Goal: Task Accomplishment & Management: Manage account settings

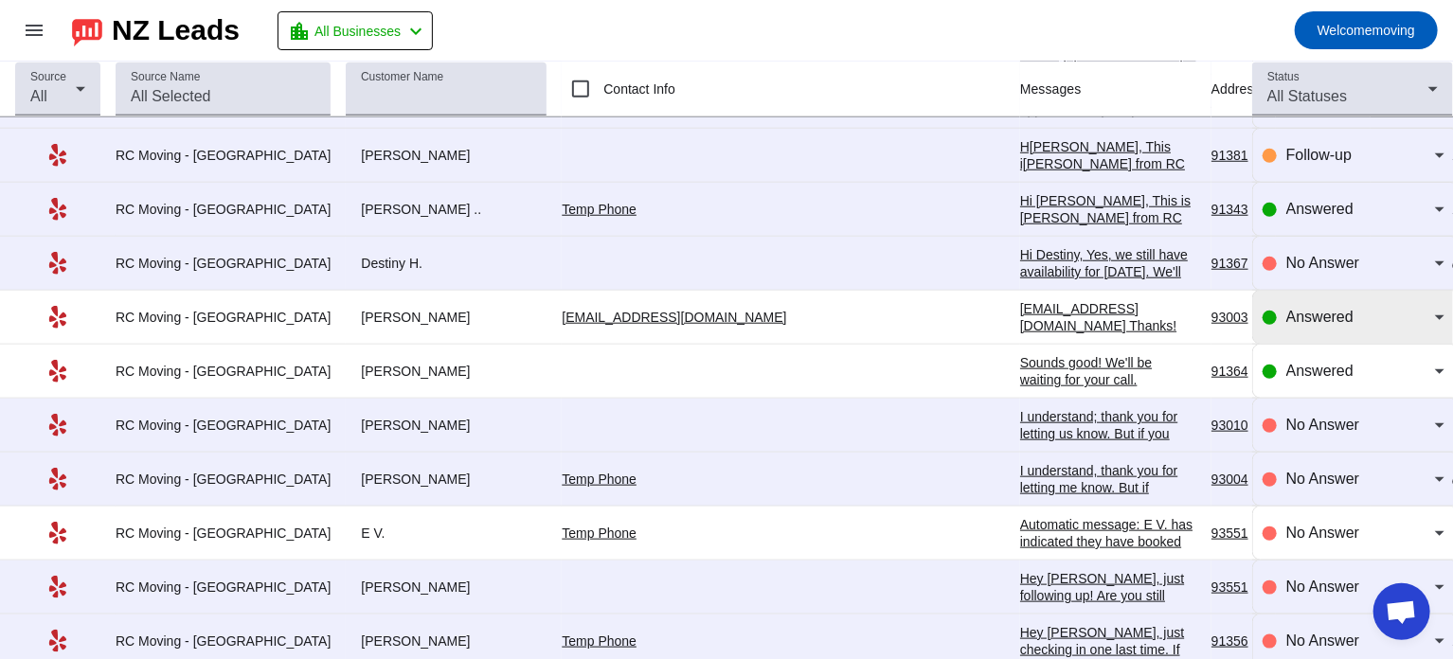
scroll to position [4469, 0]
click at [1286, 310] on div "Answered" at bounding box center [1360, 316] width 149 height 23
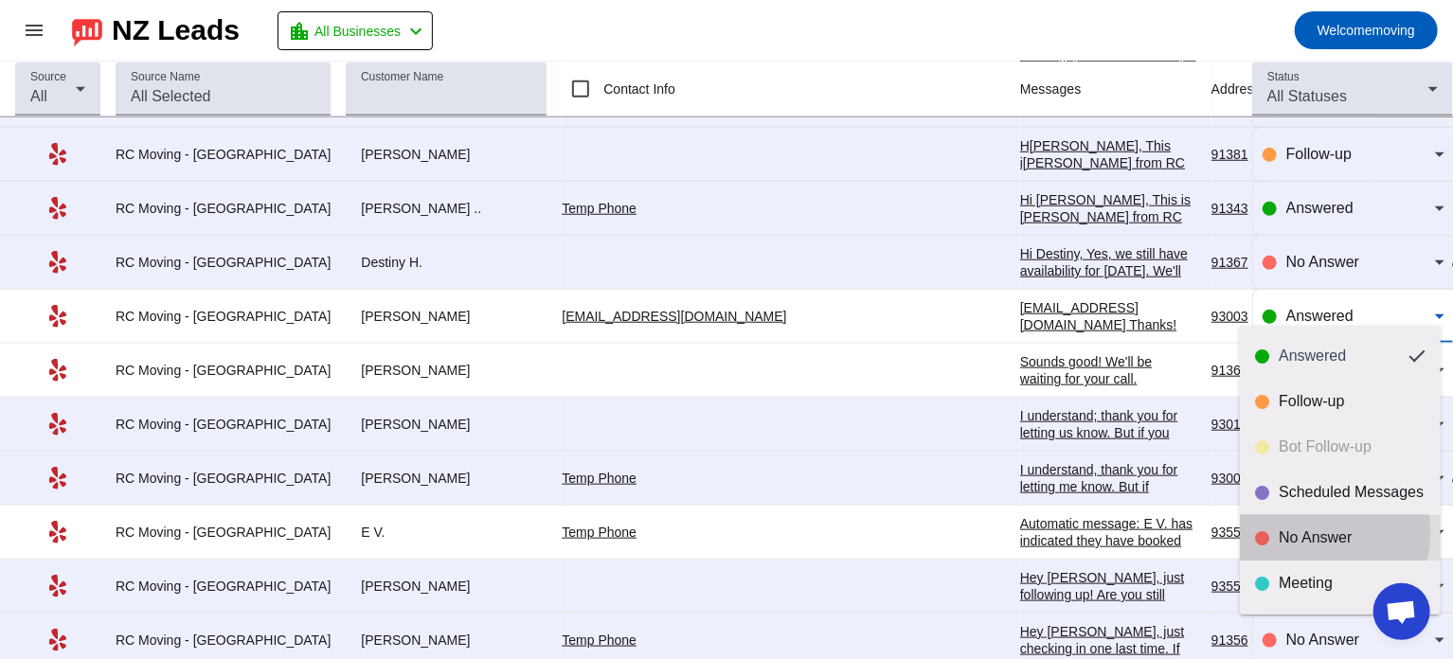
click at [1281, 531] on div "No Answer" at bounding box center [1351, 537] width 147 height 19
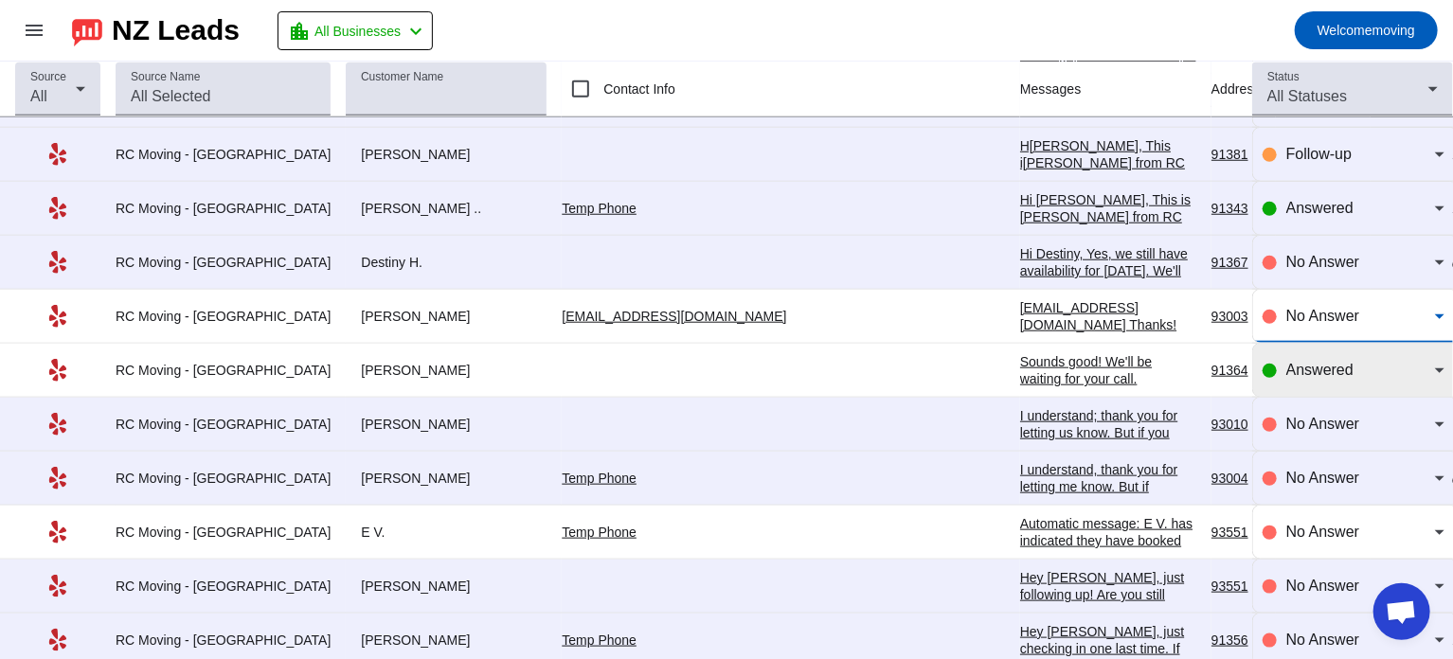
click at [1303, 362] on span "Answered" at bounding box center [1319, 370] width 67 height 16
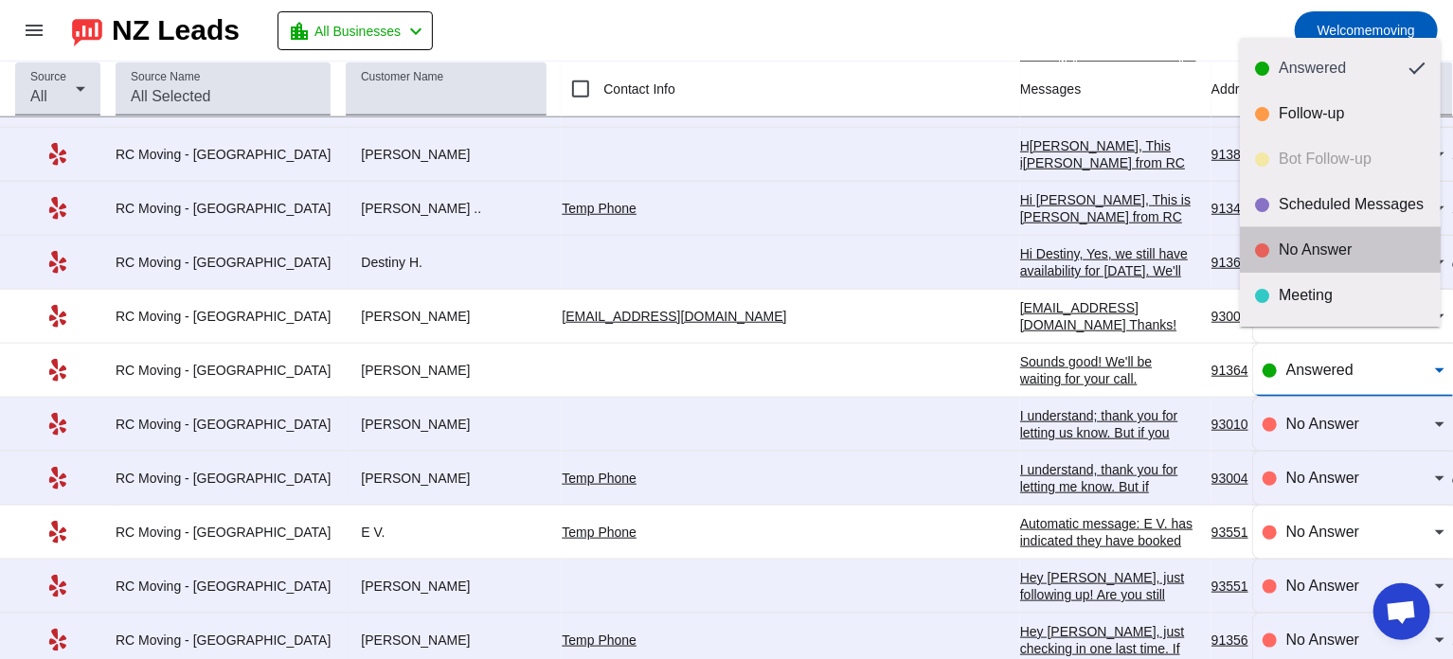
click at [1361, 261] on mat-option "No Answer" at bounding box center [1339, 249] width 201 height 45
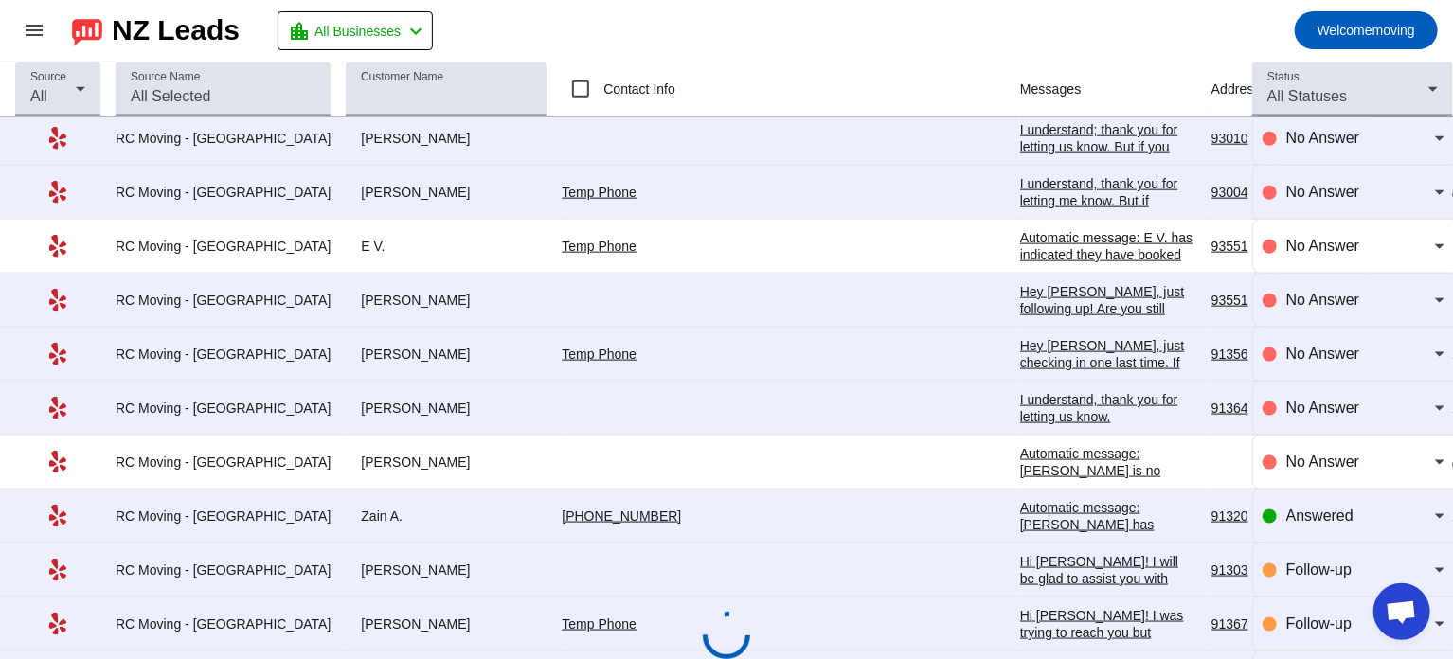
scroll to position [4837, 0]
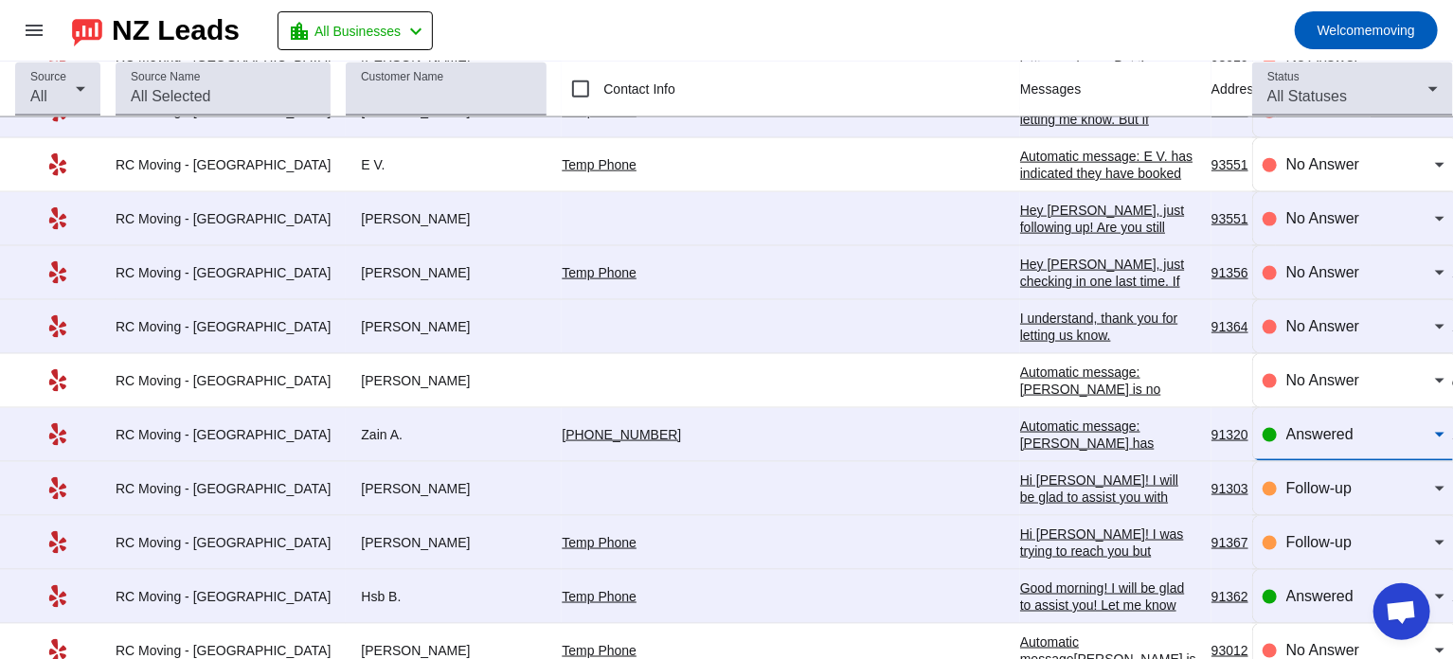
click at [1317, 426] on span "Answered" at bounding box center [1319, 434] width 67 height 16
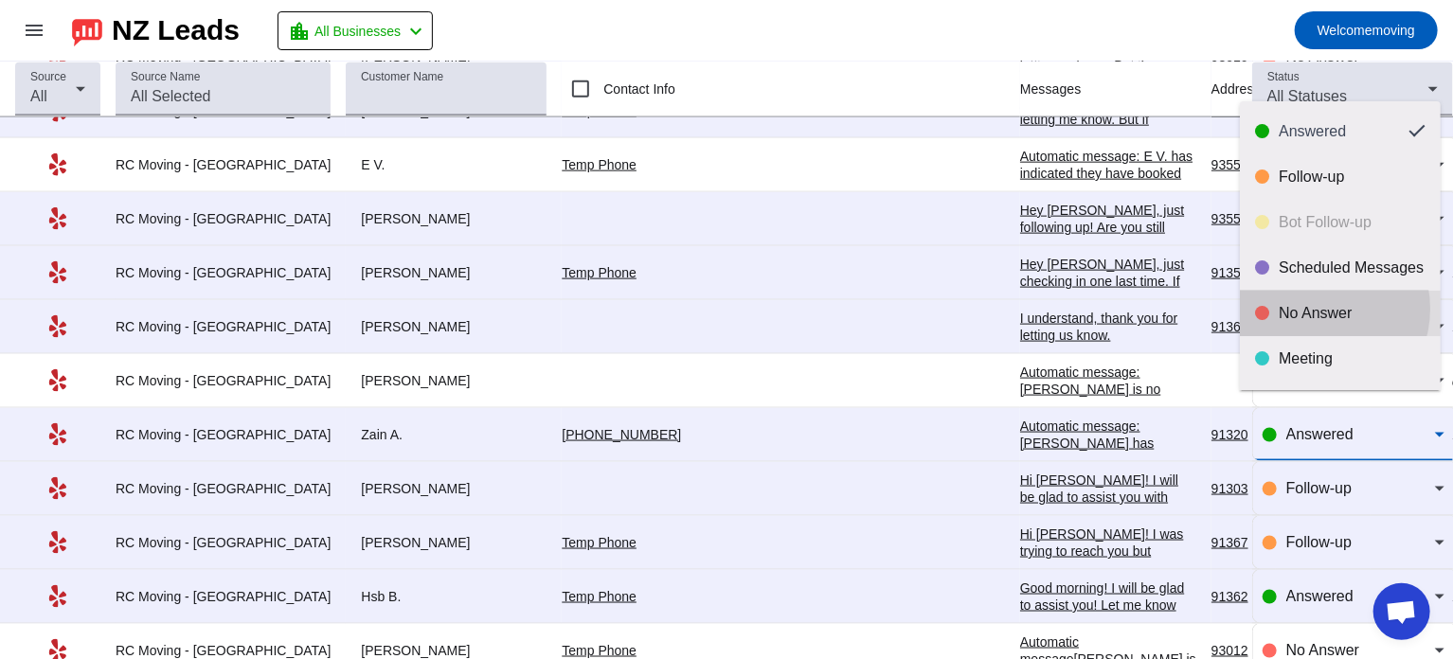
click at [1313, 309] on div "No Answer" at bounding box center [1351, 313] width 147 height 19
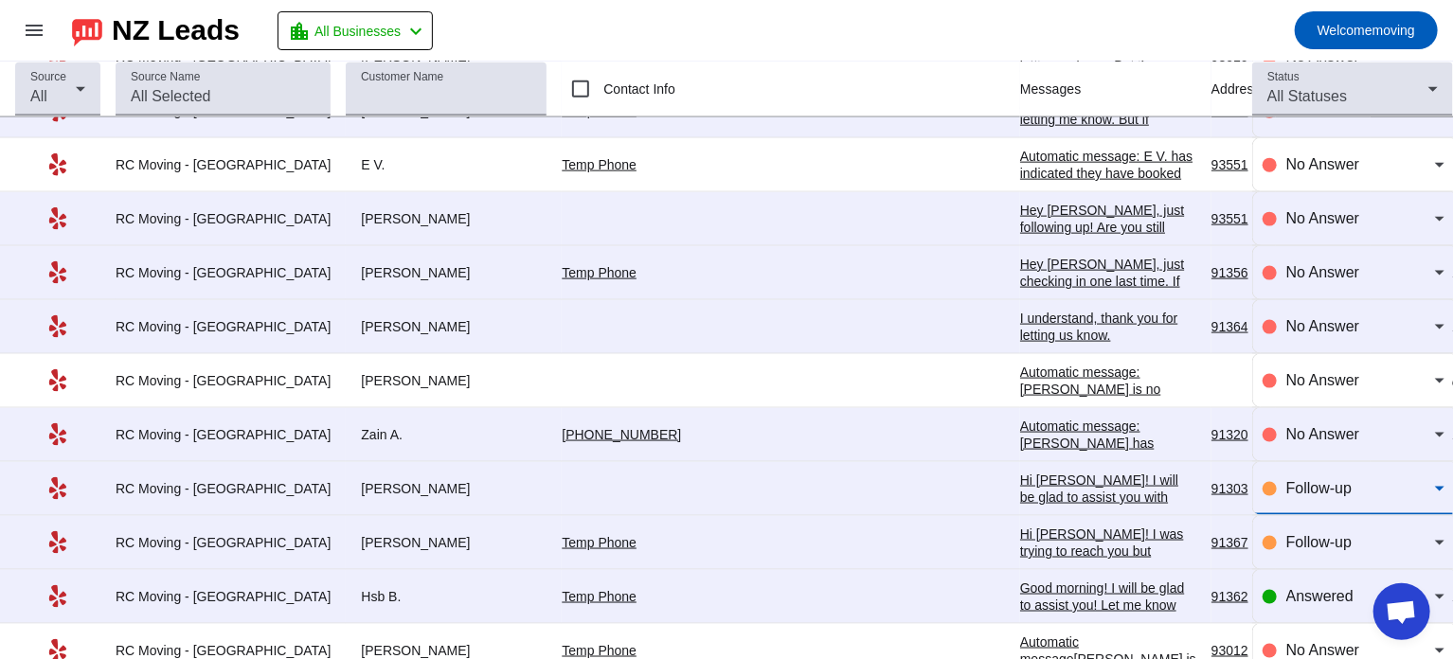
click at [1329, 480] on span "Follow-up" at bounding box center [1318, 488] width 65 height 16
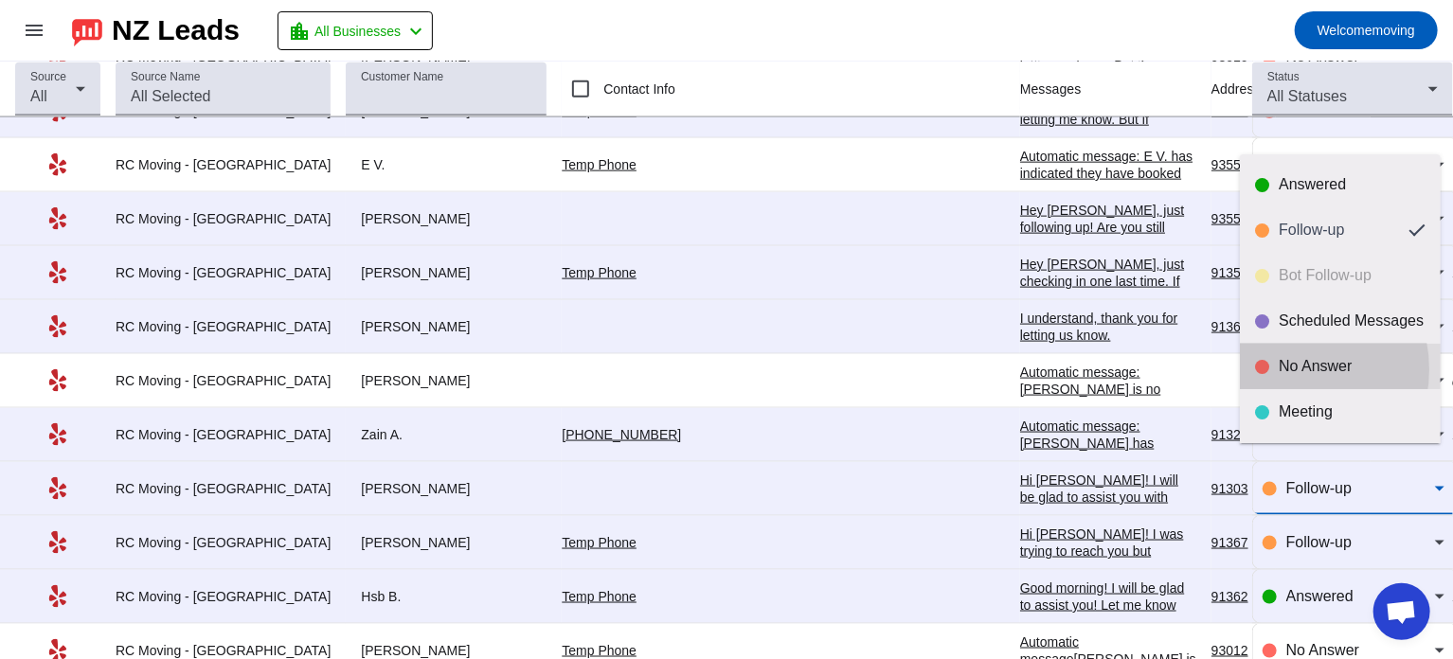
click at [1286, 369] on div "No Answer" at bounding box center [1351, 366] width 147 height 19
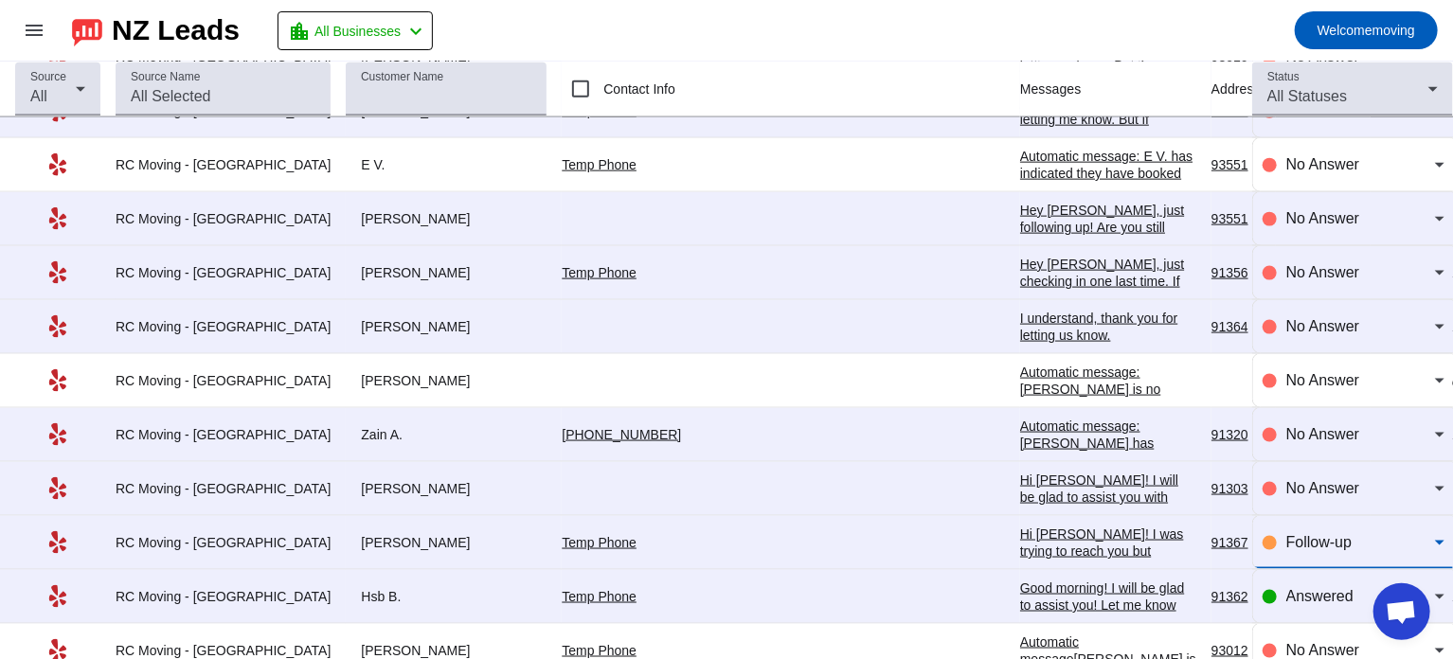
click at [1286, 531] on div "Follow-up" at bounding box center [1360, 542] width 149 height 23
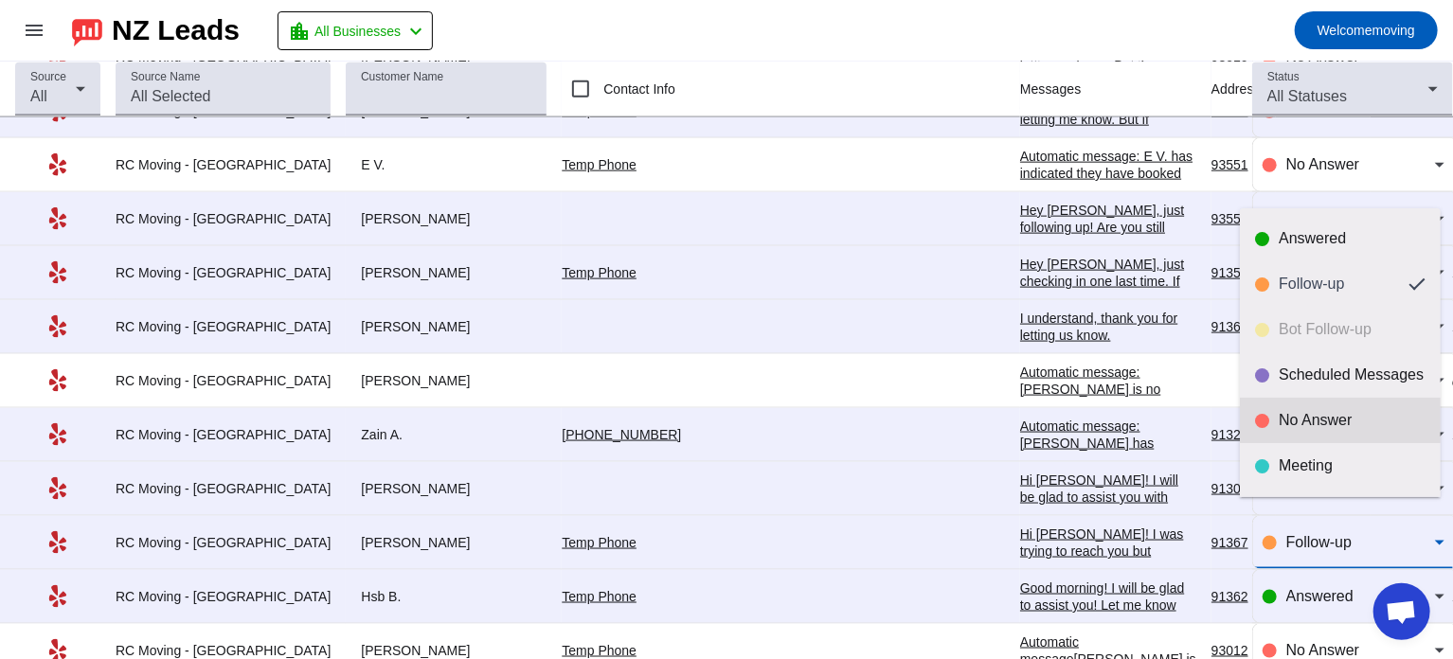
click at [1274, 422] on div "No Answer" at bounding box center [1340, 420] width 170 height 19
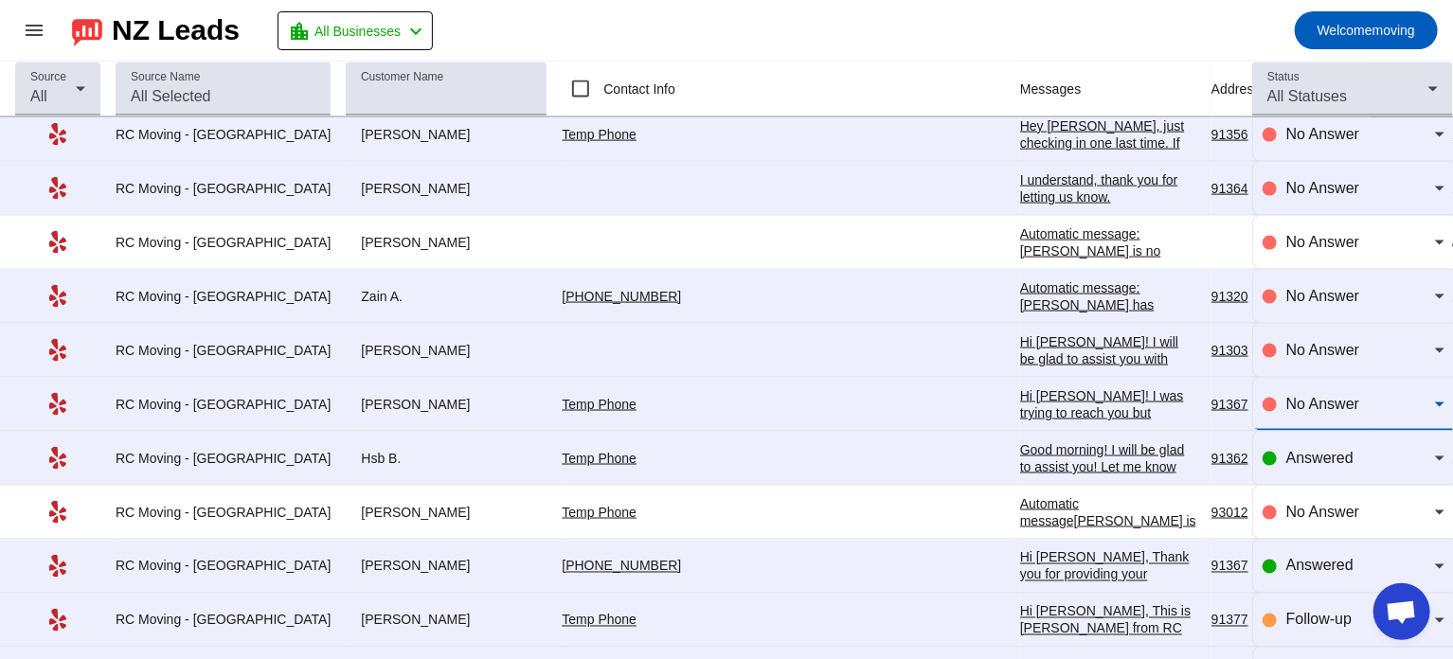
scroll to position [4976, 0]
click at [1310, 449] on span "Answered" at bounding box center [1319, 457] width 67 height 16
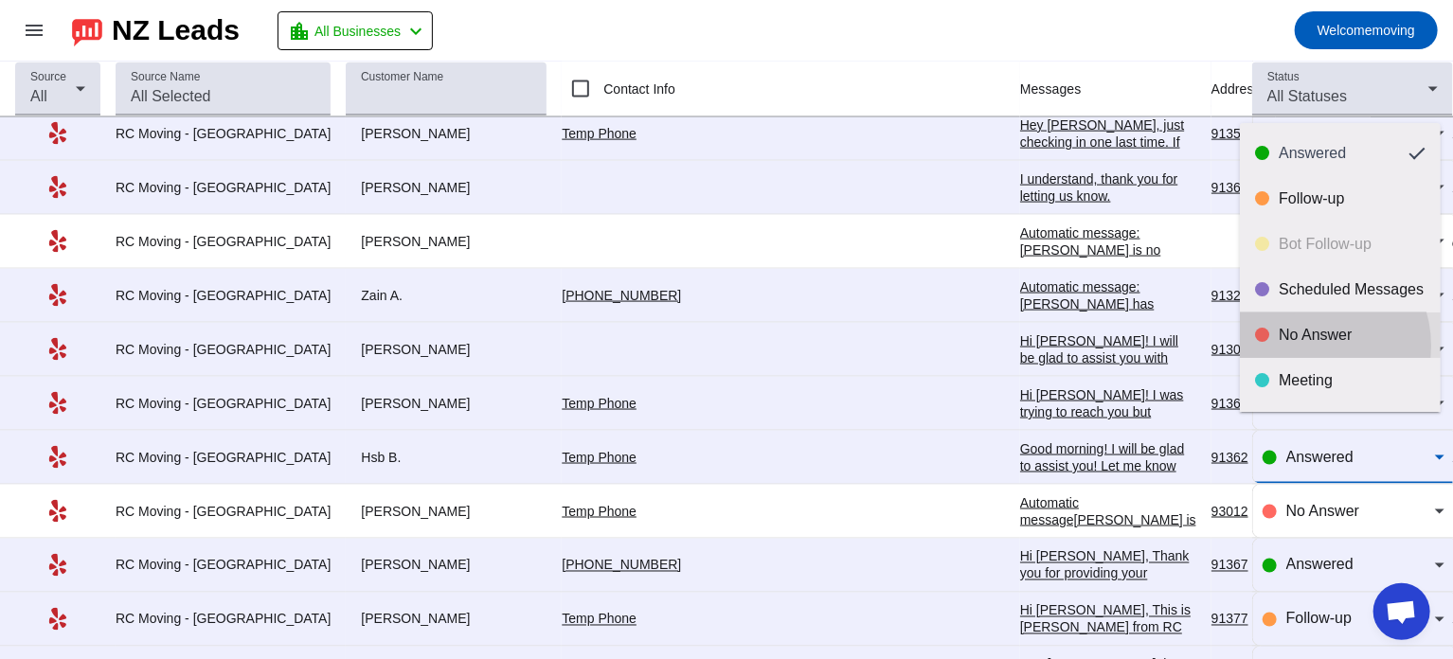
click at [1309, 346] on mat-option "No Answer" at bounding box center [1339, 334] width 201 height 45
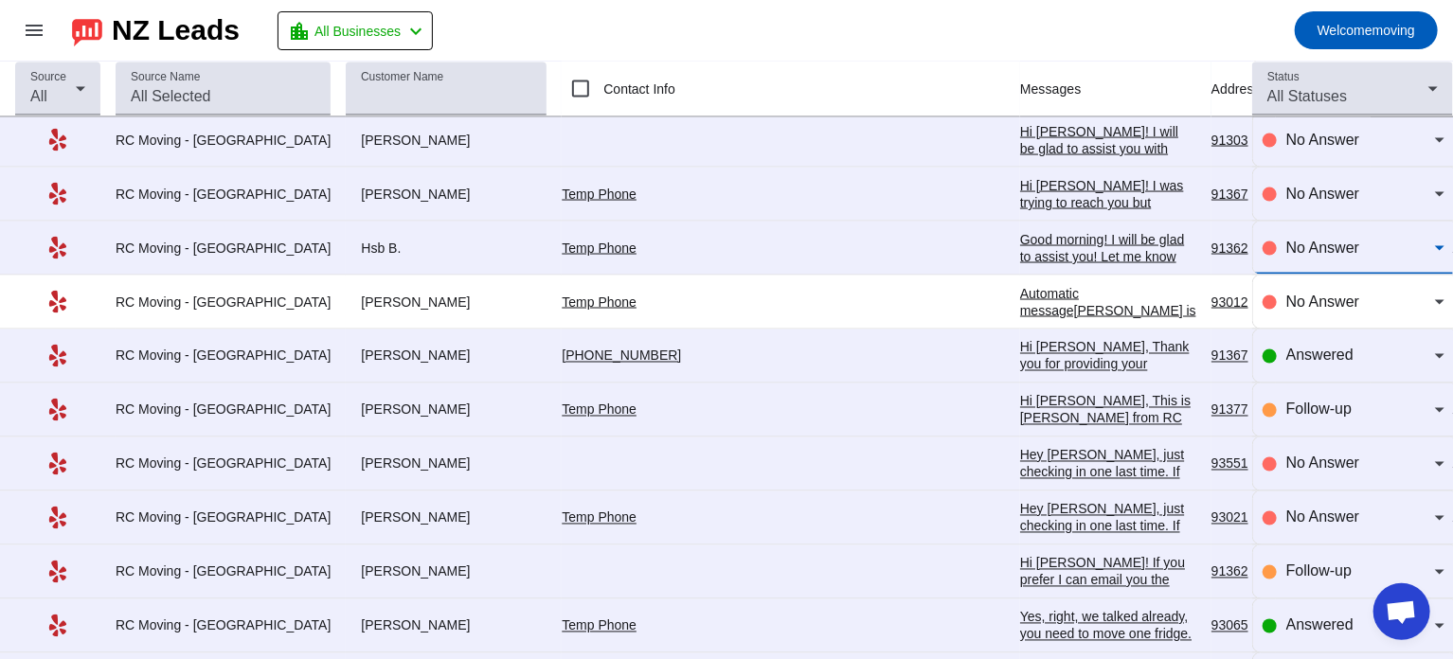
scroll to position [5185, 0]
click at [1307, 348] on span "Answered" at bounding box center [1319, 356] width 67 height 16
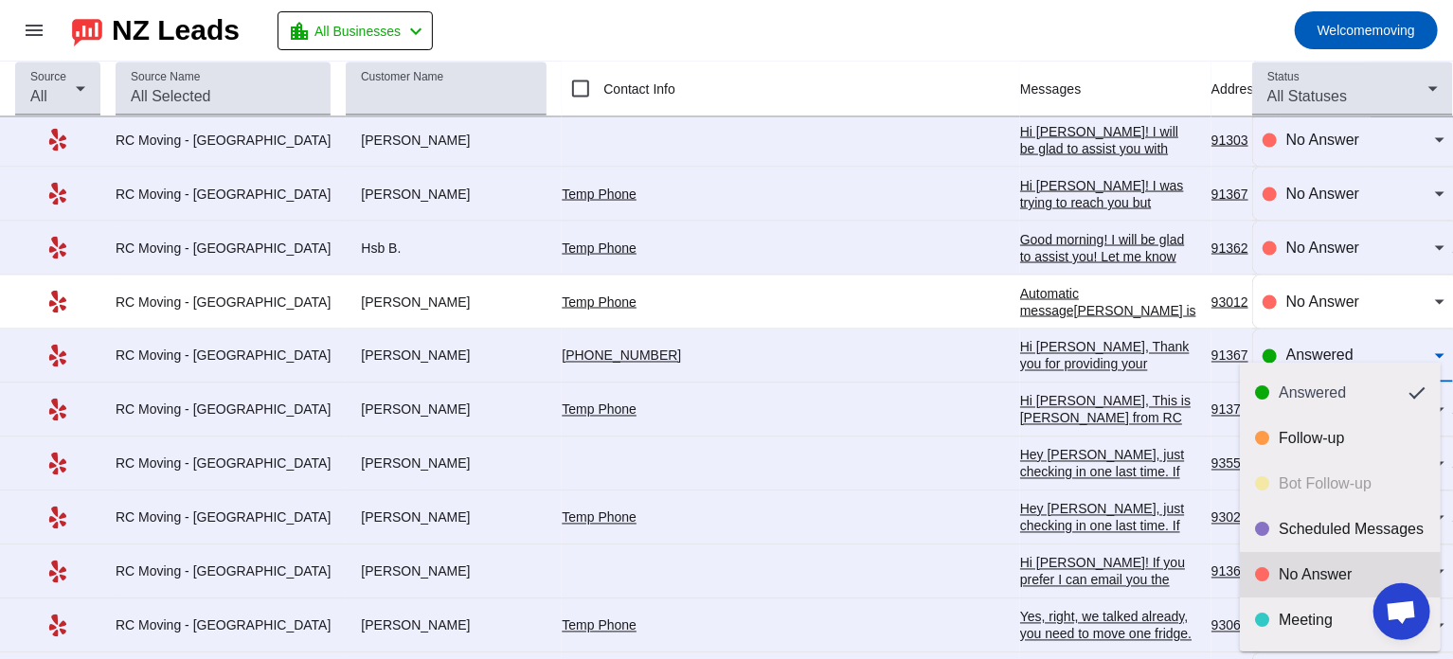
click at [1278, 565] on div "No Answer" at bounding box center [1351, 574] width 147 height 19
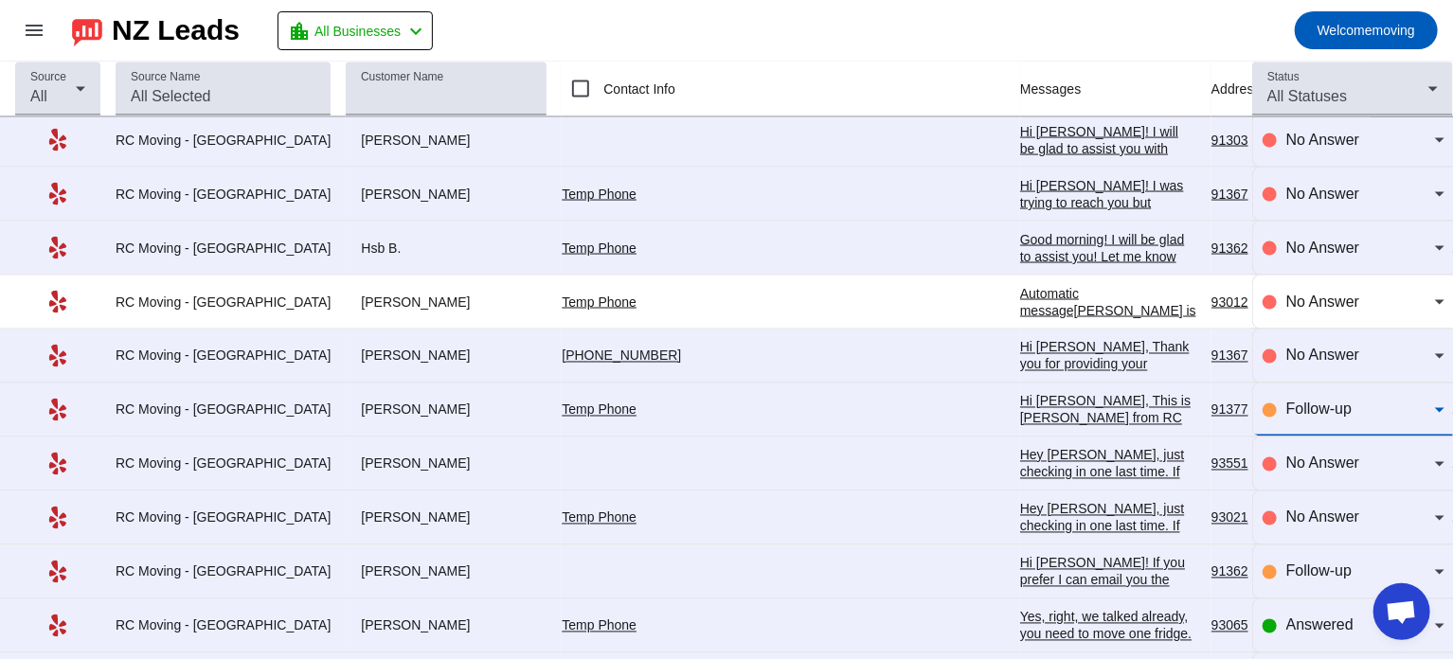
click at [1328, 401] on span "Follow-up" at bounding box center [1318, 409] width 65 height 16
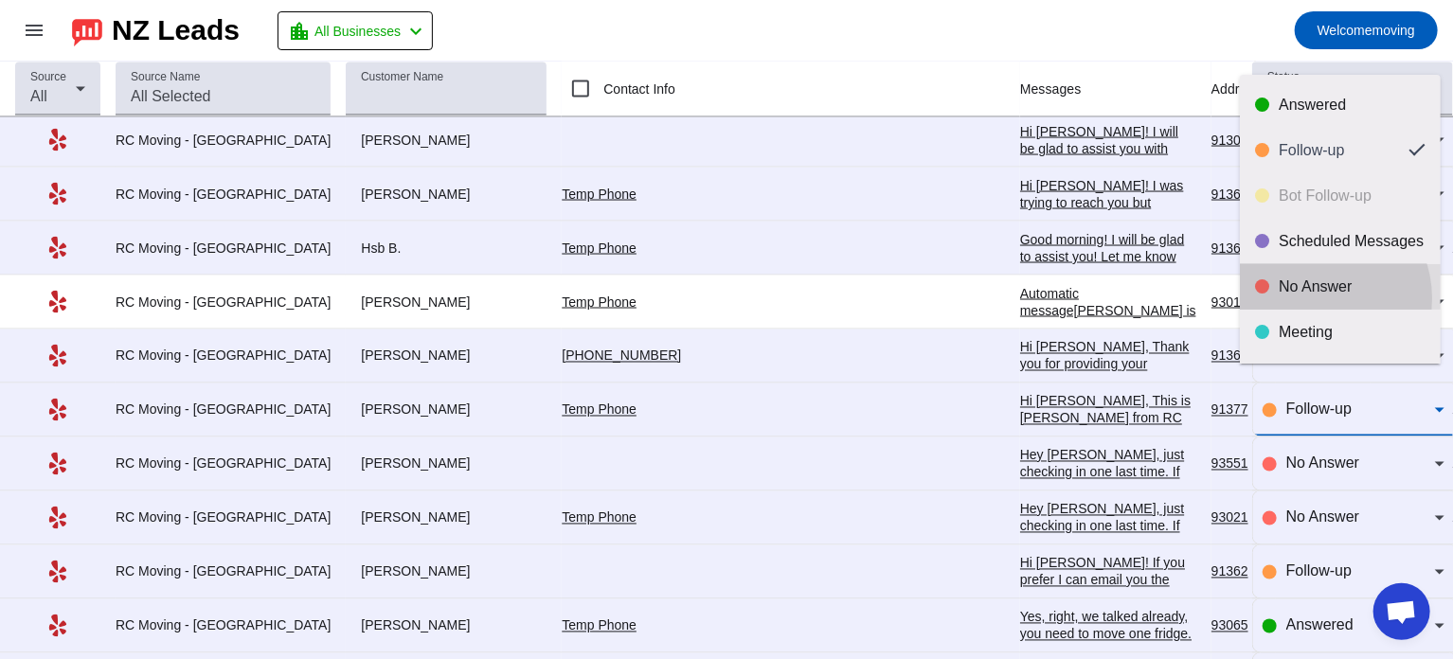
click at [1314, 298] on mat-option "No Answer" at bounding box center [1339, 286] width 201 height 45
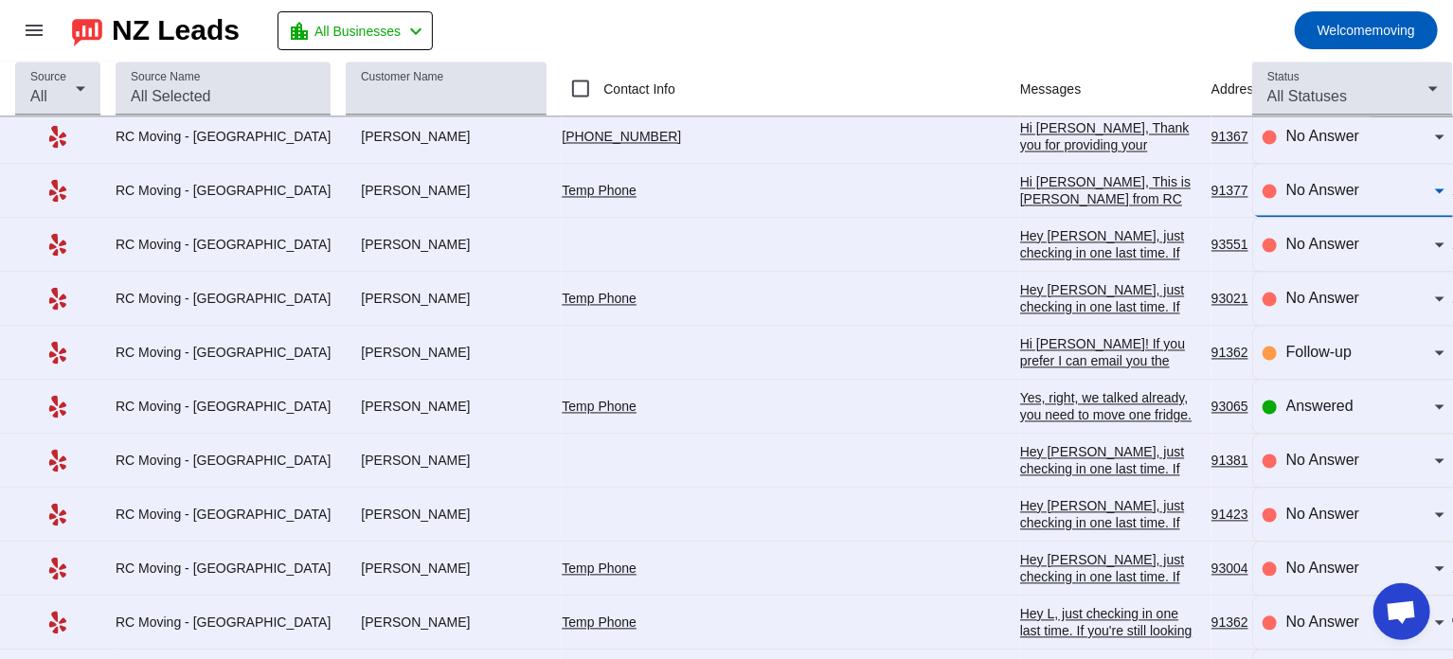
scroll to position [5408, 0]
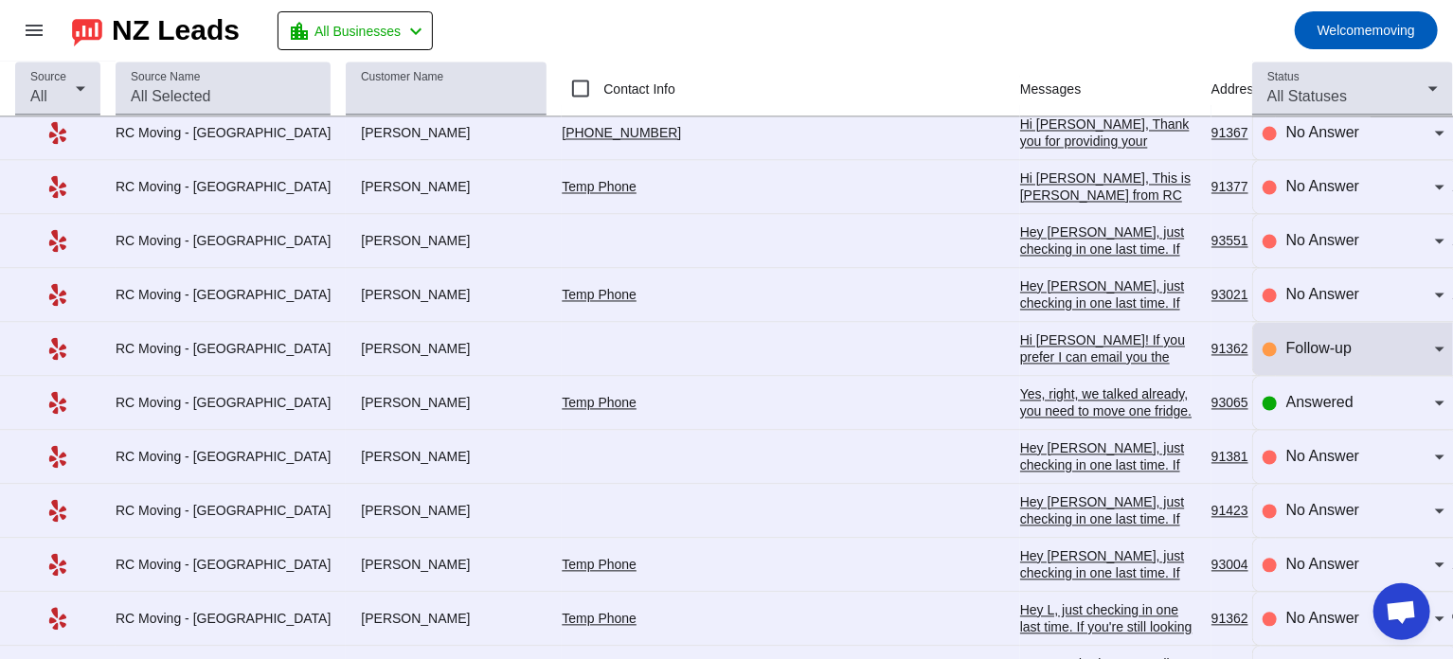
click at [1298, 323] on div "Follow-up" at bounding box center [1353, 349] width 182 height 53
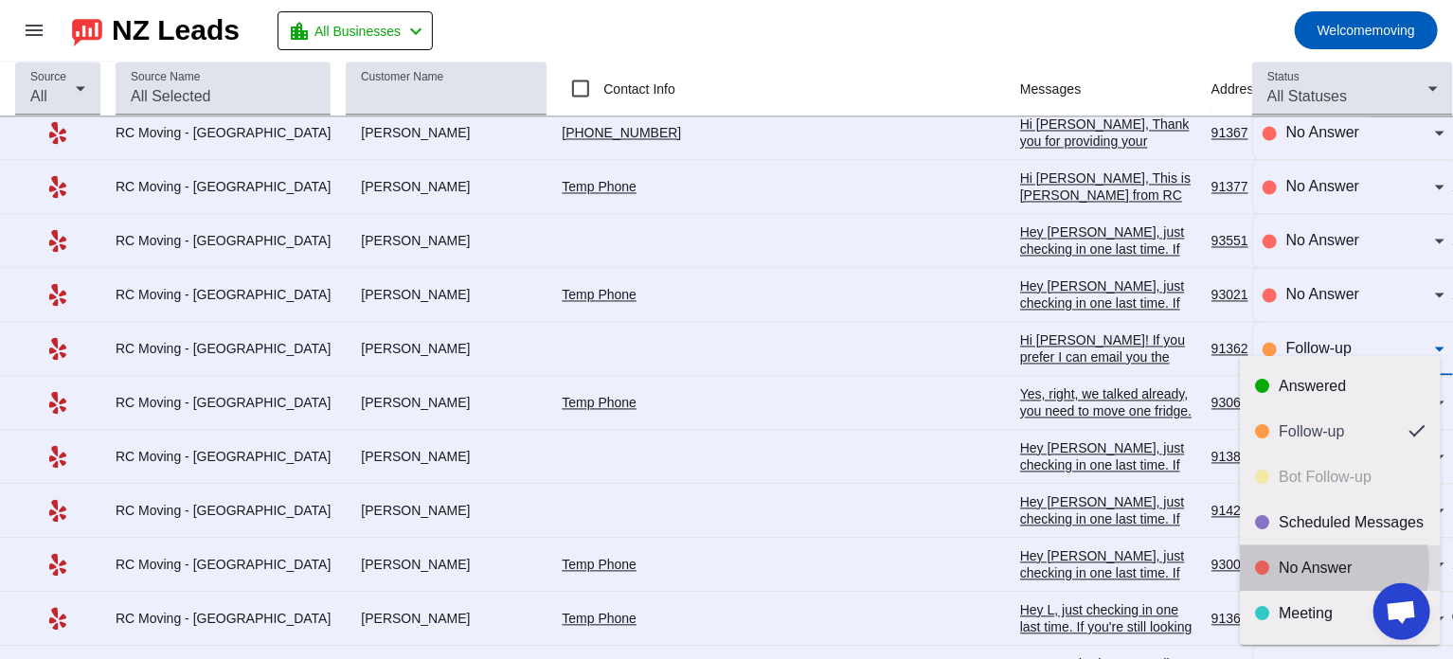
click at [1298, 567] on div "No Answer" at bounding box center [1351, 568] width 147 height 19
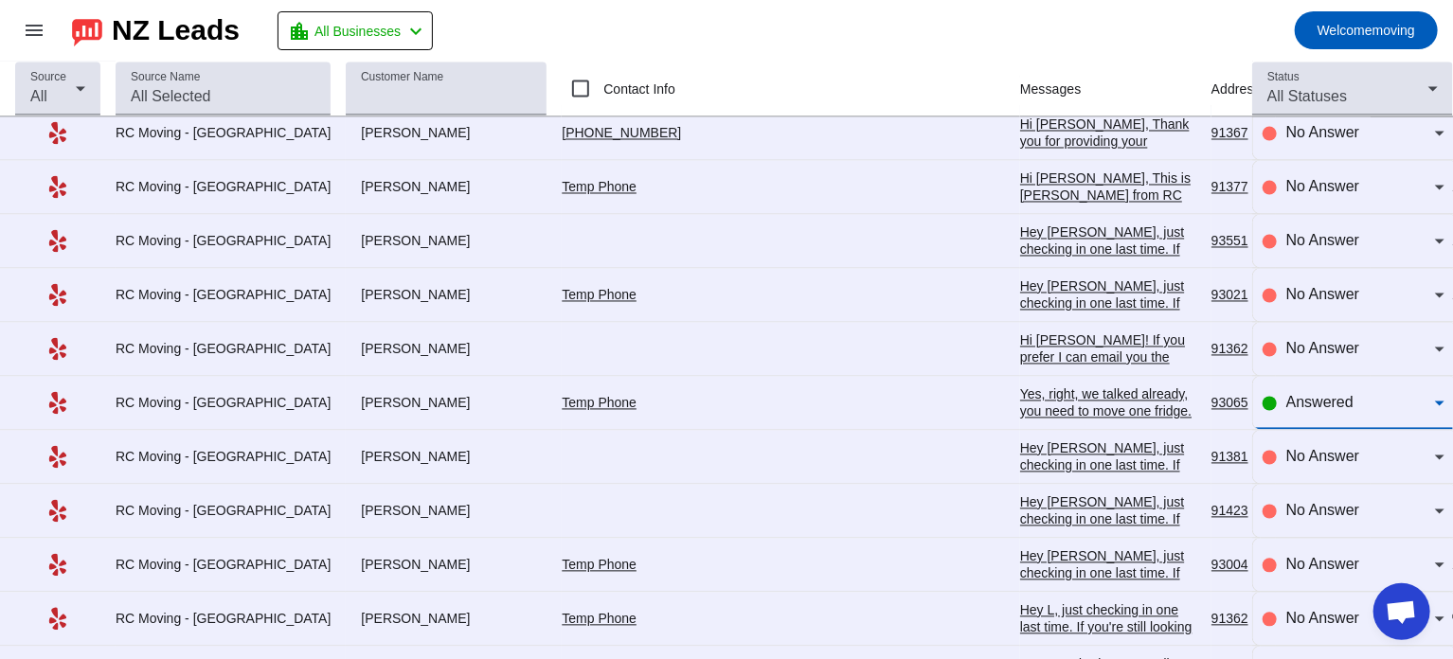
click at [1302, 395] on span "Answered" at bounding box center [1319, 403] width 67 height 16
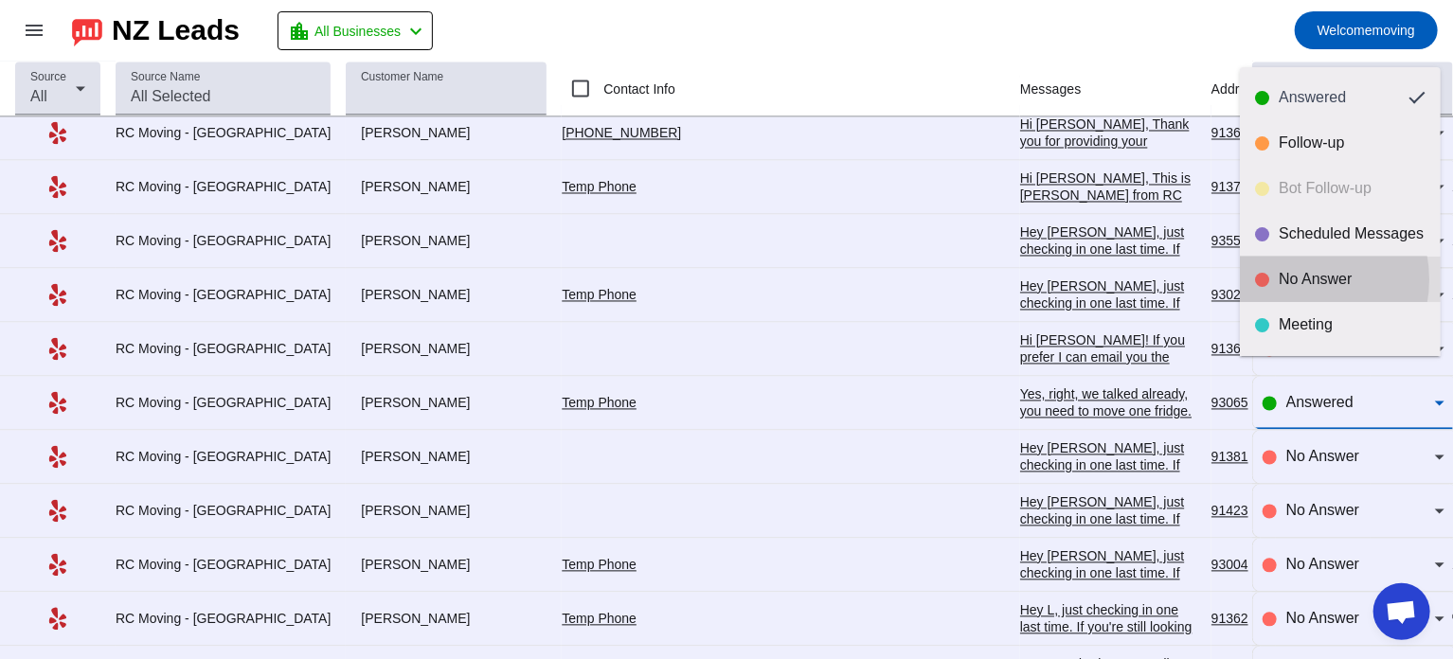
click at [1300, 279] on div "No Answer" at bounding box center [1351, 279] width 147 height 19
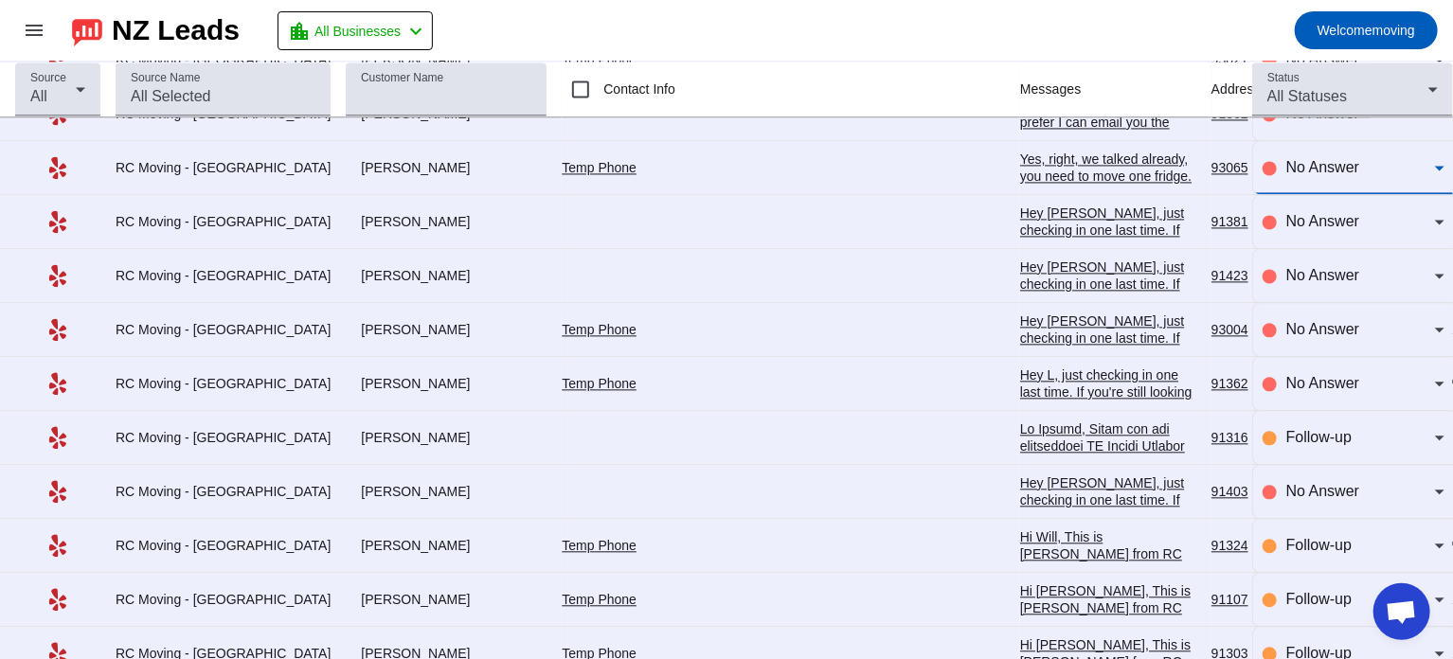
scroll to position [5643, 0]
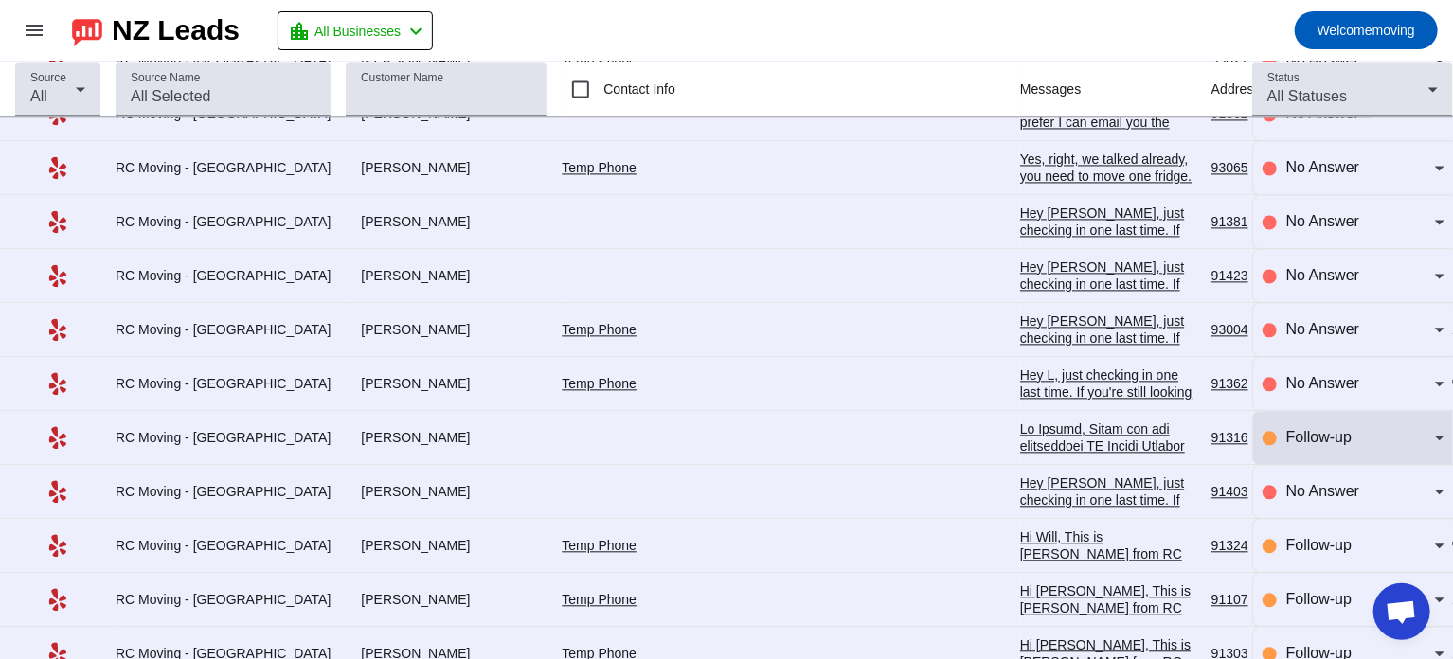
click at [1297, 411] on div "Follow-up" at bounding box center [1353, 437] width 182 height 53
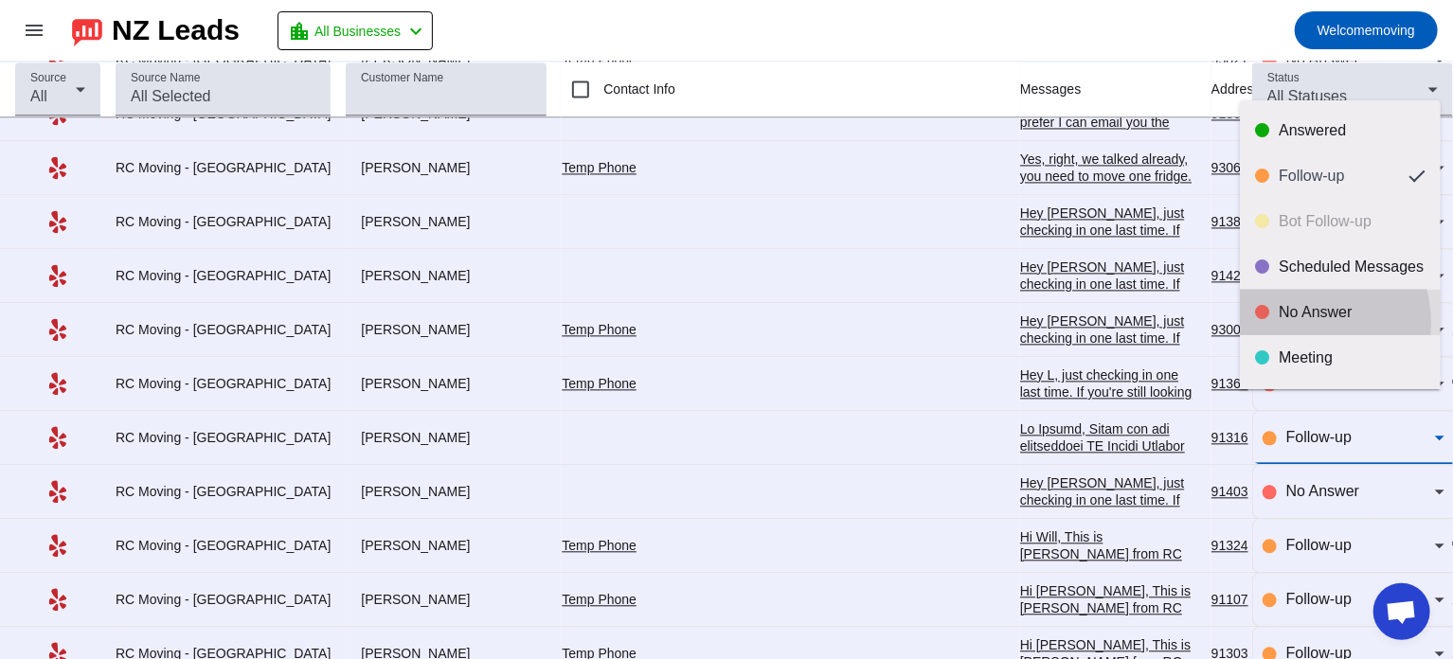
click at [1296, 323] on mat-option "No Answer" at bounding box center [1339, 312] width 201 height 45
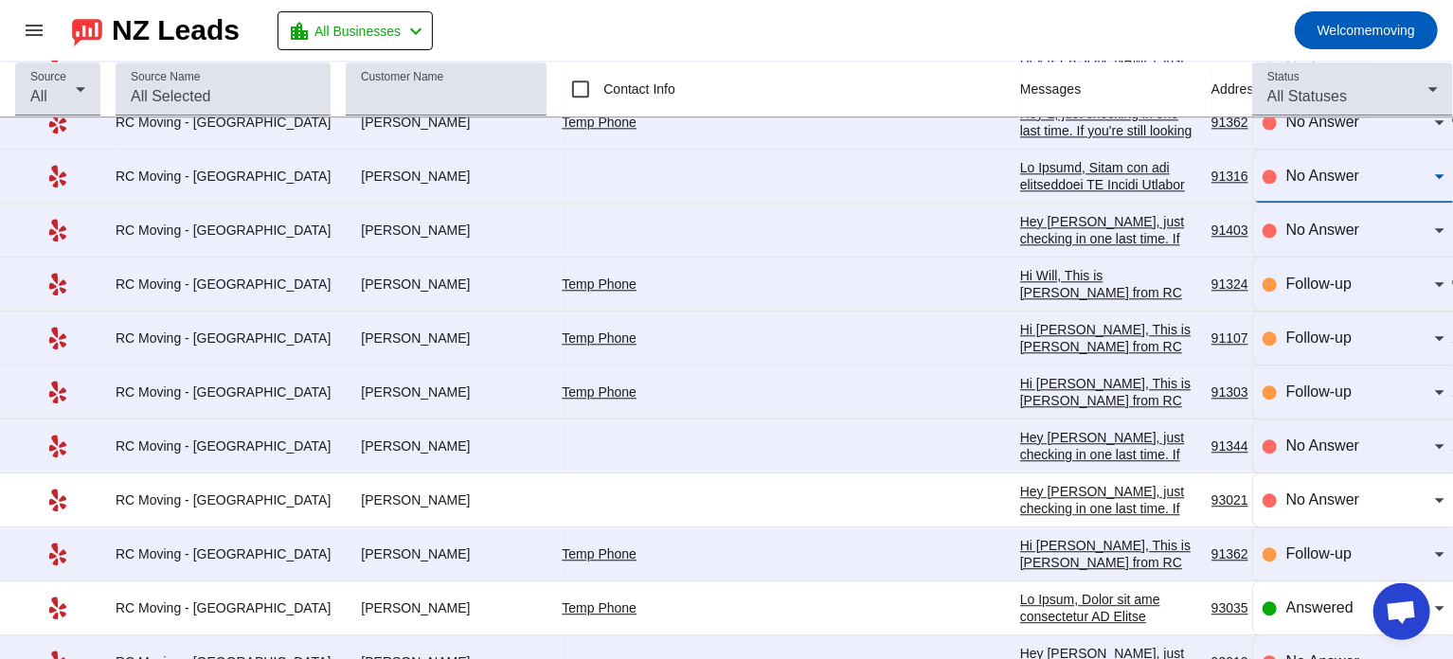
scroll to position [5904, 0]
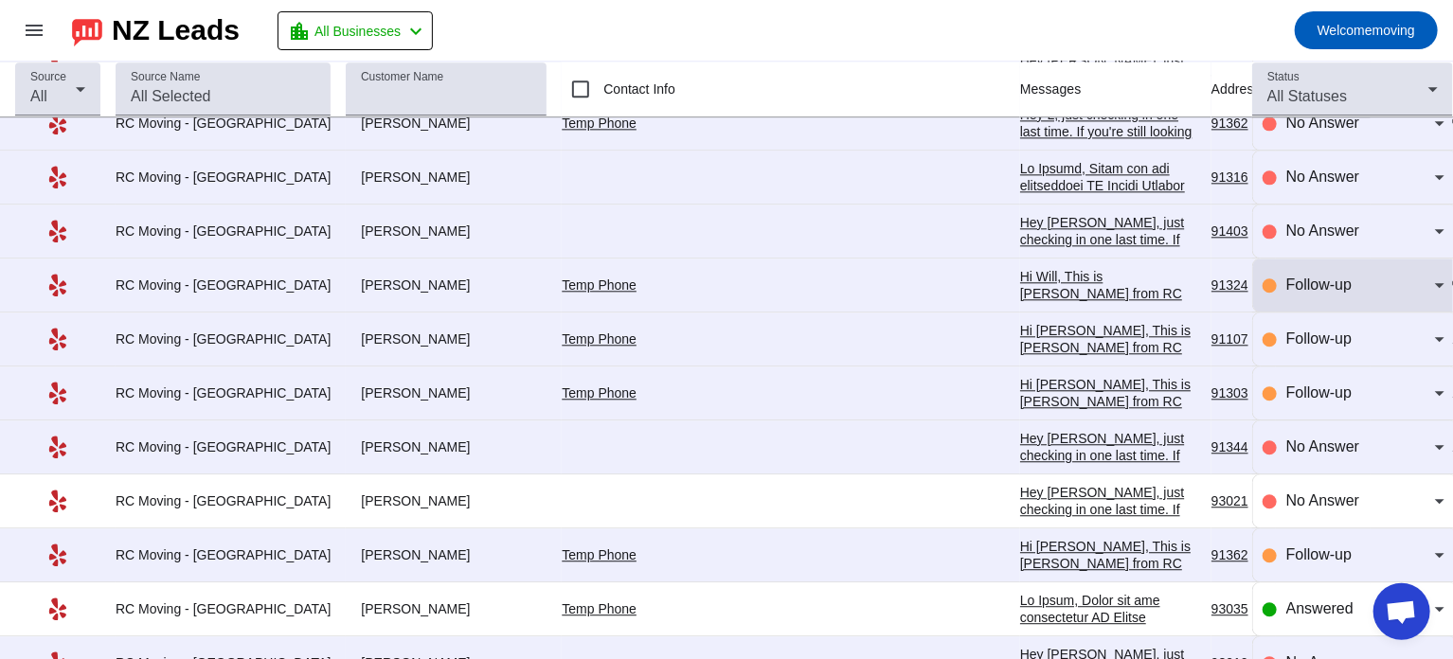
click at [1303, 258] on div "Follow-up" at bounding box center [1353, 284] width 182 height 53
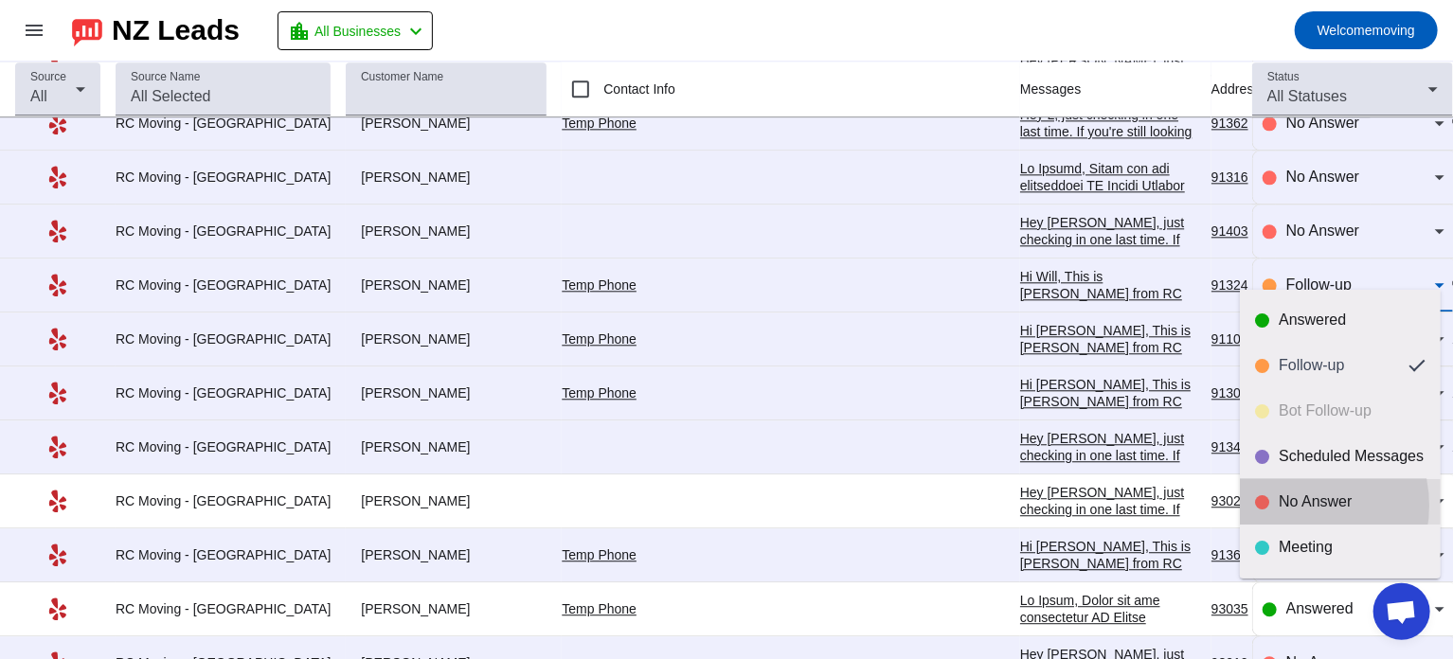
click at [1293, 506] on div "No Answer" at bounding box center [1351, 501] width 147 height 19
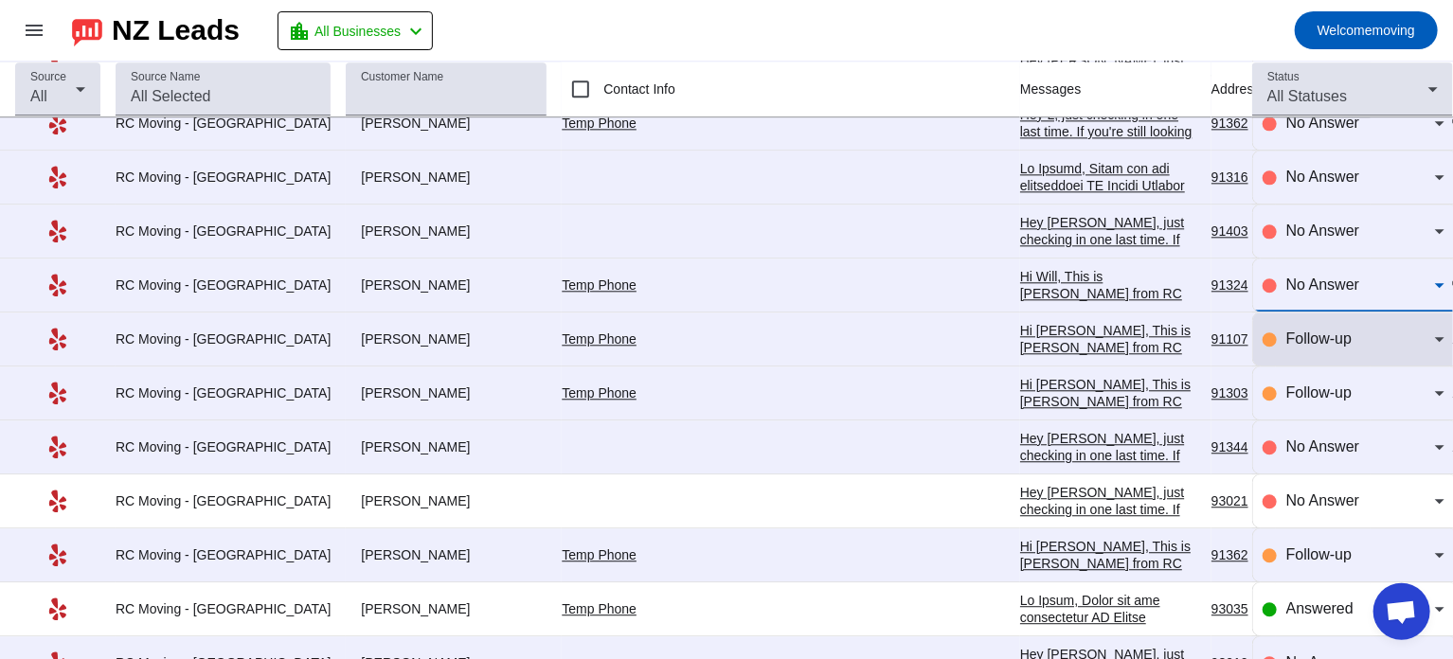
click at [1296, 330] on span "Follow-up" at bounding box center [1318, 338] width 65 height 16
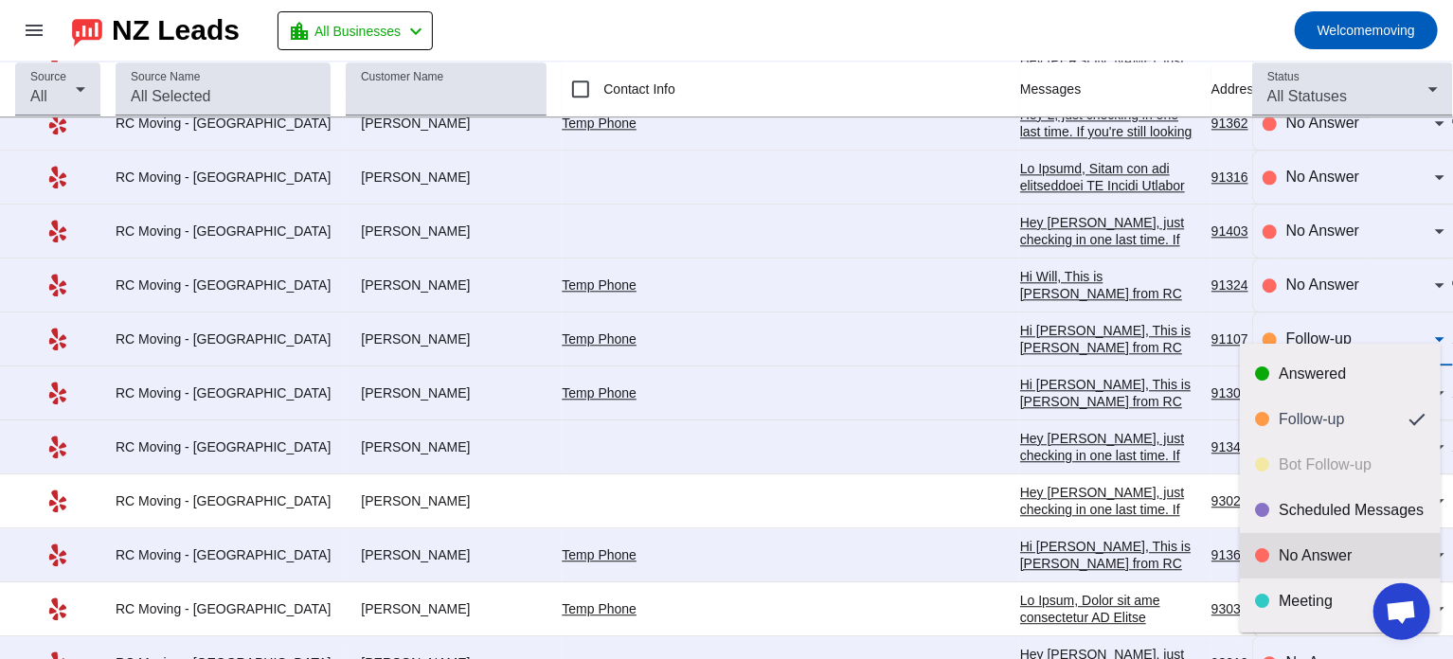
click at [1287, 546] on div "No Answer" at bounding box center [1351, 555] width 147 height 19
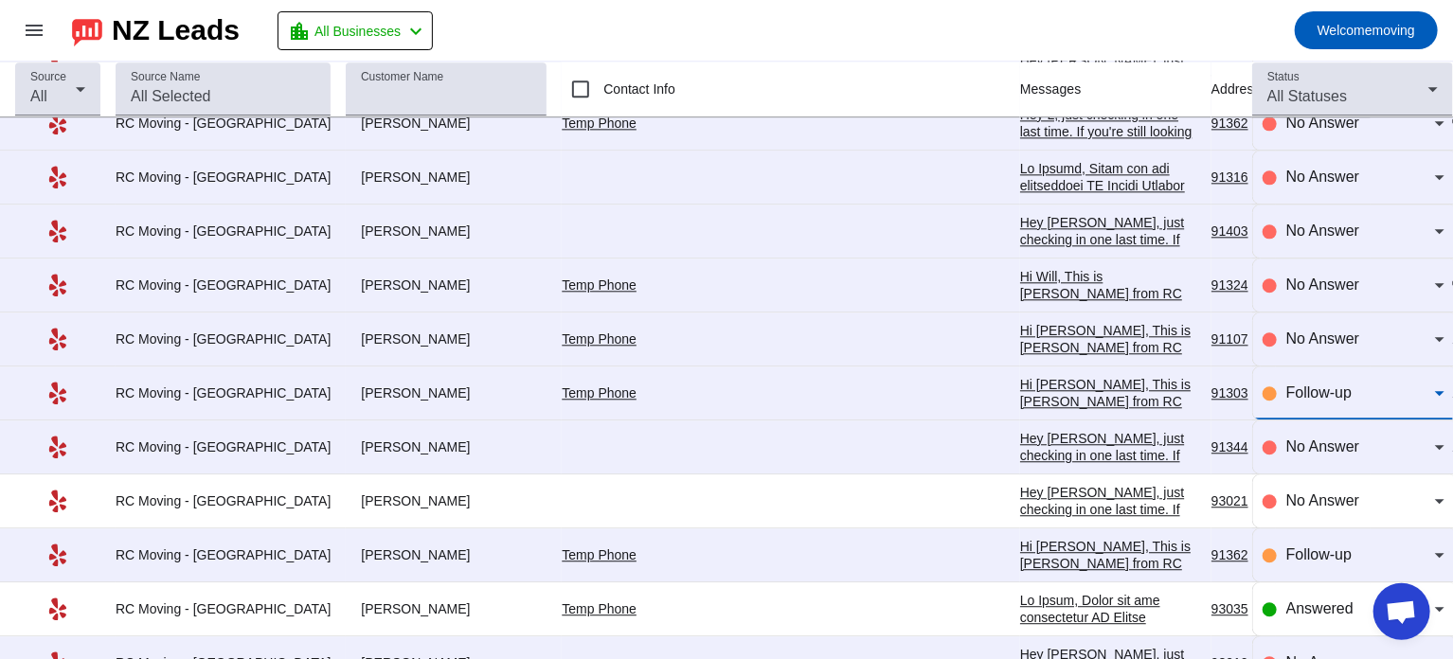
click at [1297, 384] on span "Follow-up" at bounding box center [1318, 392] width 65 height 16
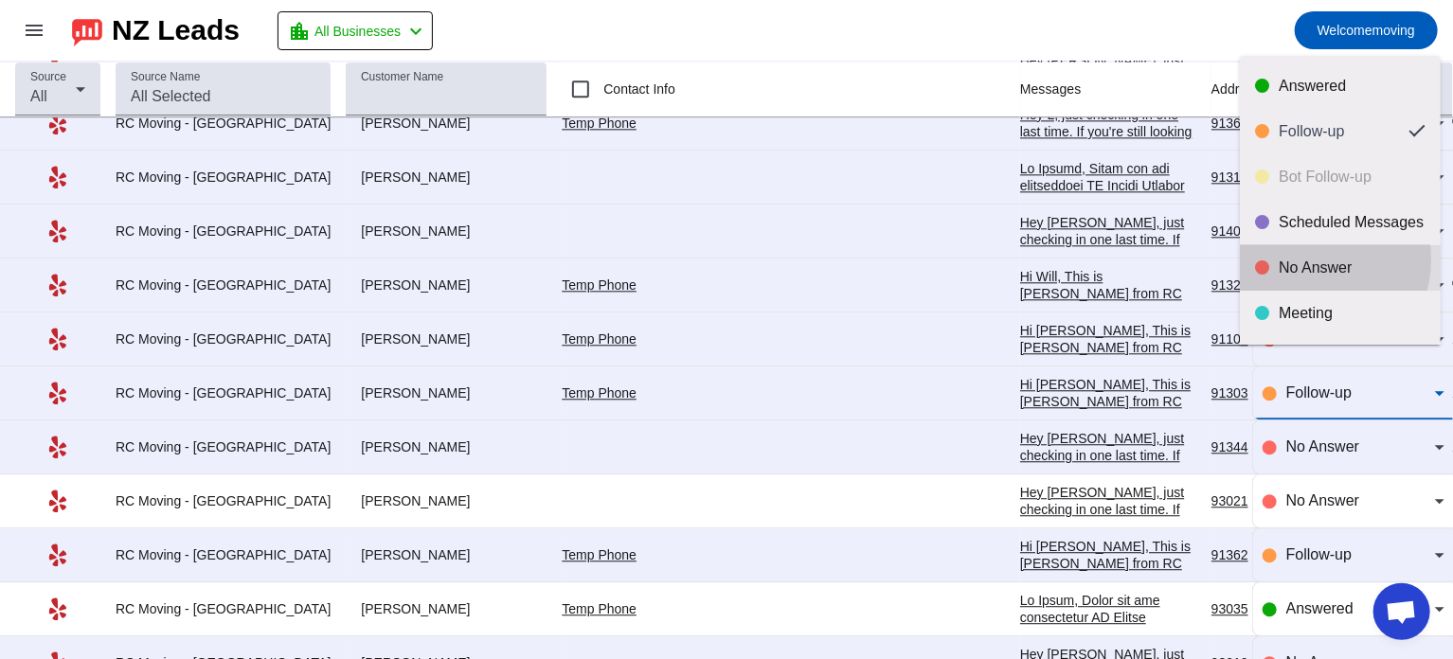
click at [1310, 258] on div "No Answer" at bounding box center [1351, 267] width 147 height 19
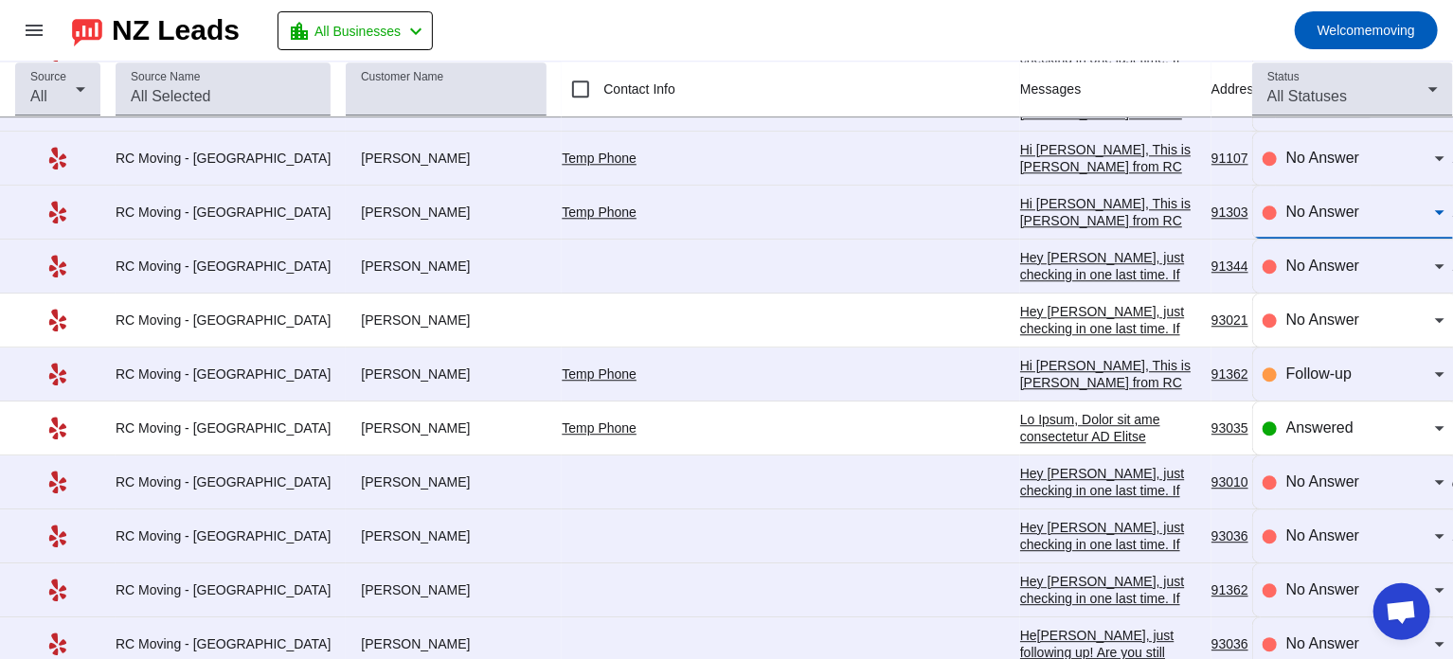
scroll to position [6087, 0]
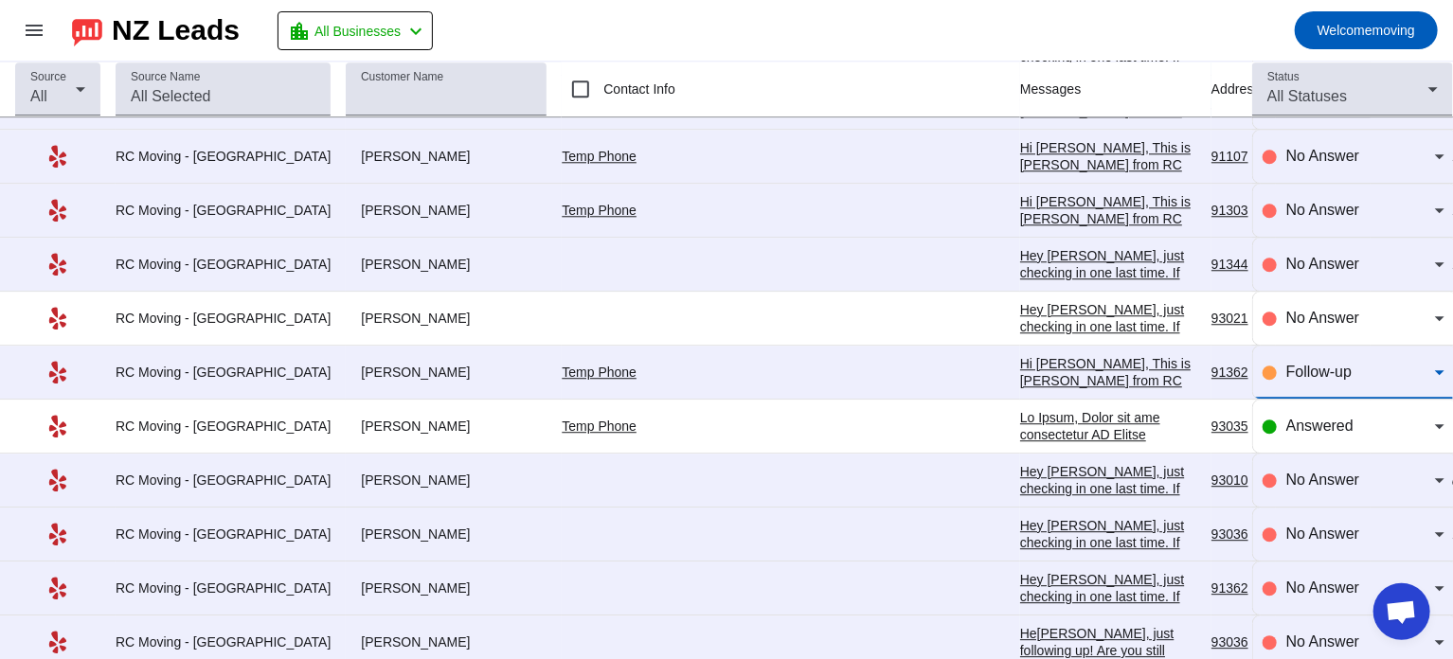
click at [1311, 364] on span "Follow-up" at bounding box center [1318, 372] width 65 height 16
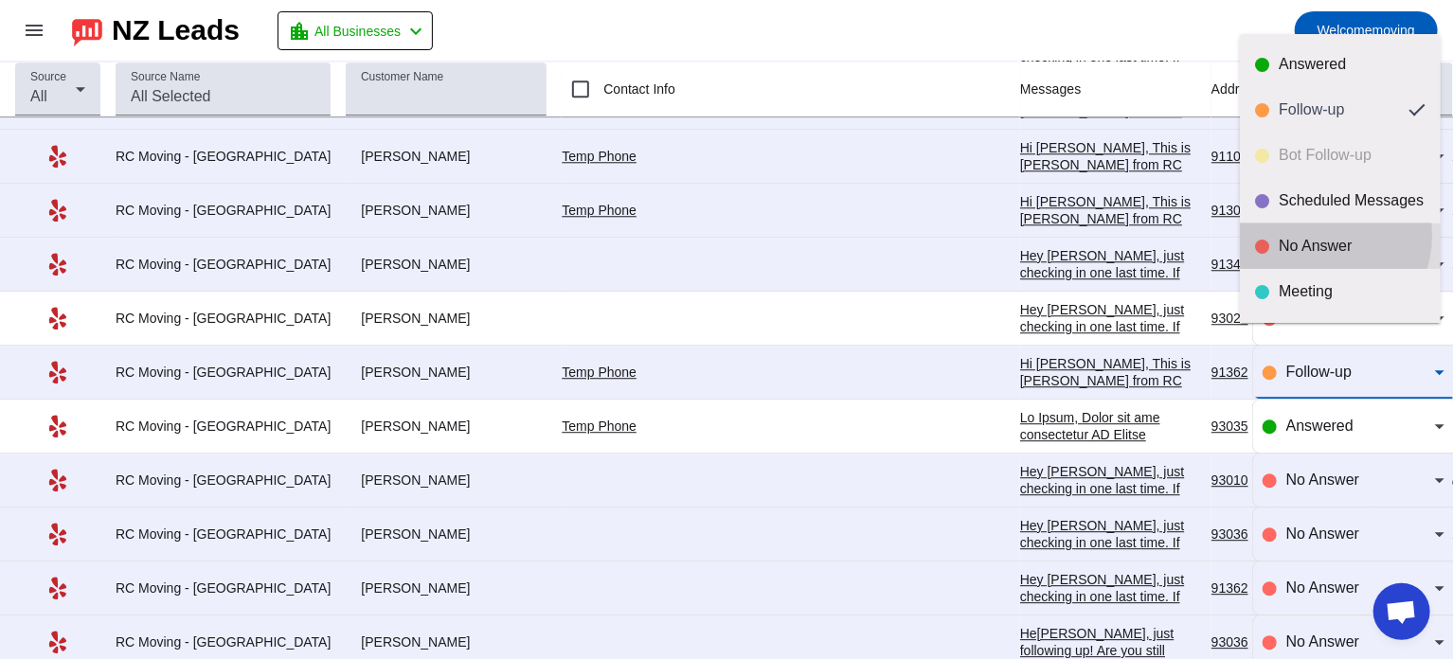
click at [1312, 237] on div "No Answer" at bounding box center [1351, 246] width 147 height 19
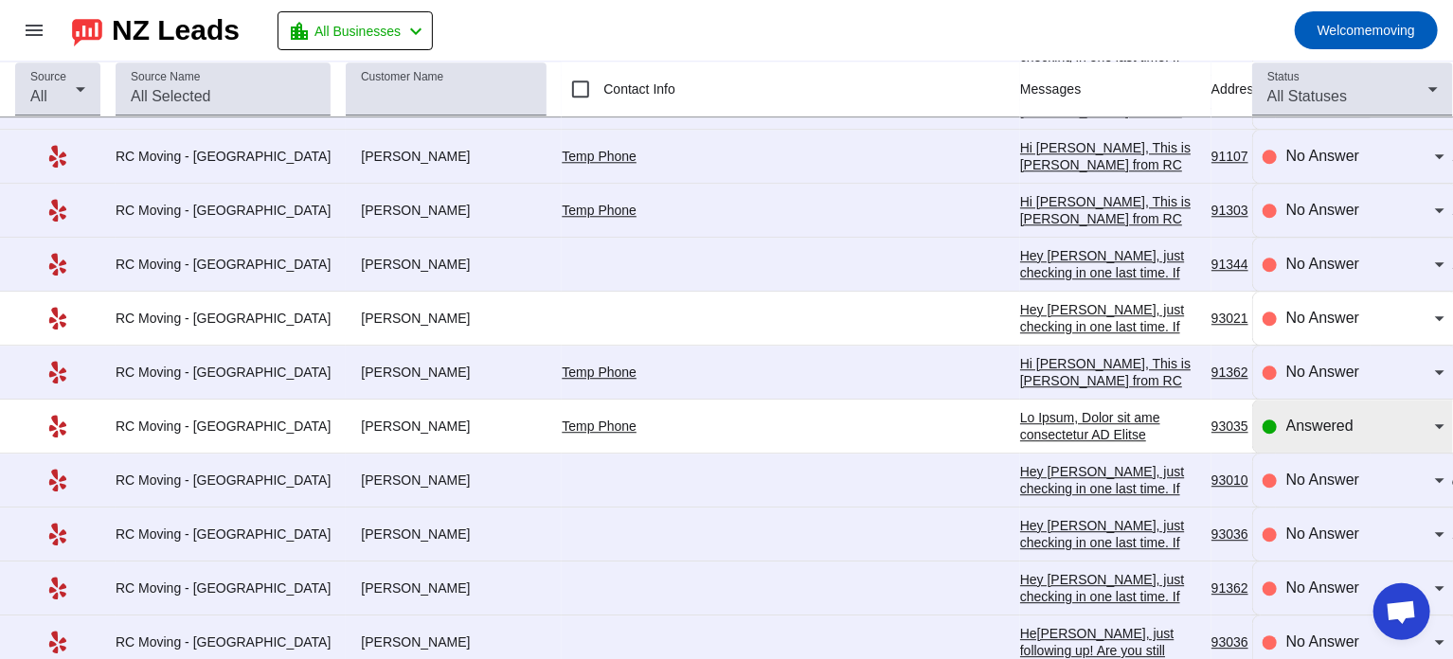
click at [1313, 400] on div "Answered" at bounding box center [1353, 426] width 182 height 53
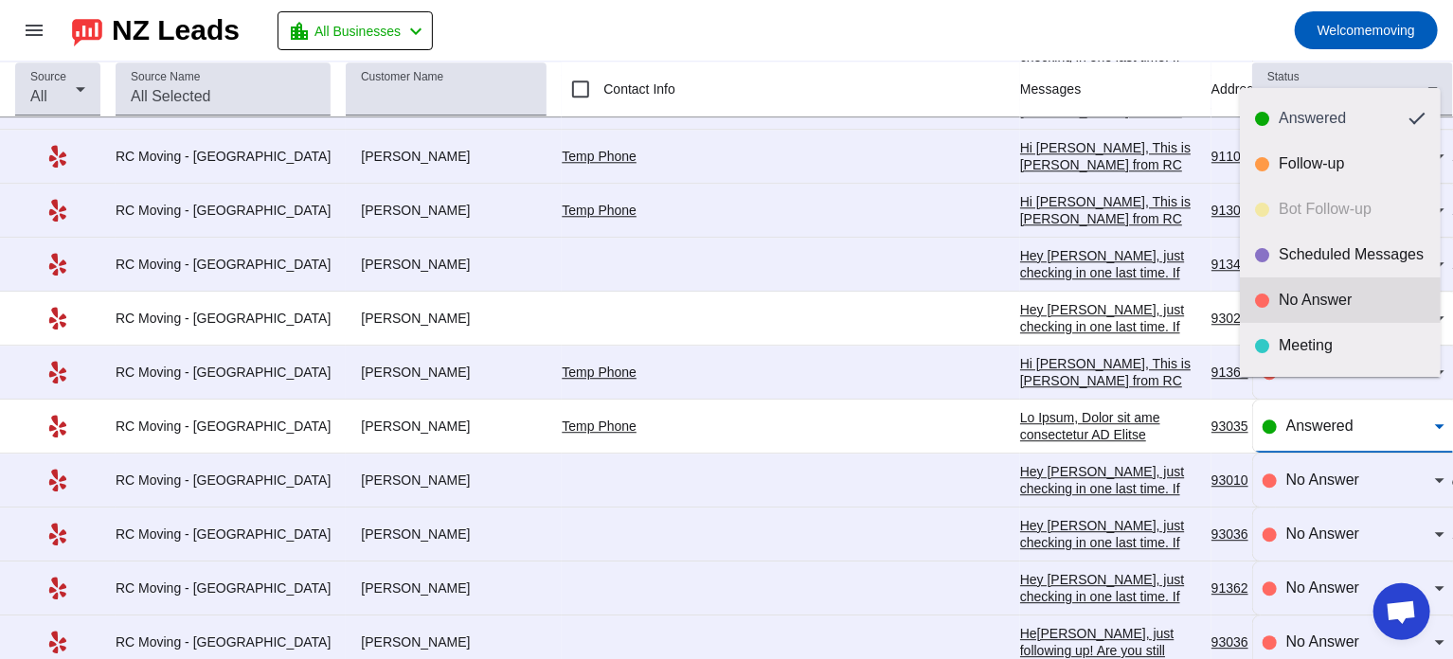
click at [1313, 306] on div "No Answer" at bounding box center [1351, 300] width 147 height 19
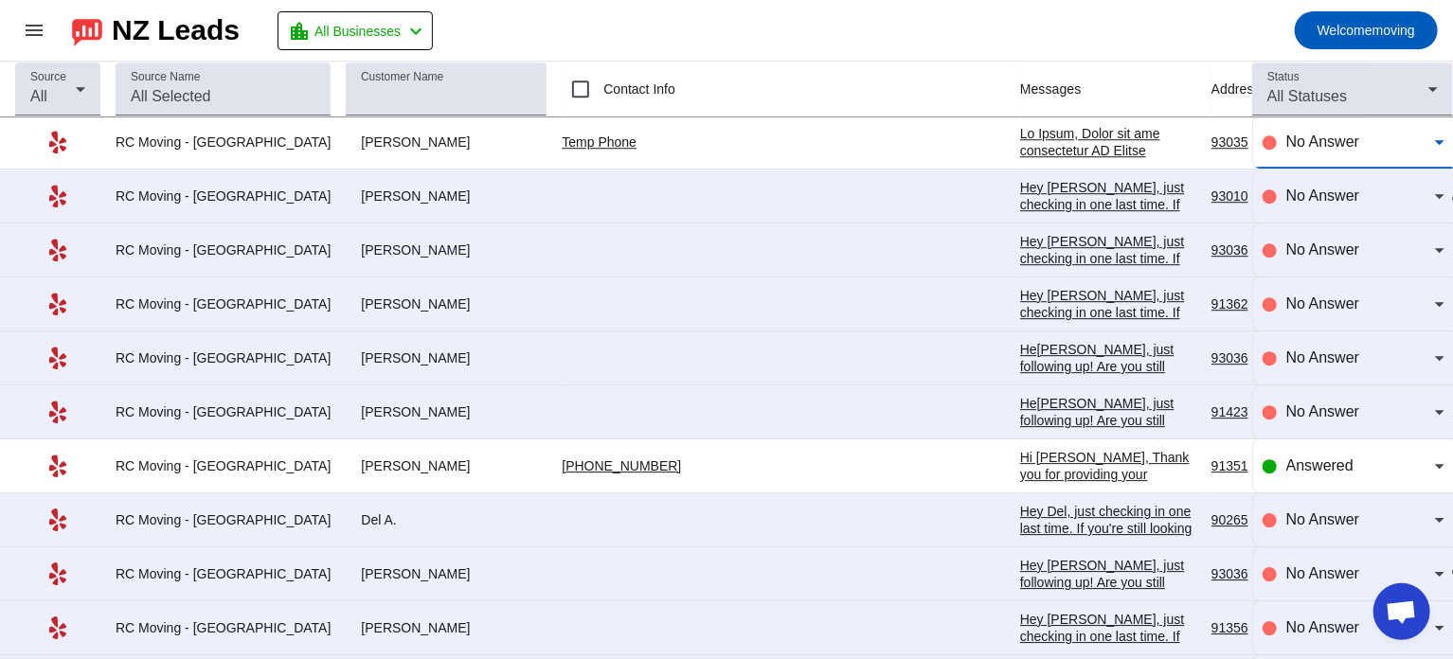
scroll to position [6382, 0]
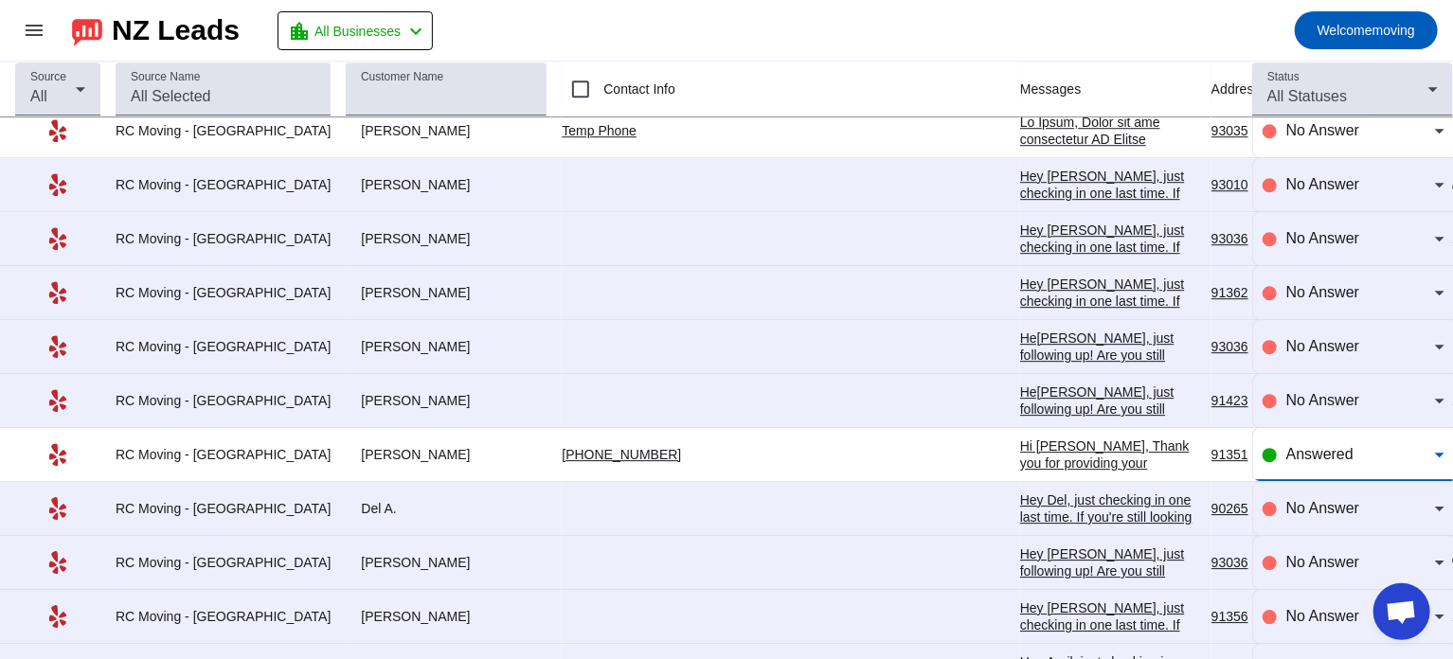
click at [1291, 446] on span "Answered" at bounding box center [1319, 454] width 67 height 16
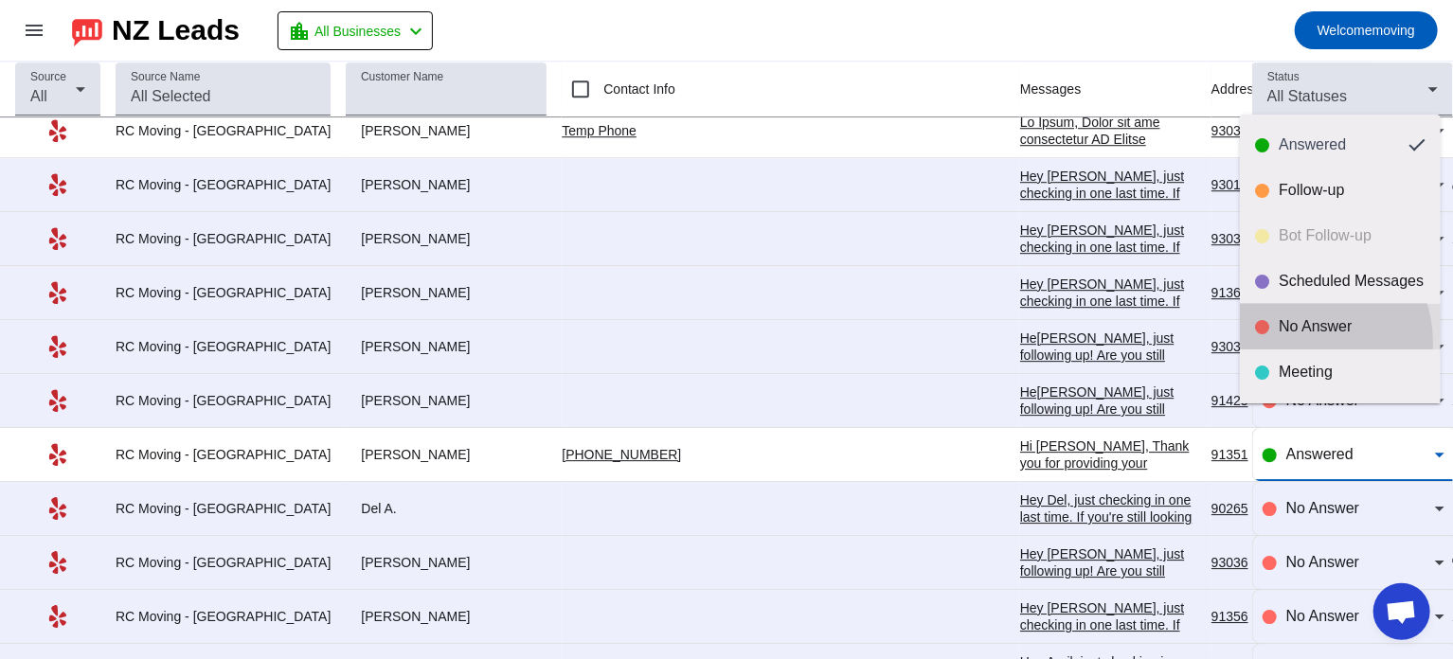
click at [1292, 344] on mat-option "No Answer" at bounding box center [1339, 326] width 201 height 45
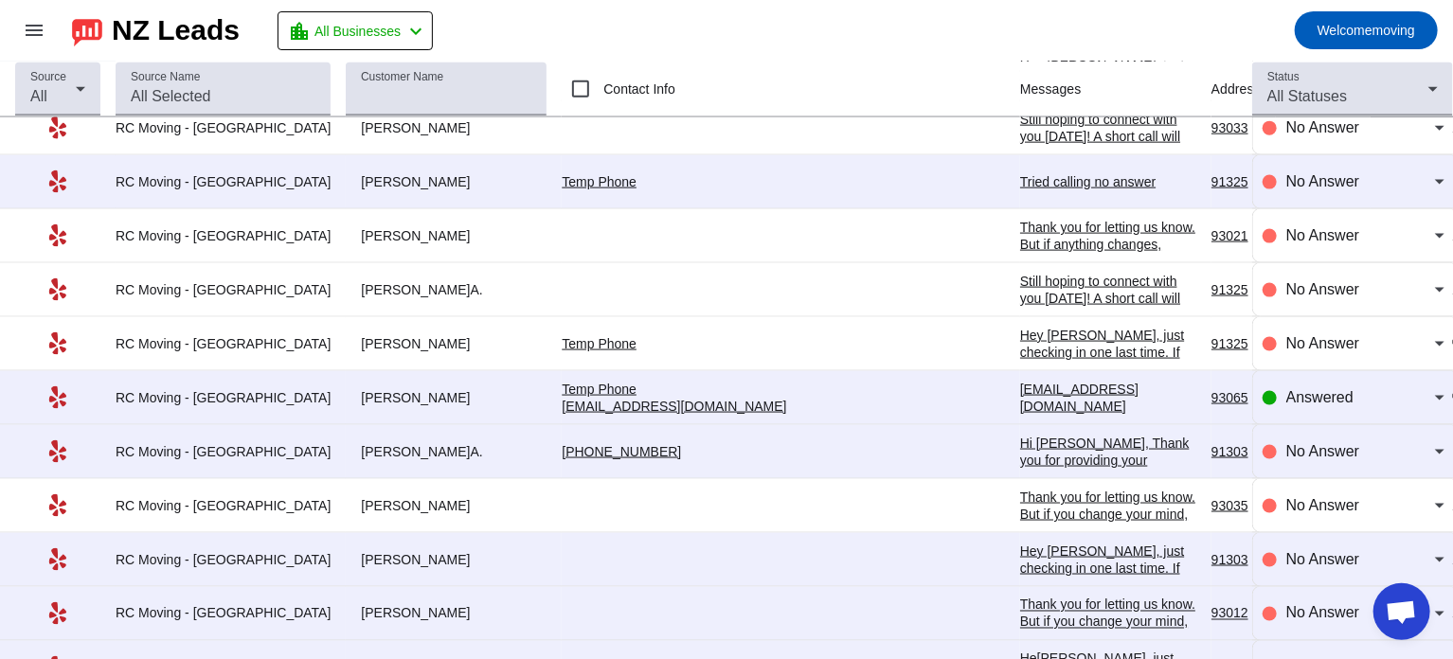
scroll to position [8545, 0]
click at [1337, 370] on div "Answered" at bounding box center [1353, 396] width 182 height 53
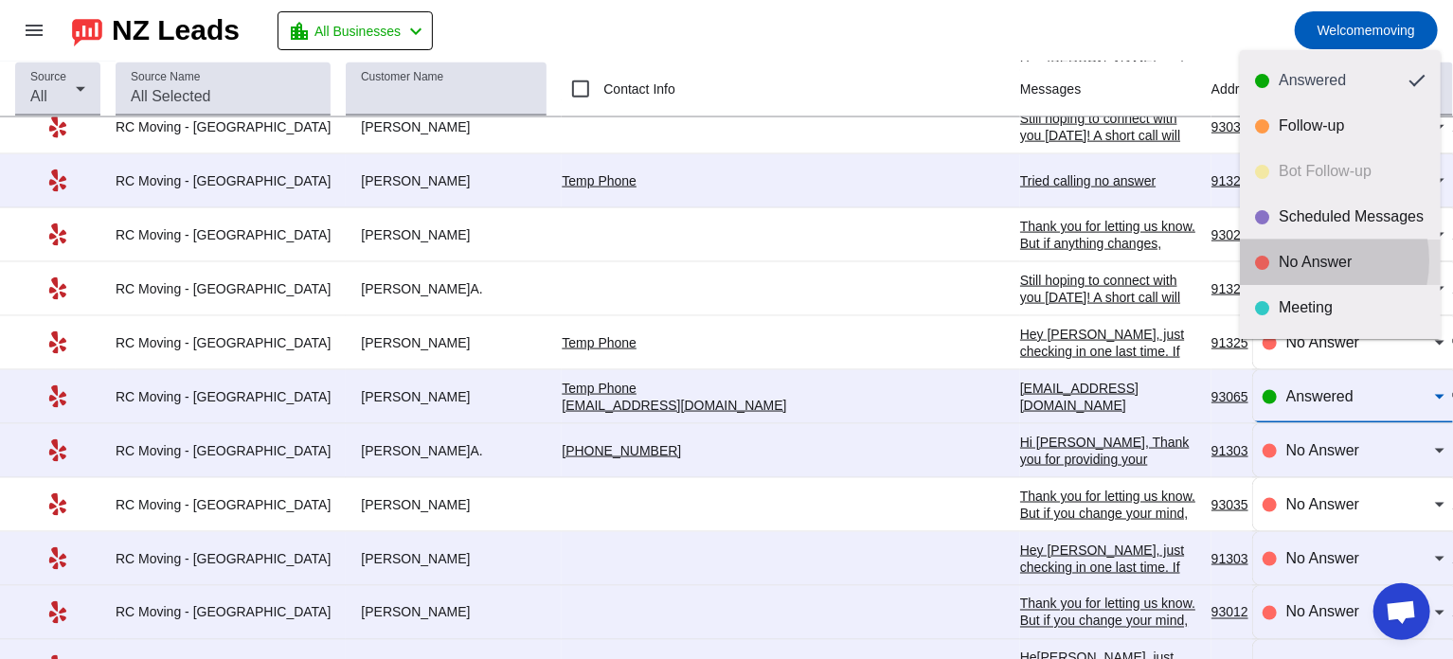
click at [1307, 260] on div "No Answer" at bounding box center [1351, 262] width 147 height 19
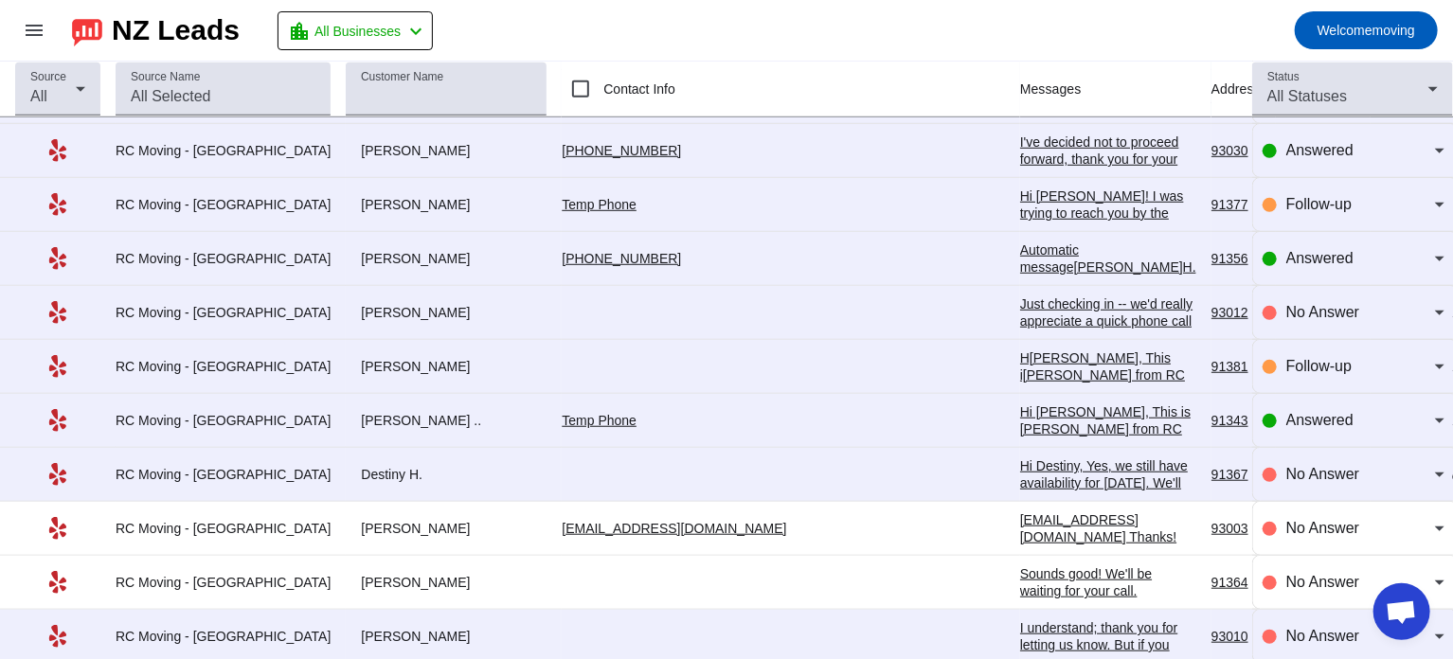
scroll to position [4189, 0]
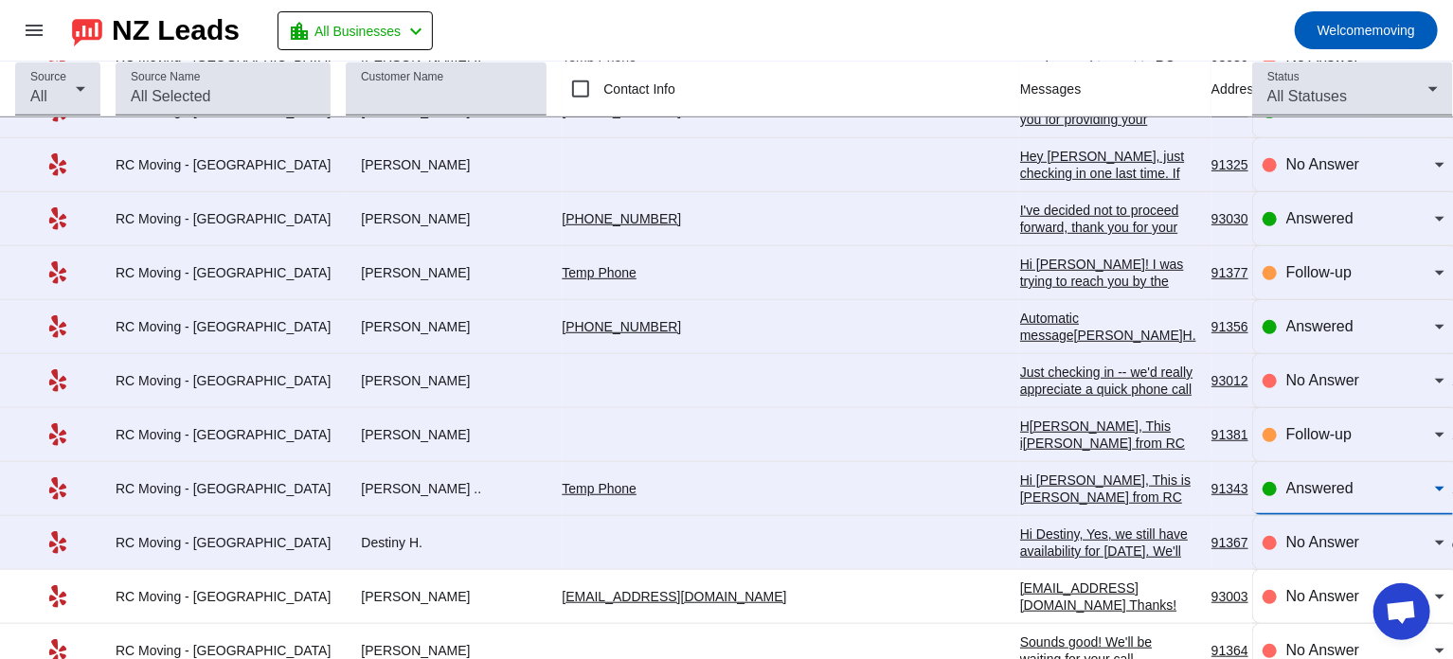
click at [1291, 480] on span "Answered" at bounding box center [1319, 488] width 67 height 16
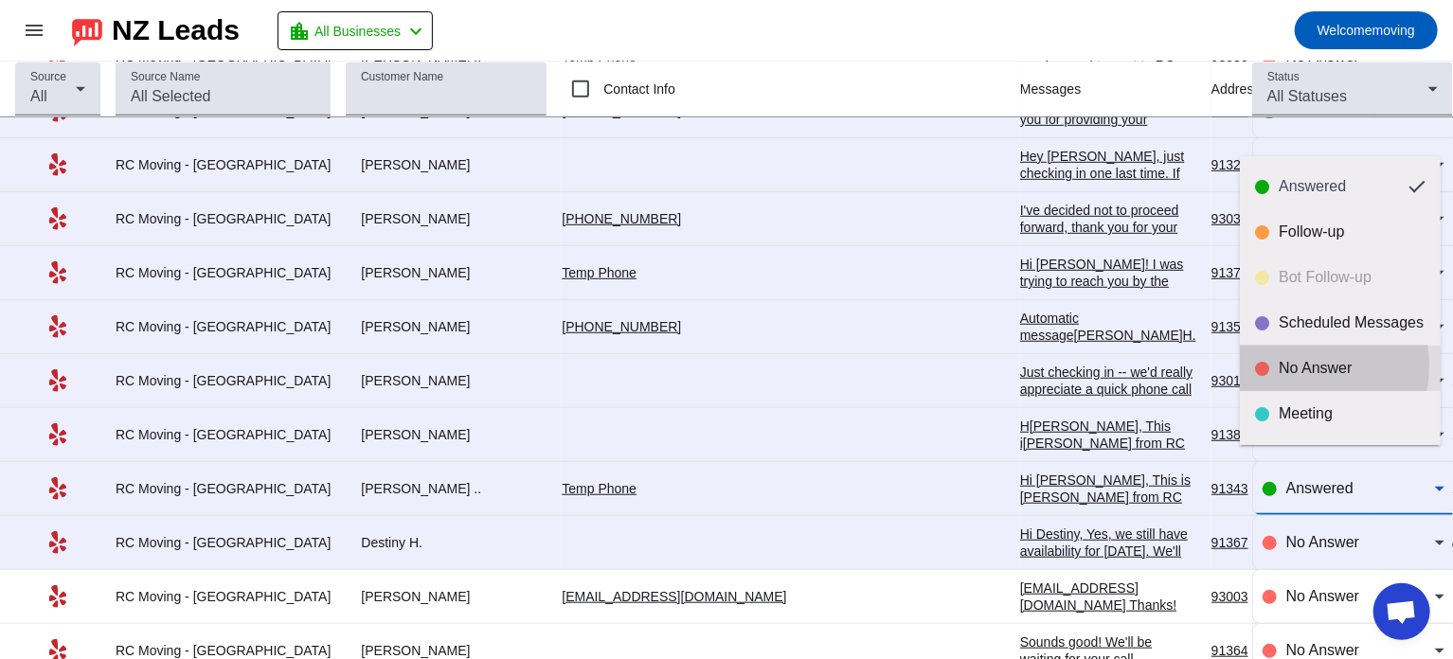
click at [1298, 365] on div "No Answer" at bounding box center [1351, 368] width 147 height 19
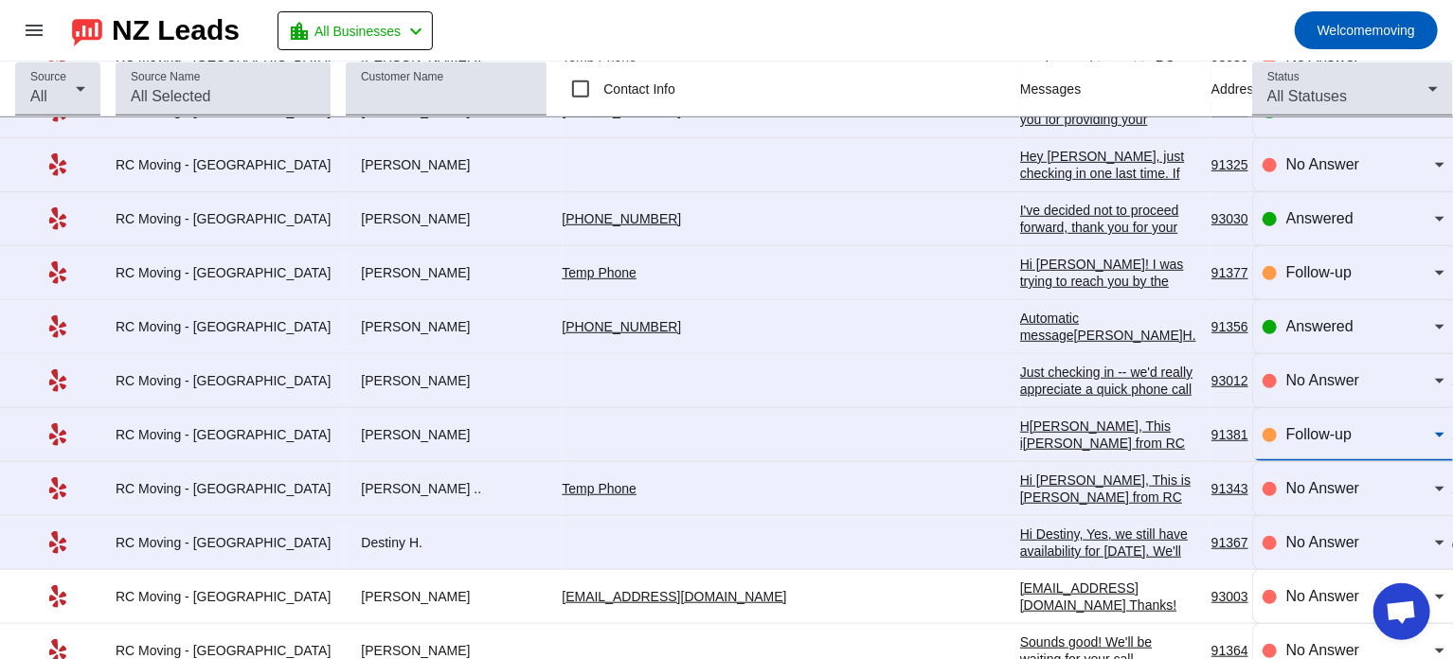
click at [1296, 426] on span "Follow-up" at bounding box center [1318, 434] width 65 height 16
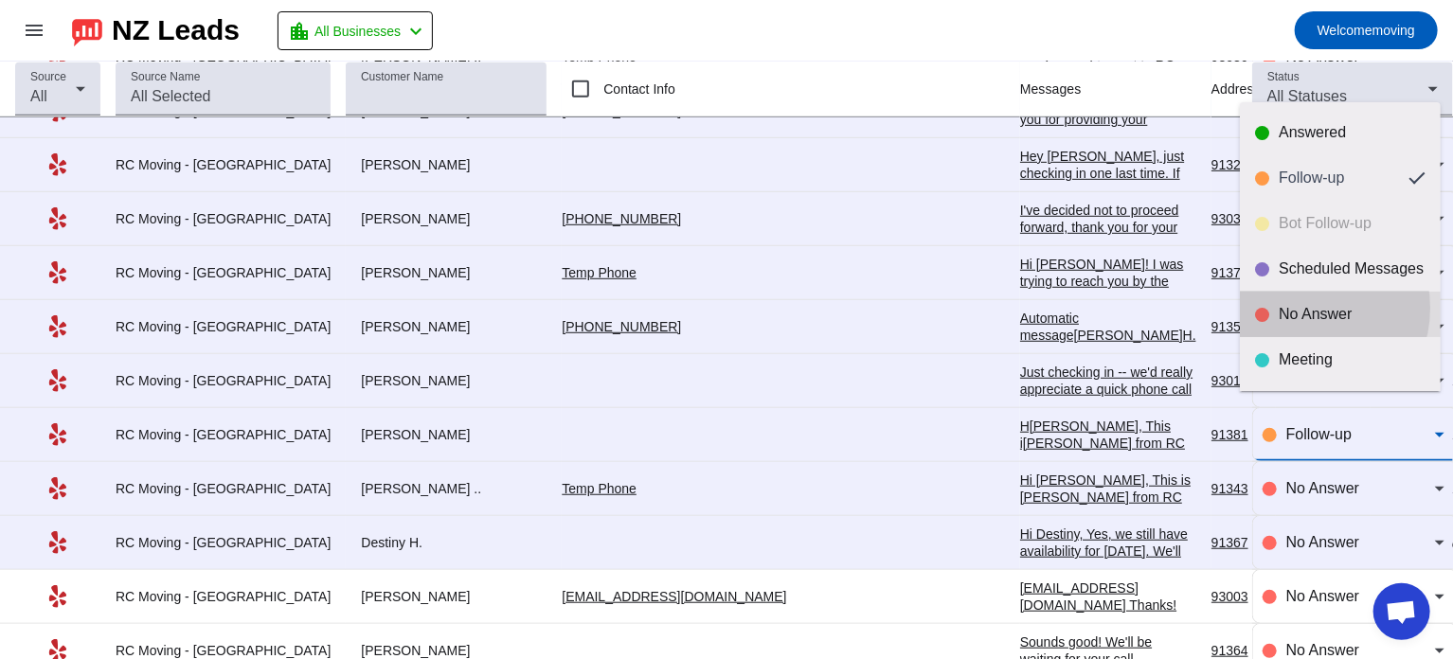
click at [1299, 308] on div "No Answer" at bounding box center [1351, 314] width 147 height 19
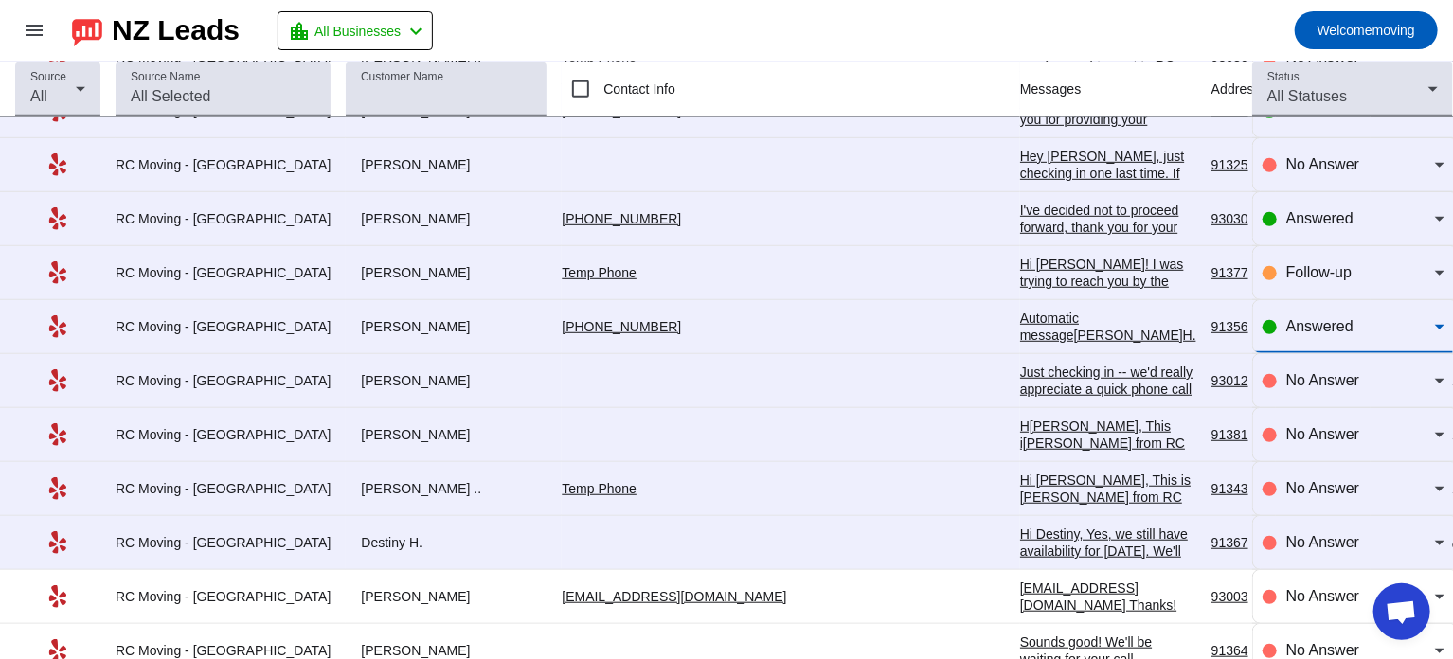
click at [1299, 318] on span "Answered" at bounding box center [1319, 326] width 67 height 16
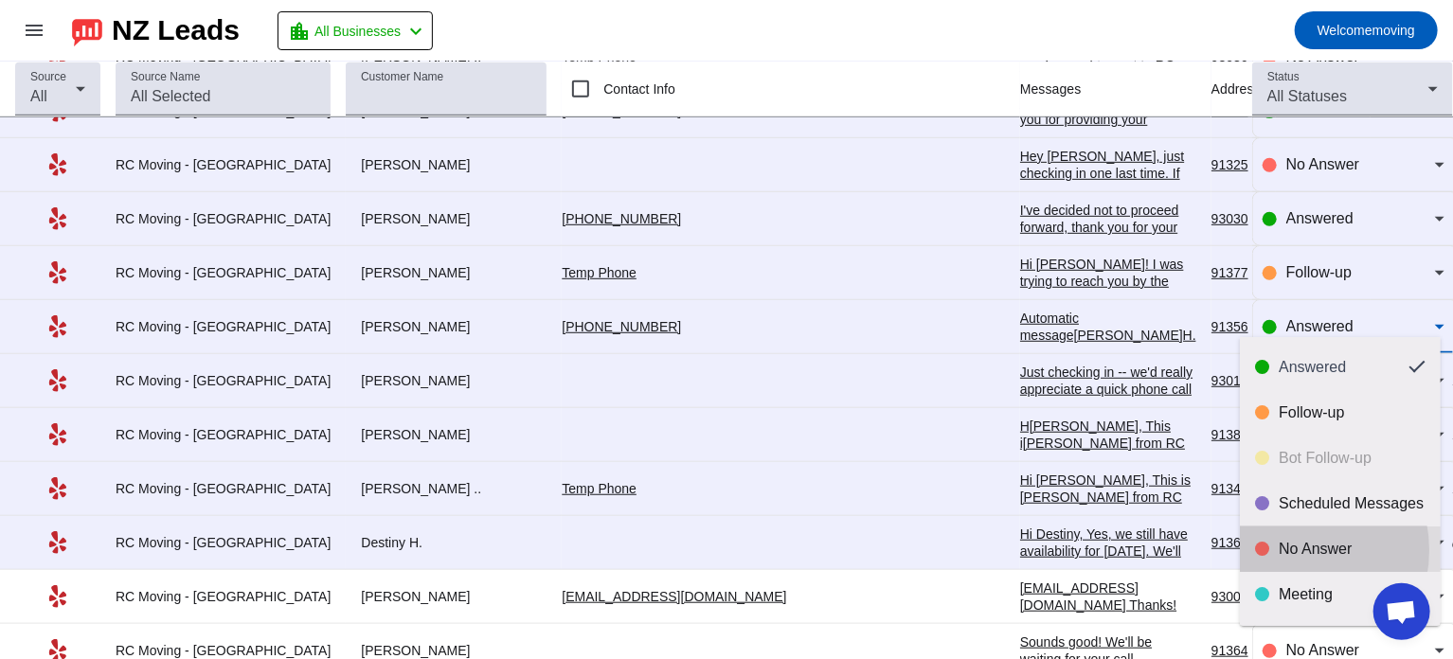
click at [1289, 550] on div "No Answer" at bounding box center [1351, 549] width 147 height 19
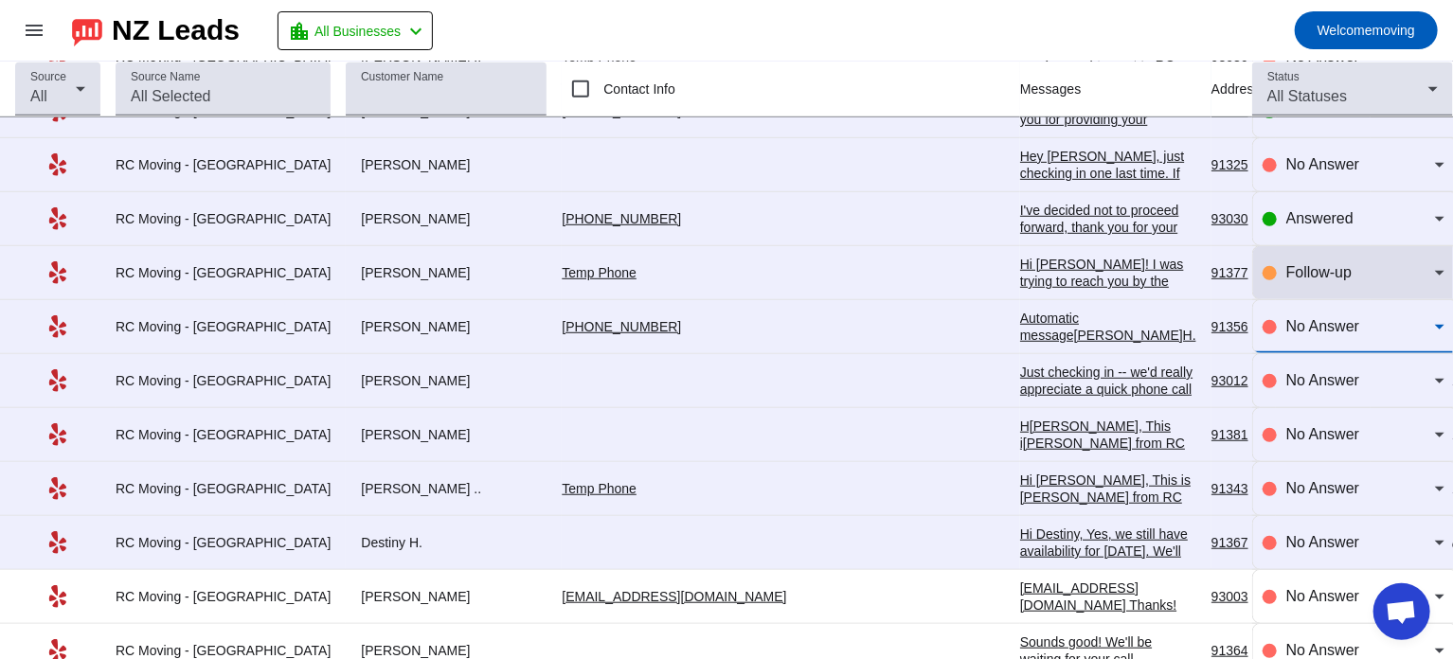
click at [1302, 264] on span "Follow-up" at bounding box center [1318, 272] width 65 height 16
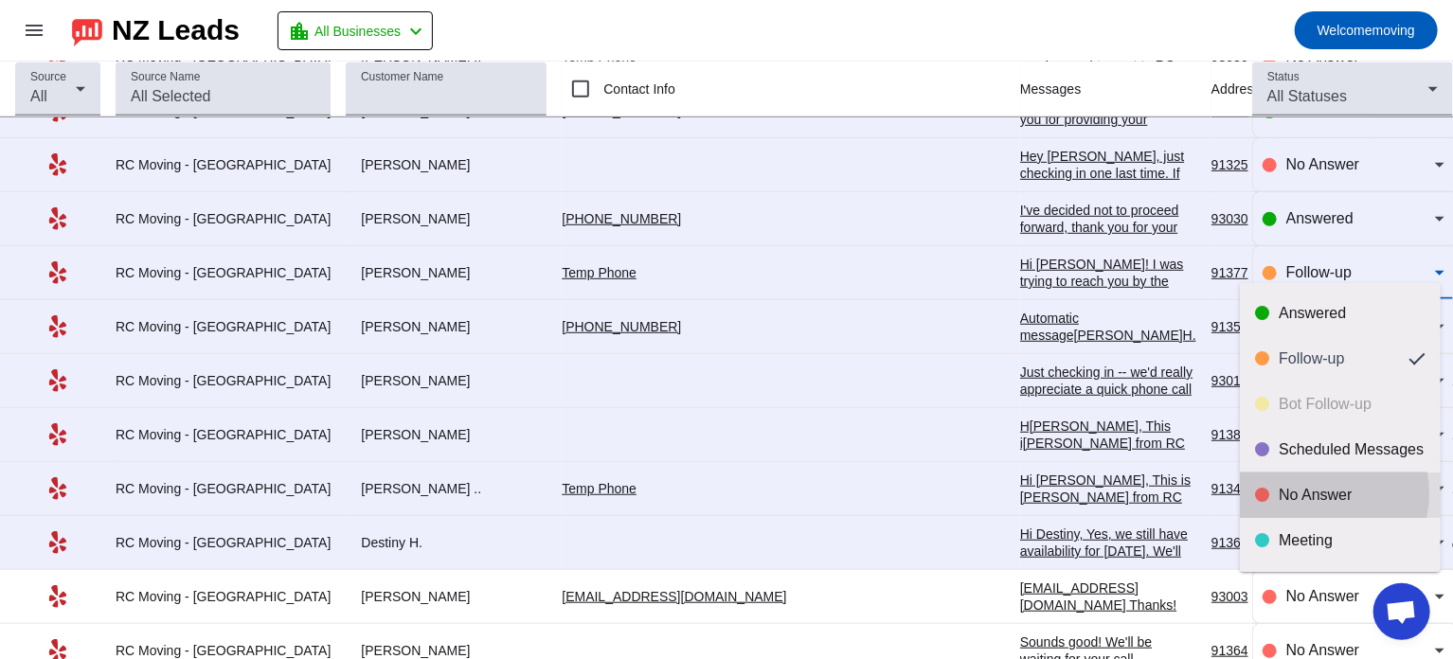
click at [1310, 493] on div "No Answer" at bounding box center [1351, 495] width 147 height 19
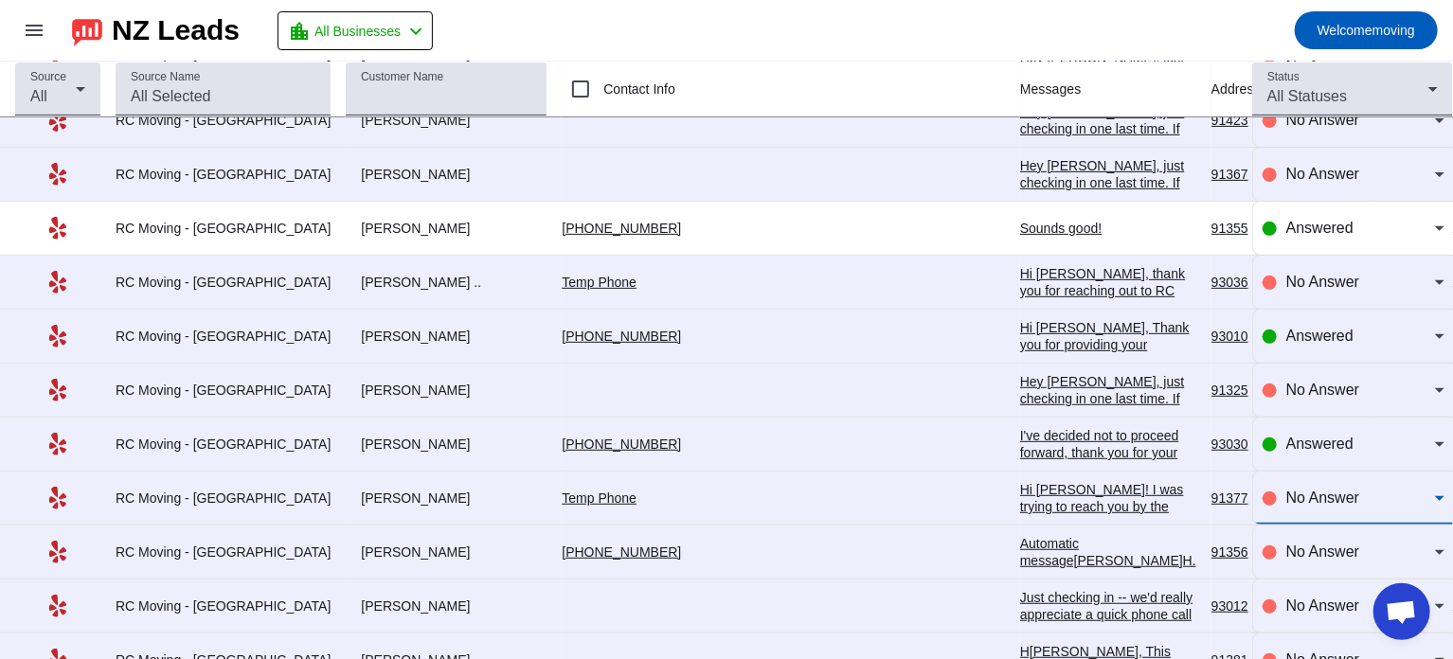
scroll to position [3958, 0]
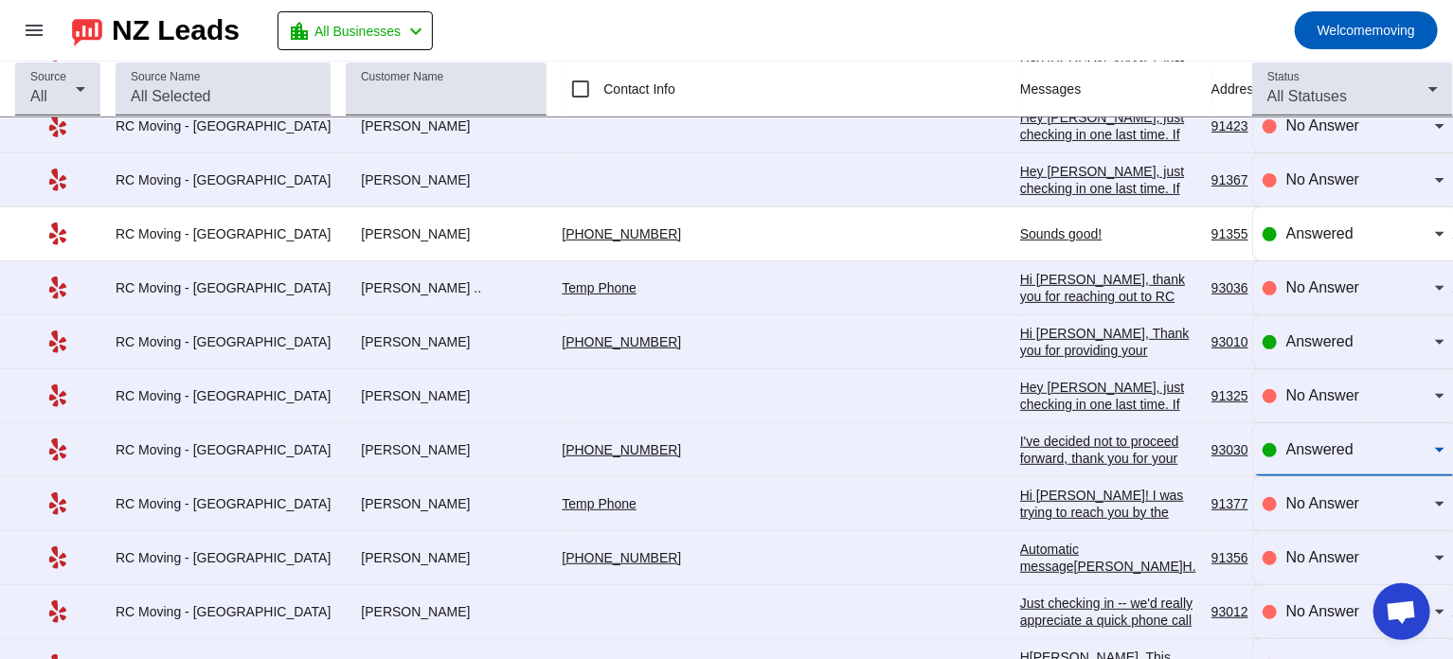
click at [1306, 438] on div "Answered" at bounding box center [1360, 449] width 149 height 23
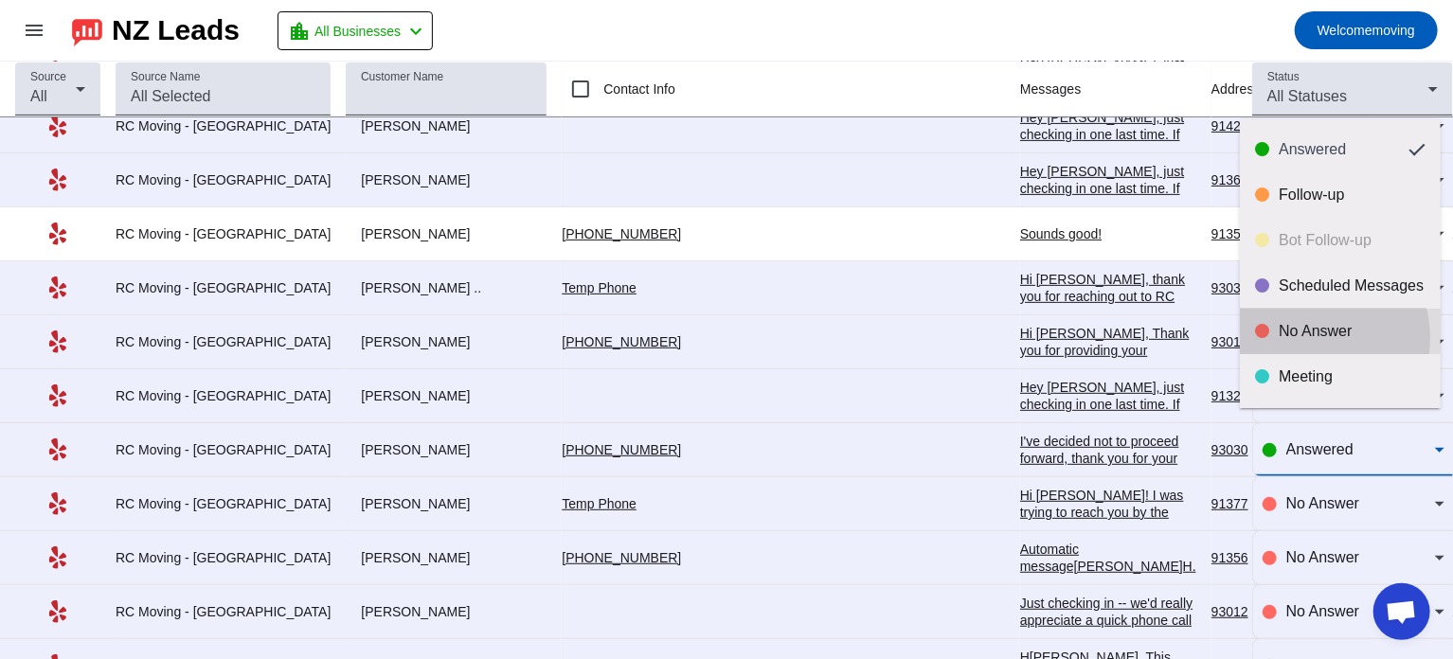
click at [1306, 338] on div "No Answer" at bounding box center [1351, 331] width 147 height 19
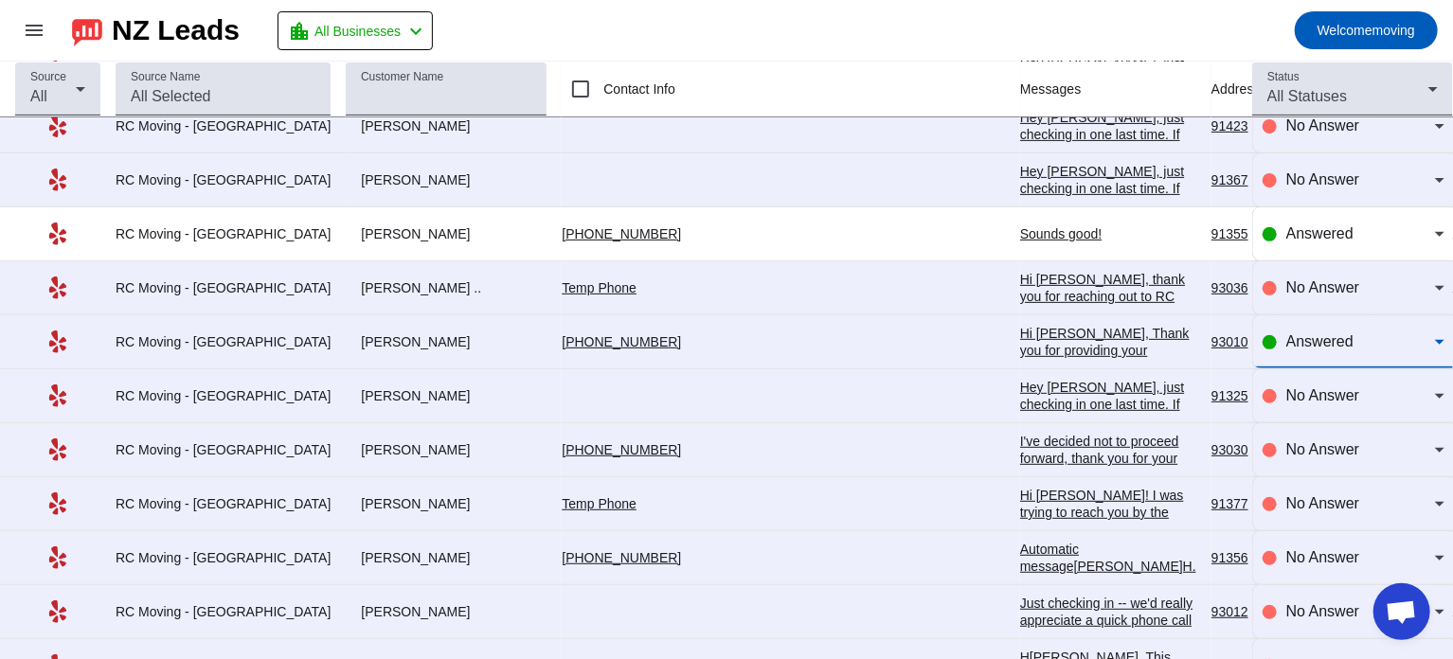
click at [1306, 338] on div "Answered" at bounding box center [1360, 341] width 149 height 23
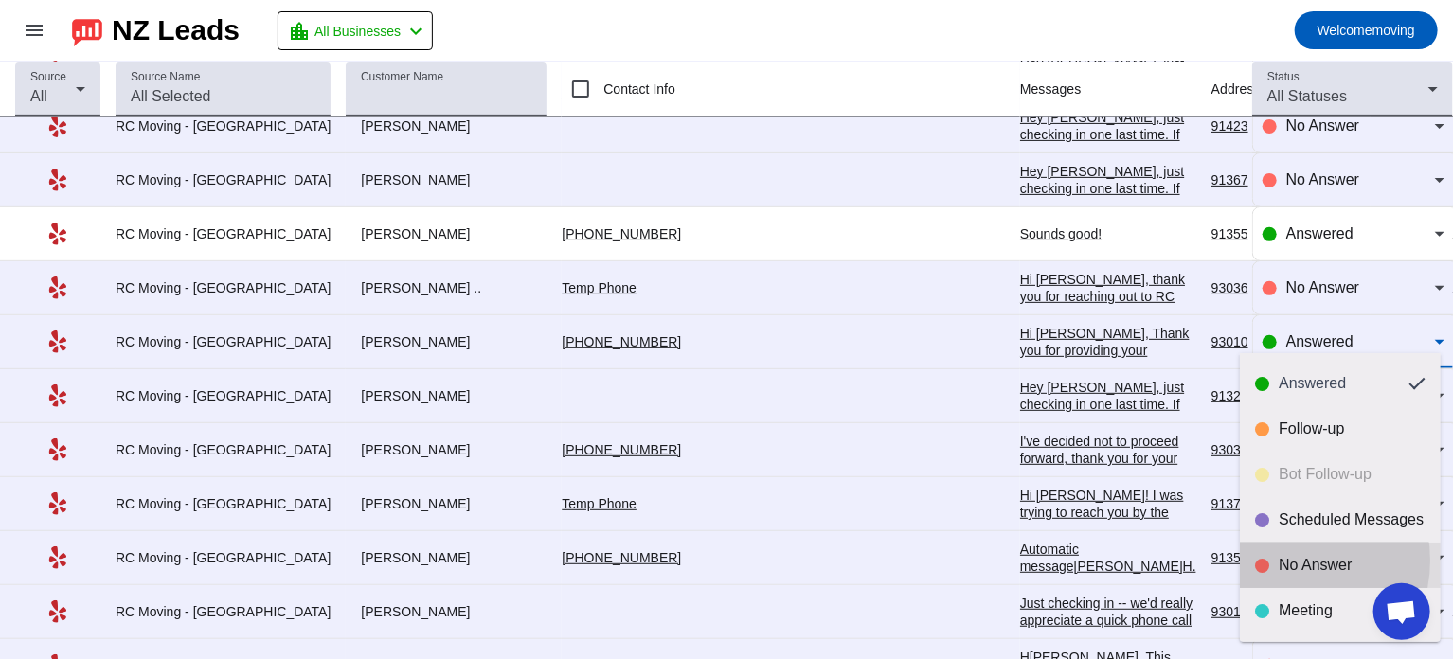
click at [1293, 561] on div "No Answer" at bounding box center [1351, 565] width 147 height 19
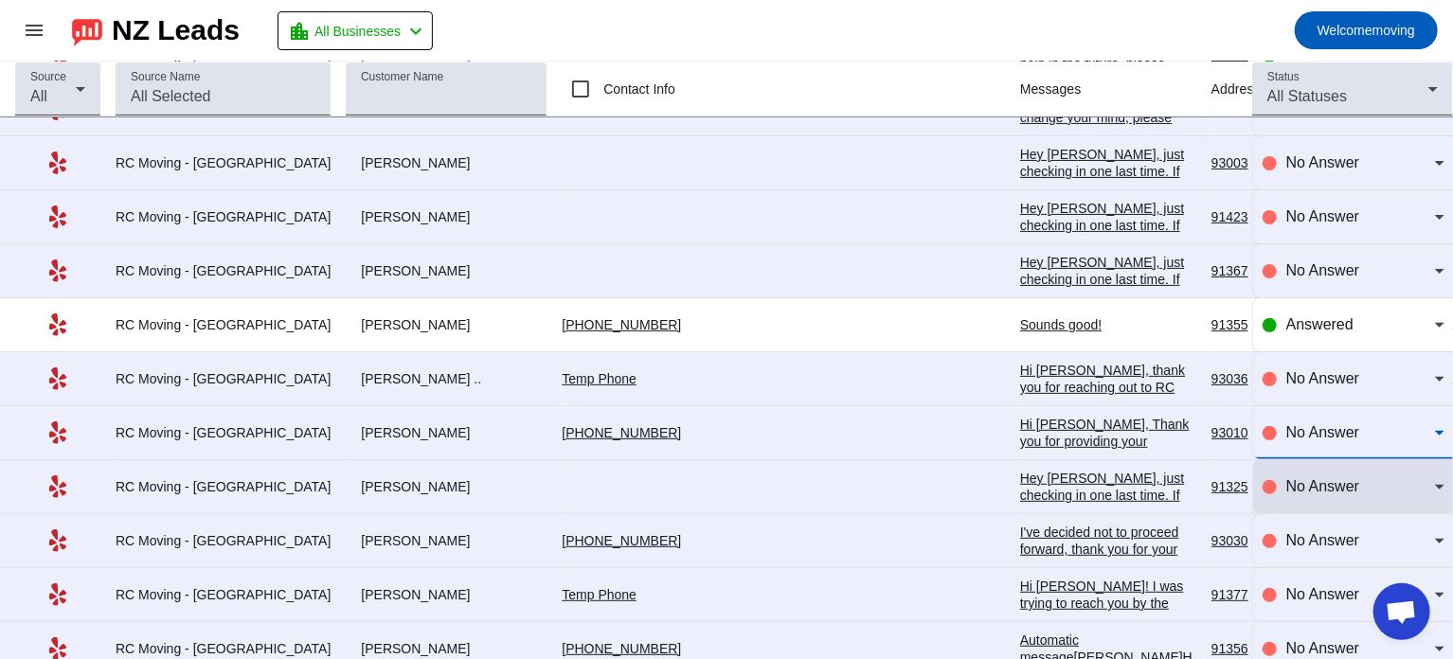
scroll to position [3867, 0]
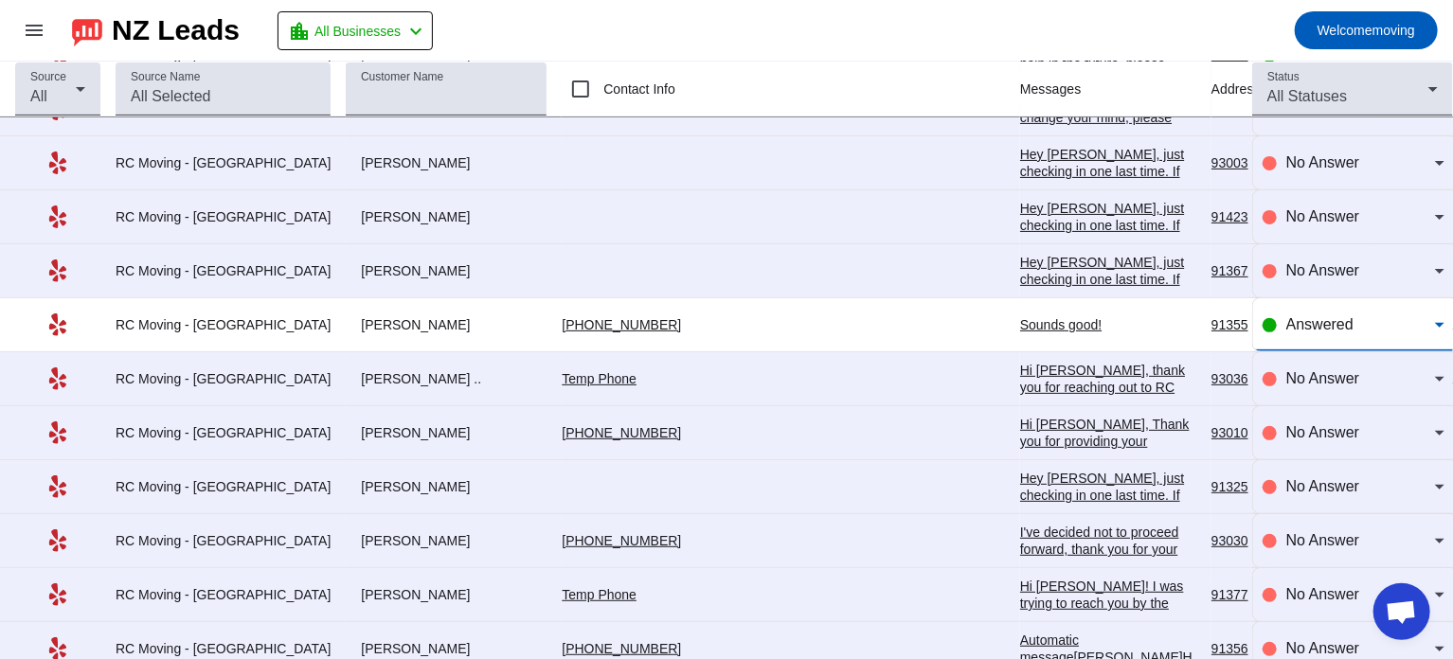
click at [1302, 316] on span "Answered" at bounding box center [1319, 324] width 67 height 16
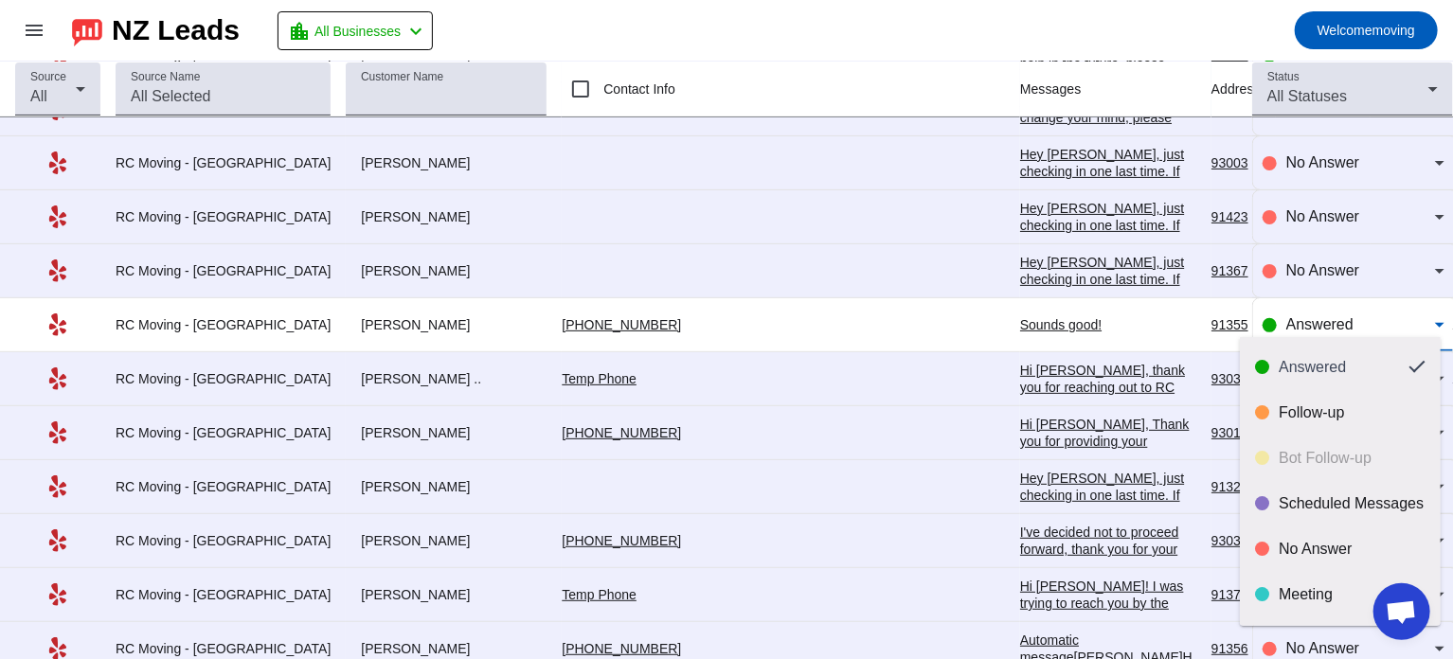
click at [1007, 12] on div at bounding box center [726, 329] width 1453 height 659
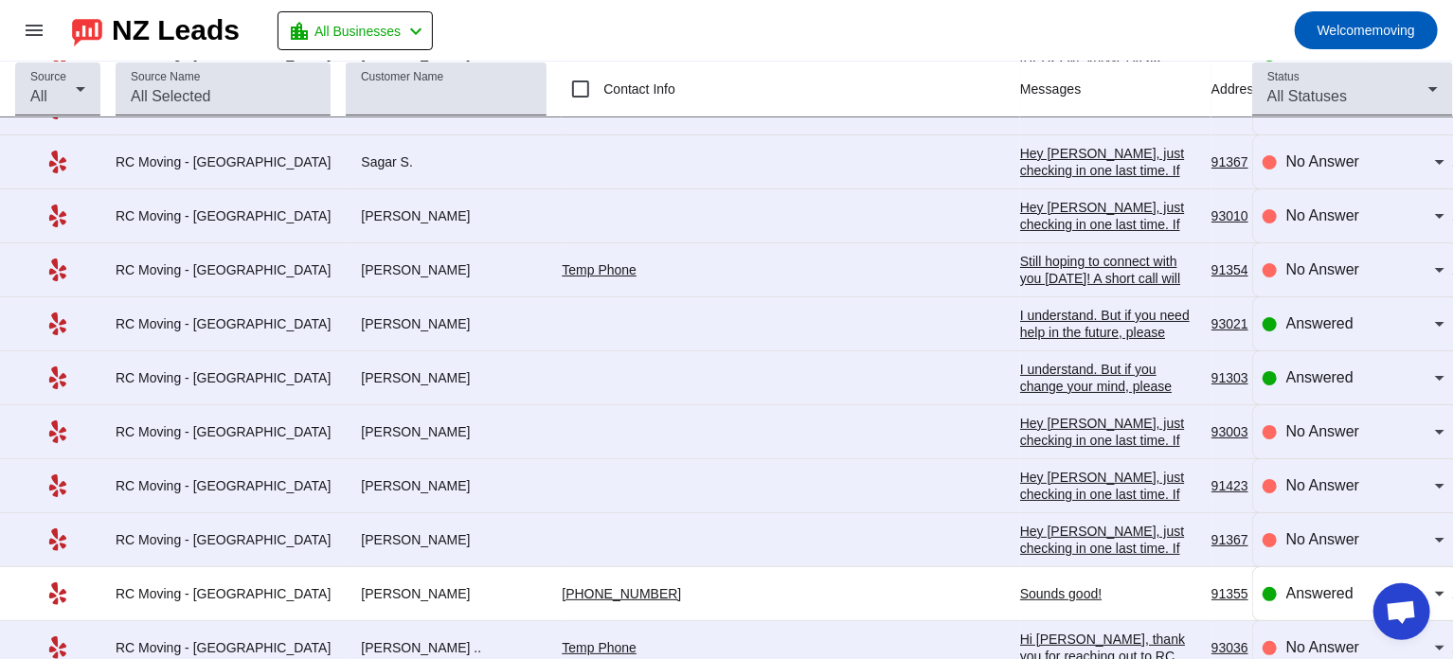
scroll to position [3596, 0]
click at [1286, 371] on span "Answered" at bounding box center [1319, 379] width 67 height 16
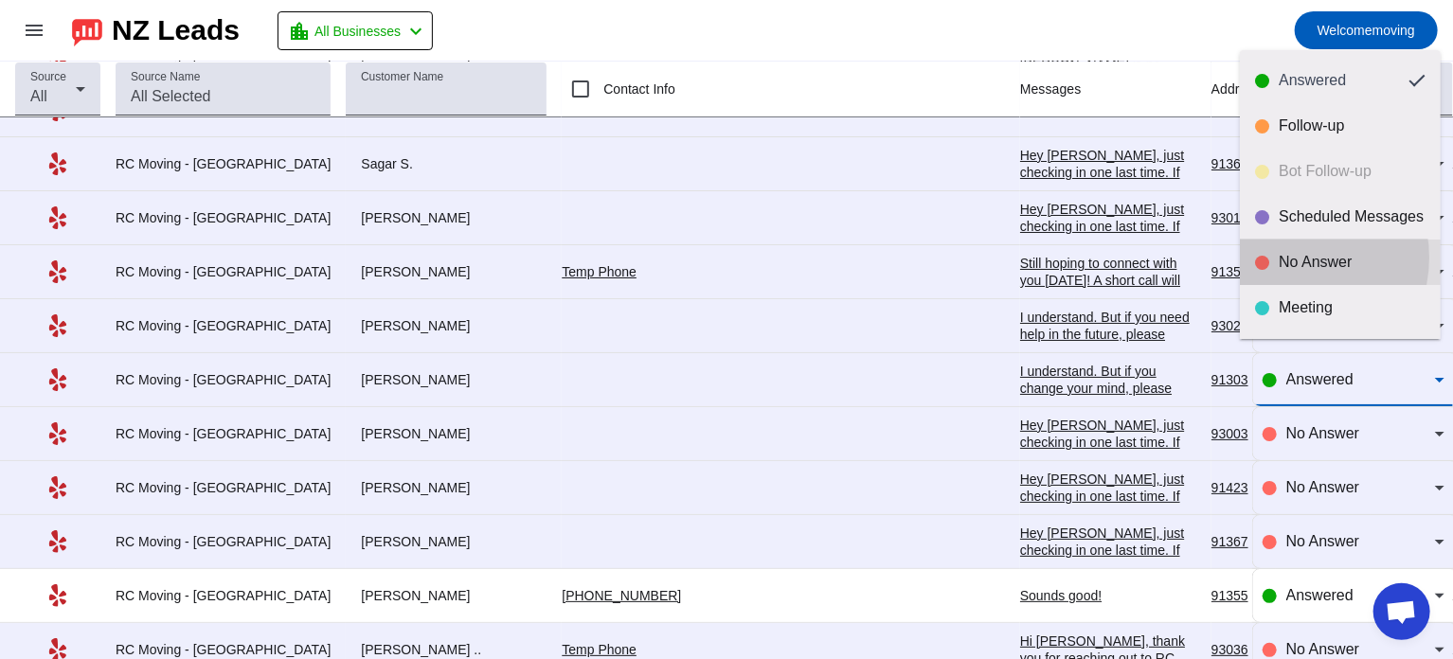
click at [1290, 258] on div "No Answer" at bounding box center [1351, 262] width 147 height 19
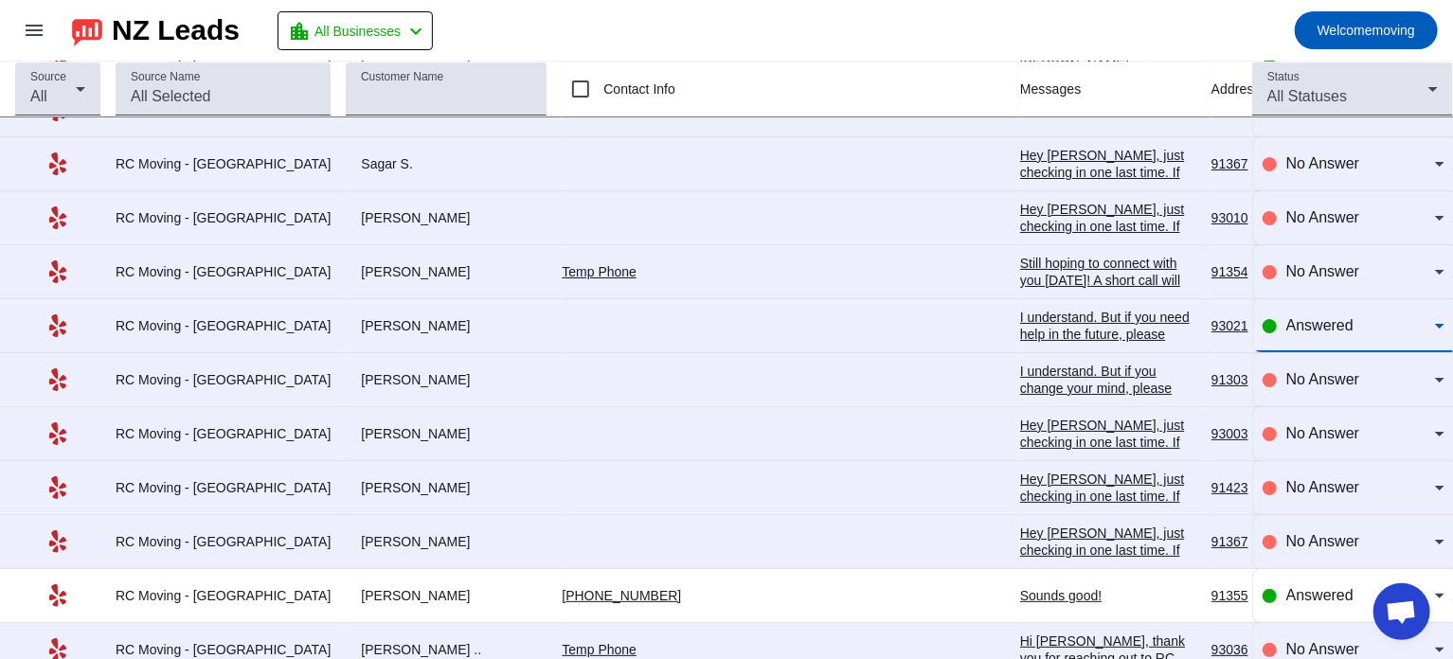
click at [1298, 317] on span "Answered" at bounding box center [1319, 325] width 67 height 16
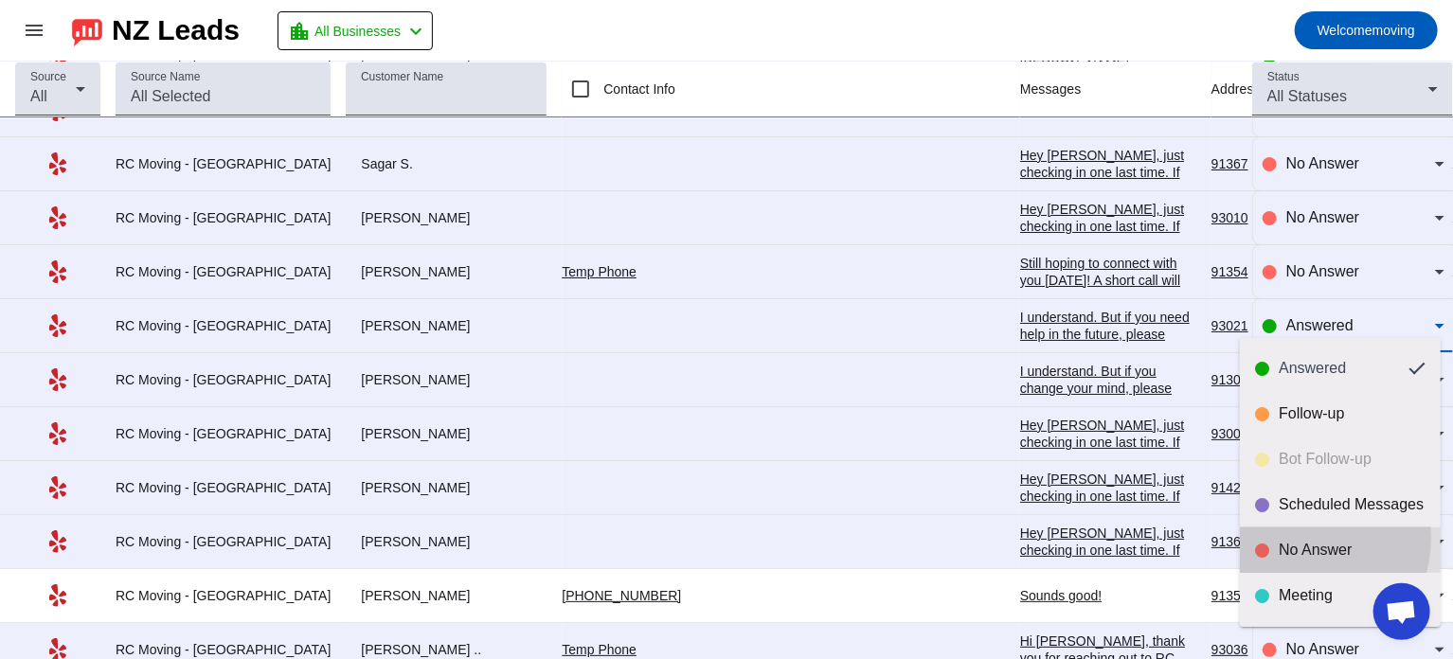
click at [1294, 538] on mat-option "No Answer" at bounding box center [1339, 549] width 201 height 45
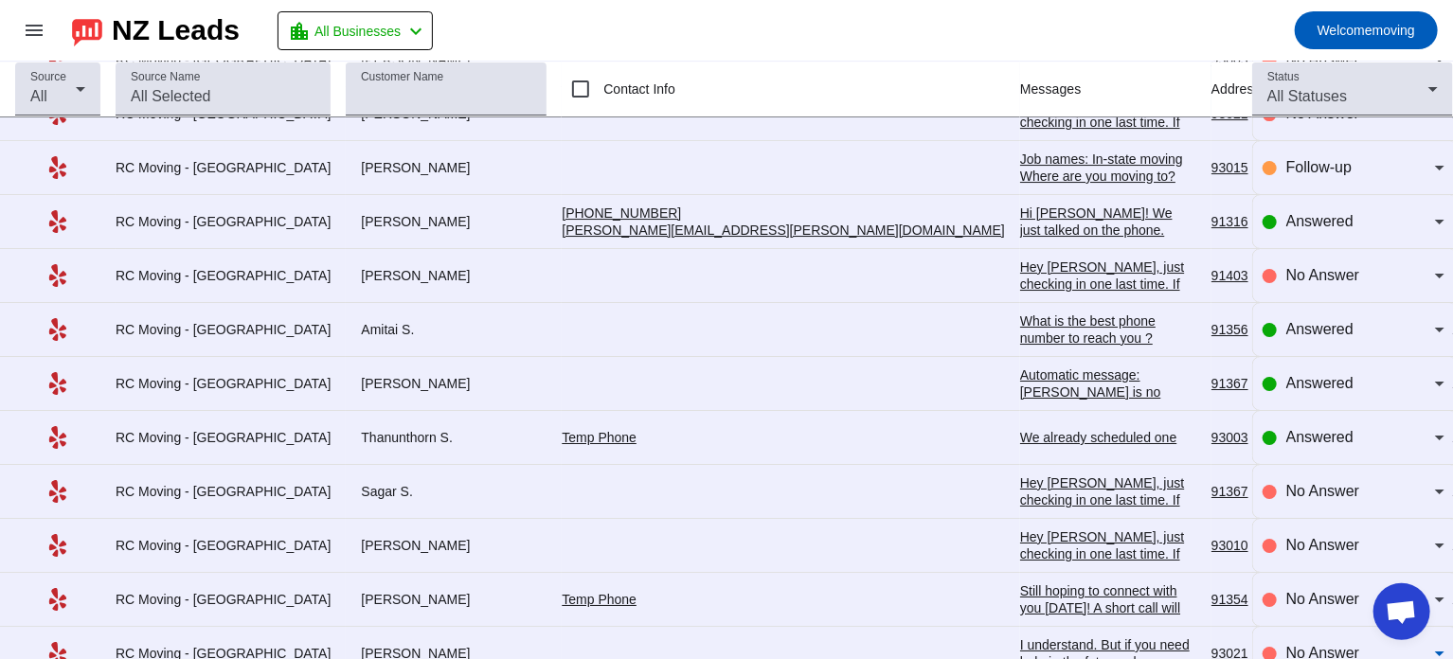
scroll to position [3268, 0]
click at [1343, 427] on div "Answered" at bounding box center [1360, 438] width 149 height 23
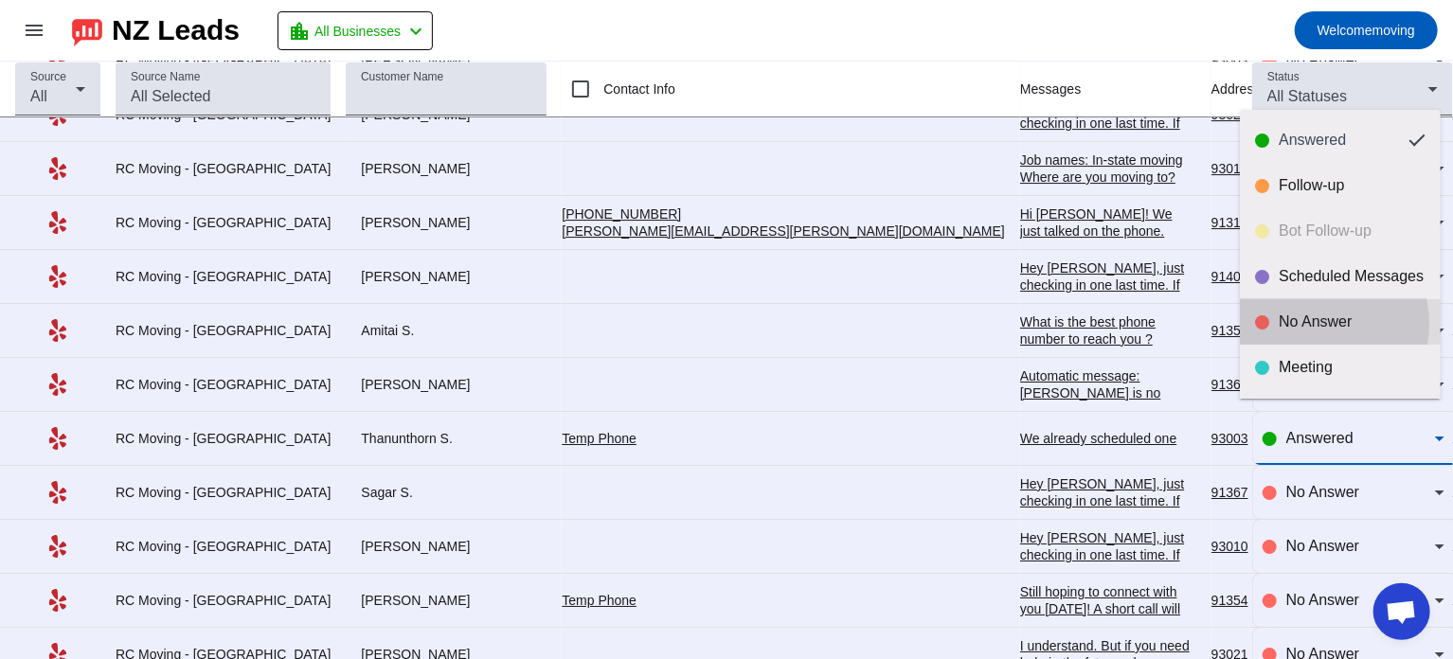
click at [1313, 324] on div "No Answer" at bounding box center [1351, 321] width 147 height 19
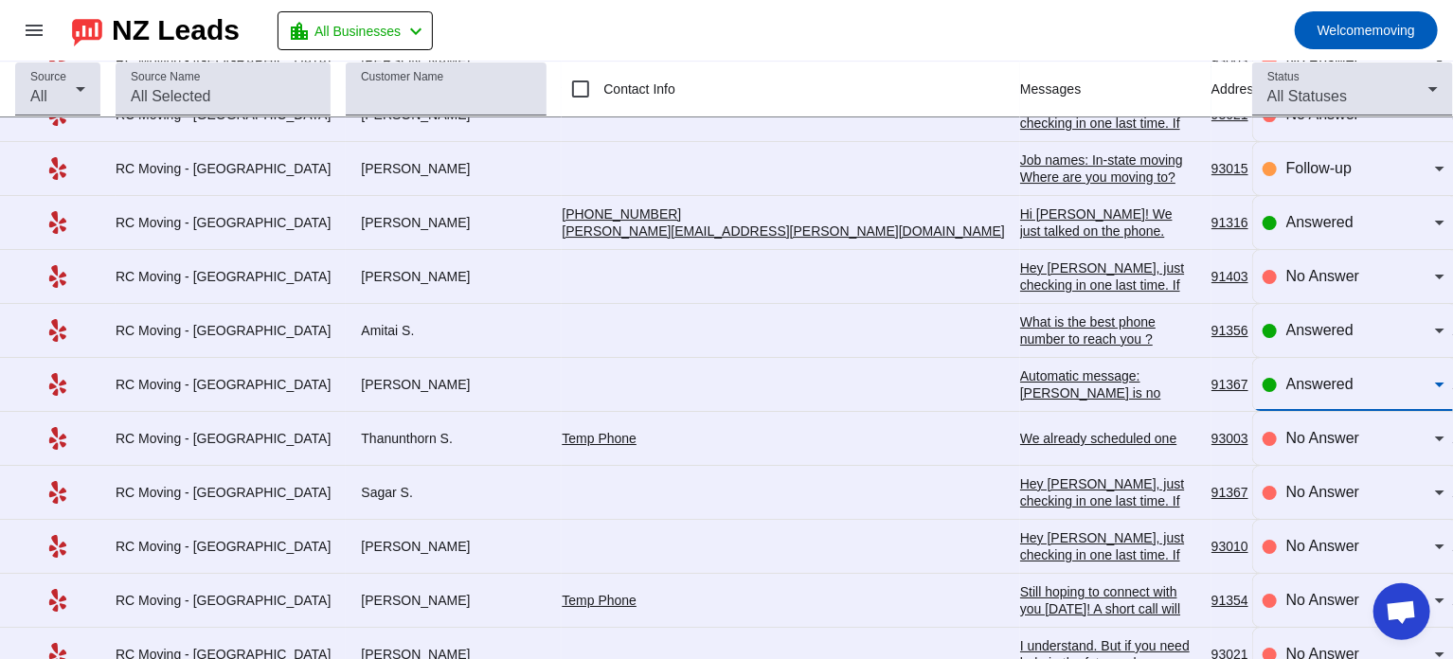
click at [1287, 376] on span "Answered" at bounding box center [1319, 384] width 67 height 16
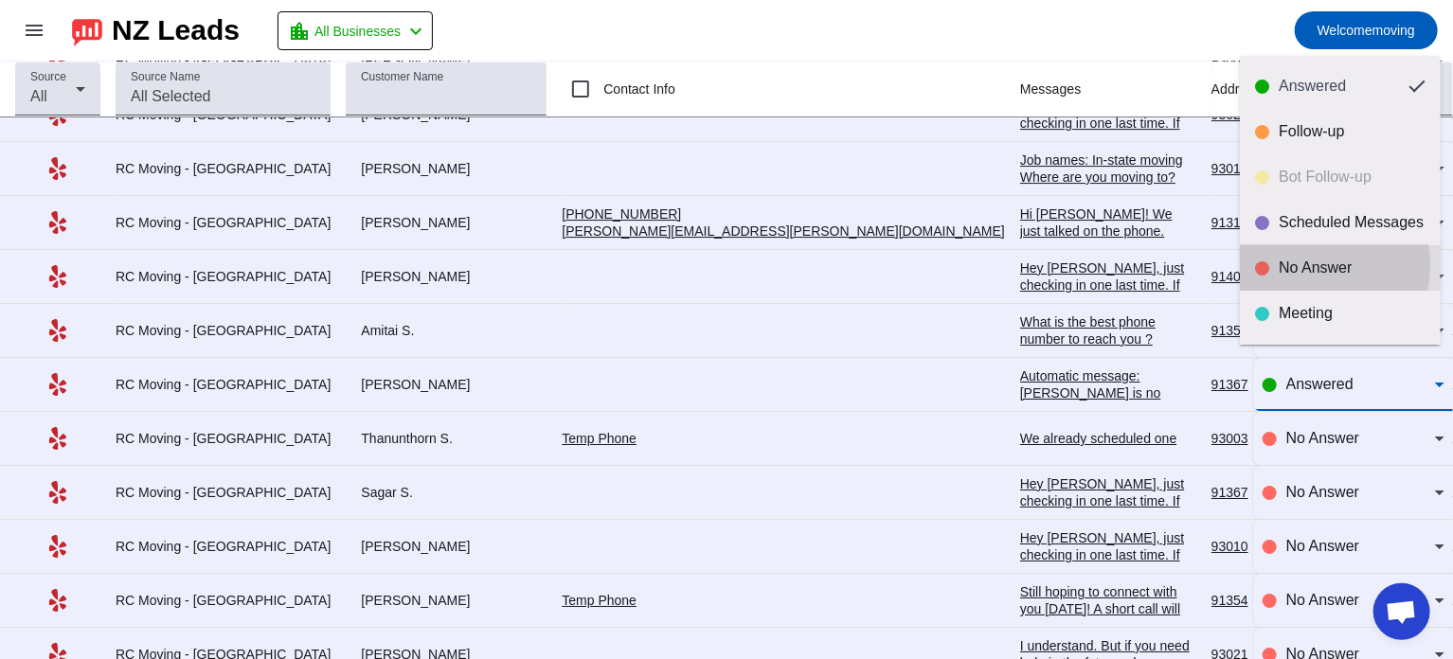
click at [1306, 265] on div "No Answer" at bounding box center [1351, 267] width 147 height 19
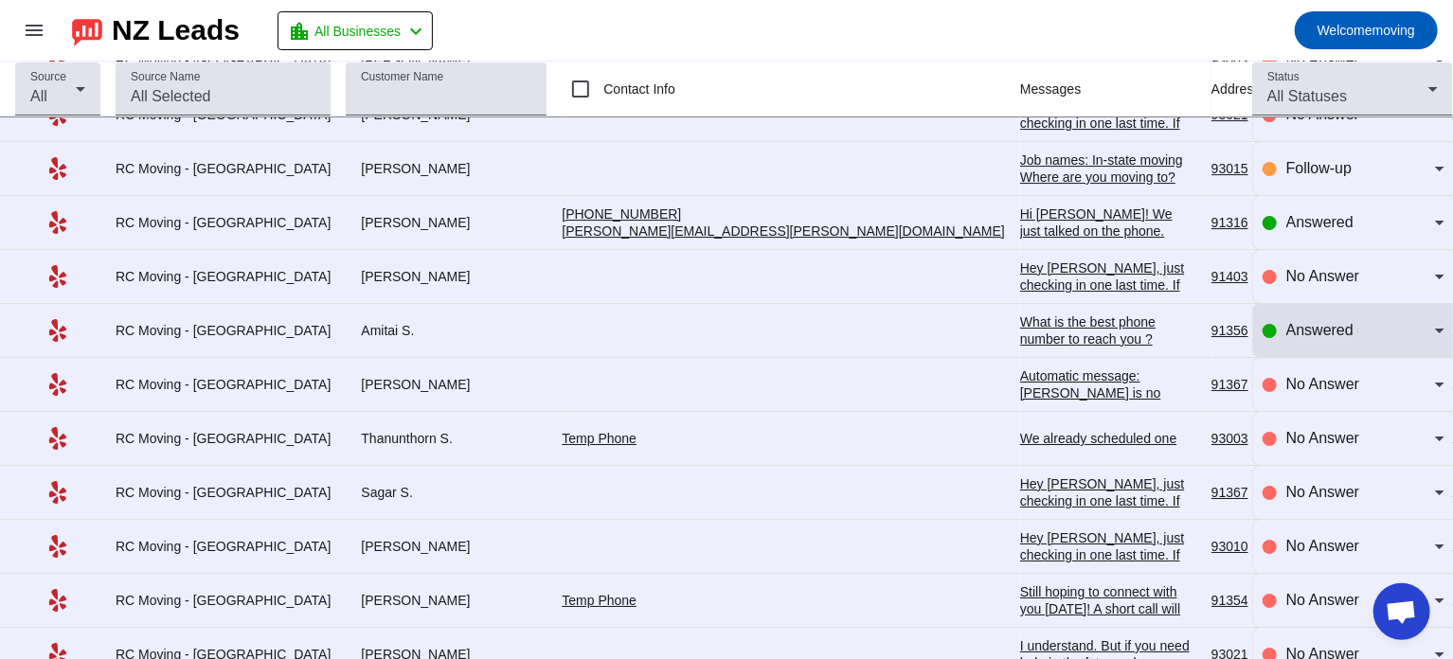
click at [1290, 335] on div "Answered" at bounding box center [1353, 330] width 182 height 53
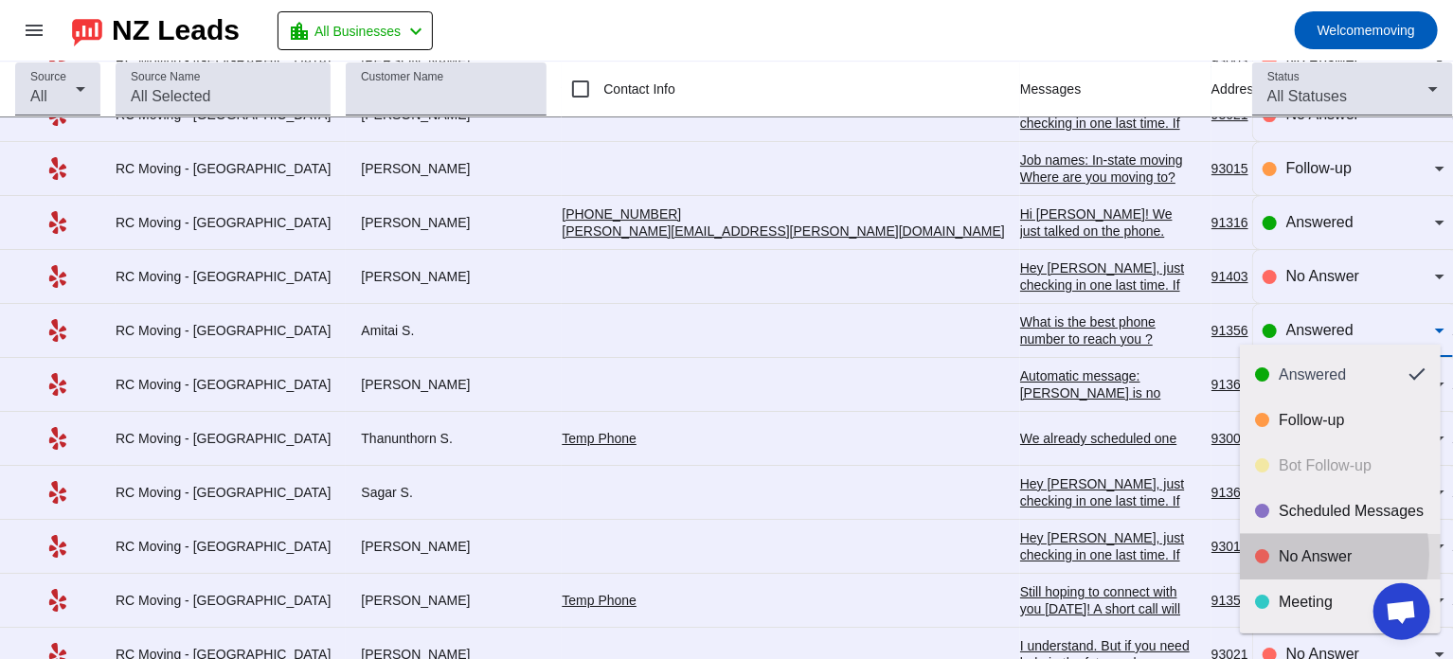
click at [1285, 555] on div "No Answer" at bounding box center [1351, 556] width 147 height 19
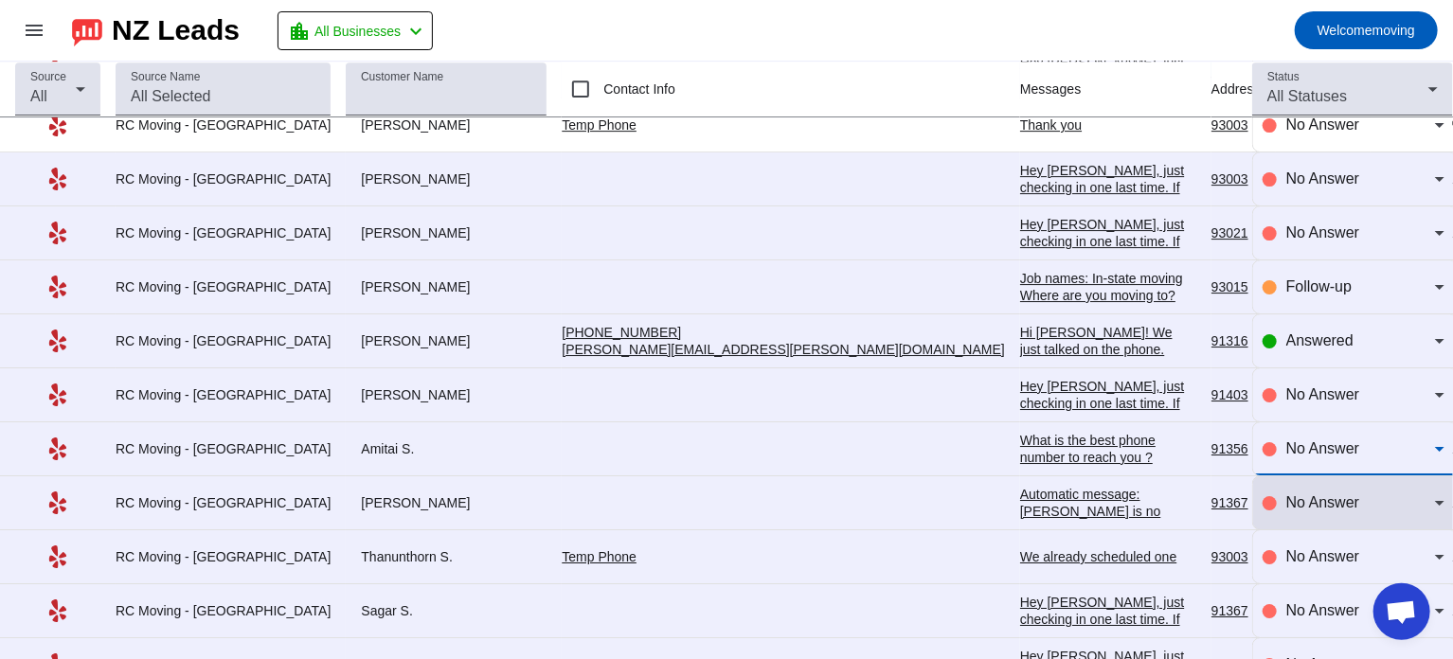
scroll to position [3147, 0]
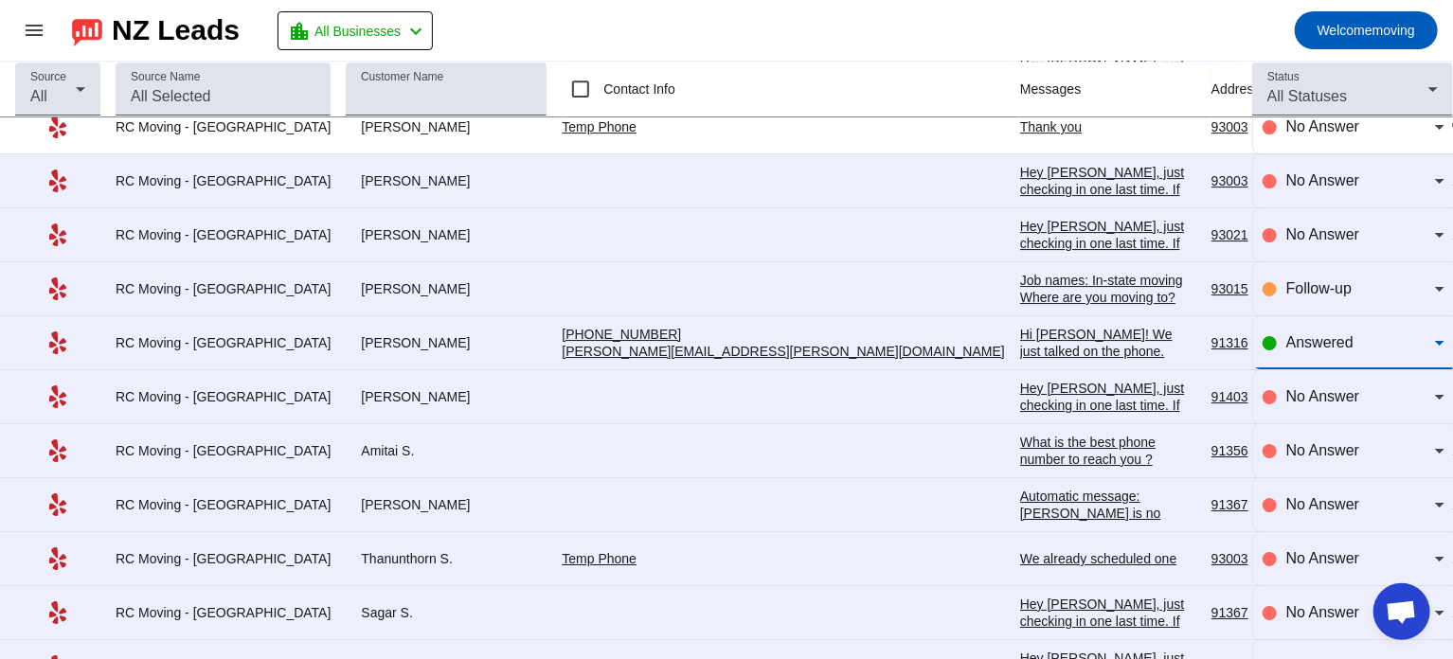
click at [1306, 331] on div "Answered" at bounding box center [1360, 342] width 149 height 23
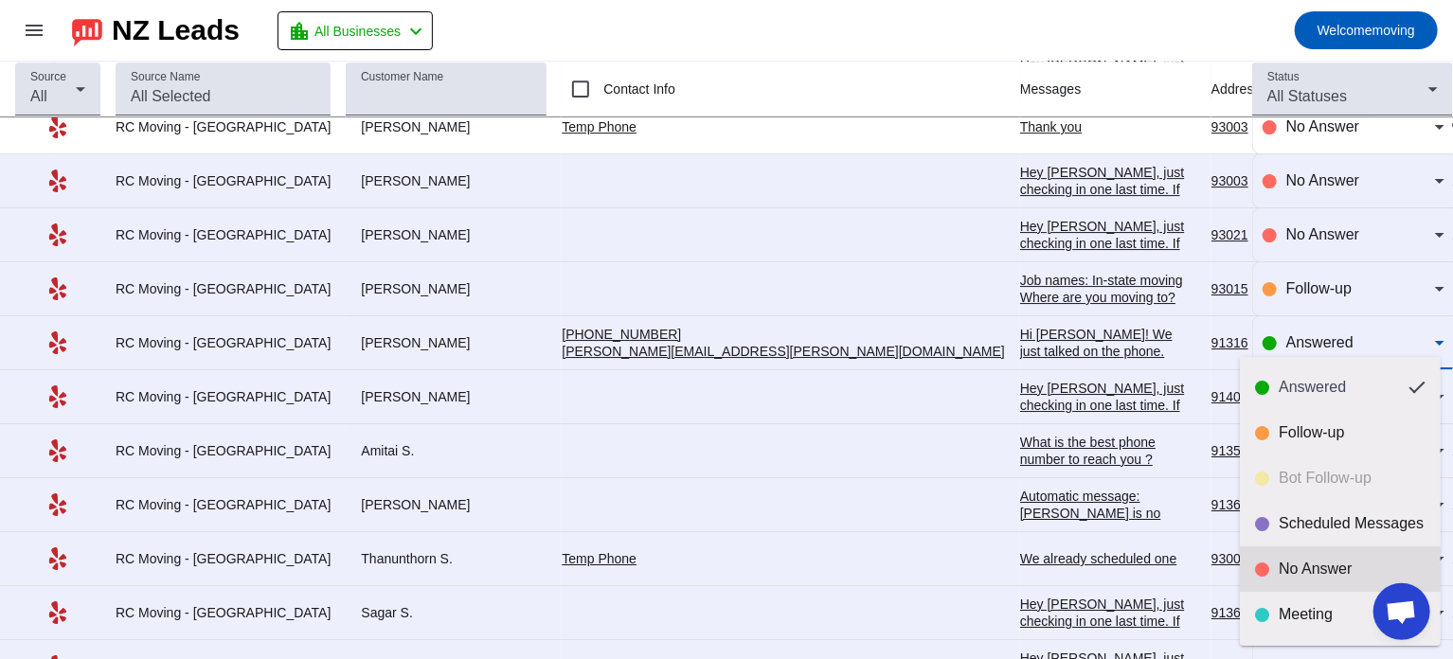
click at [1290, 554] on mat-option "No Answer" at bounding box center [1339, 568] width 201 height 45
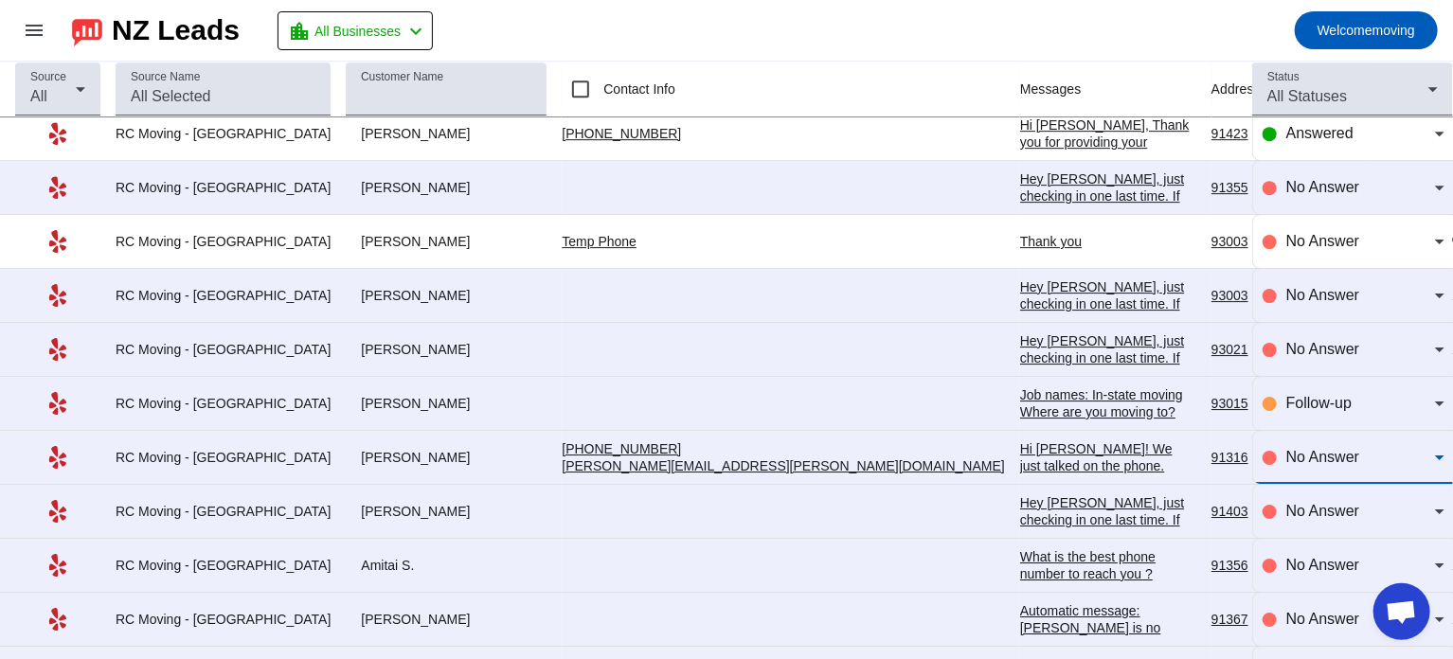
scroll to position [3030, 0]
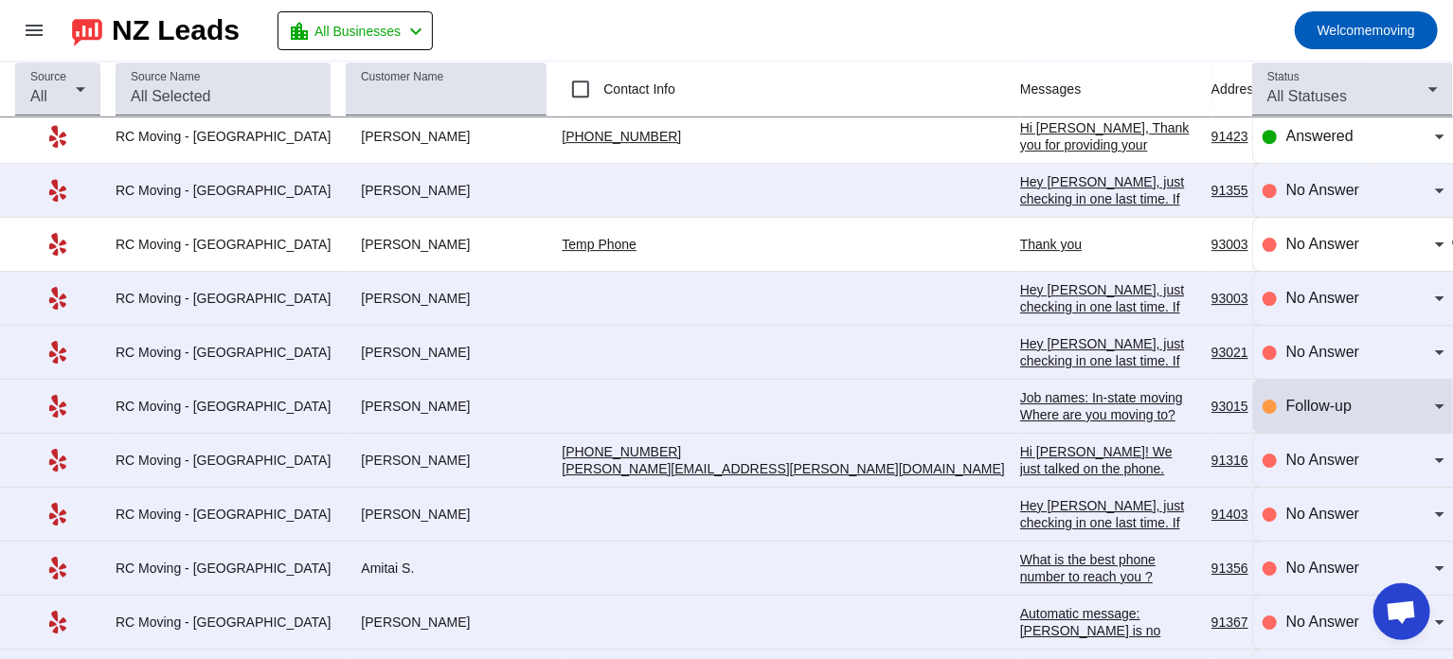
click at [1310, 380] on div "Follow-up" at bounding box center [1353, 406] width 182 height 53
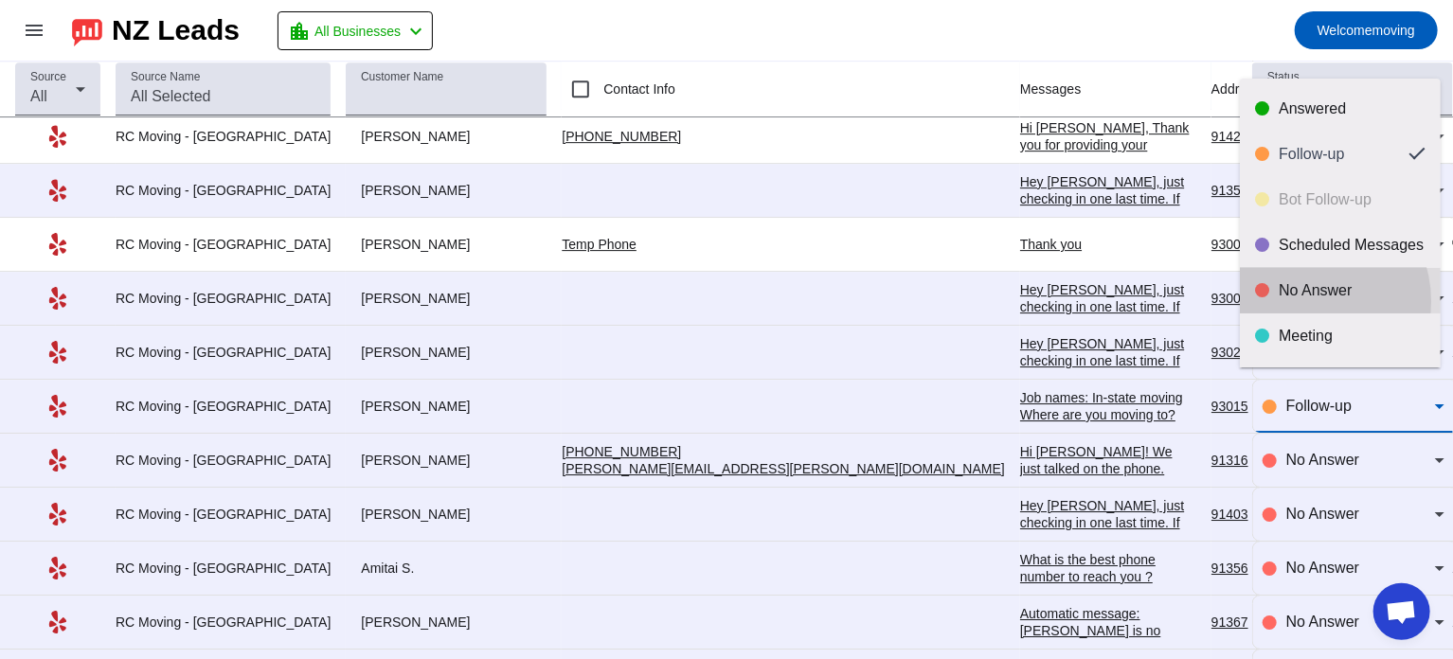
click at [1302, 301] on mat-option "No Answer" at bounding box center [1339, 290] width 201 height 45
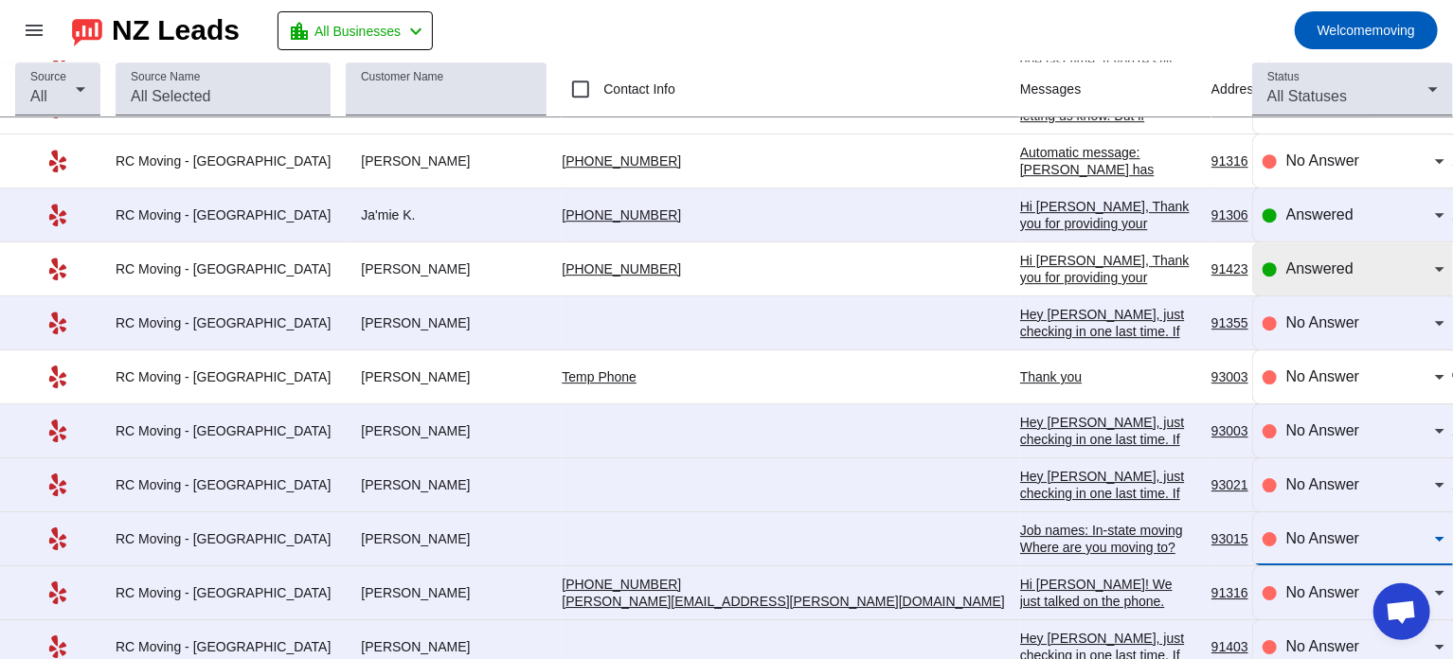
scroll to position [2897, 0]
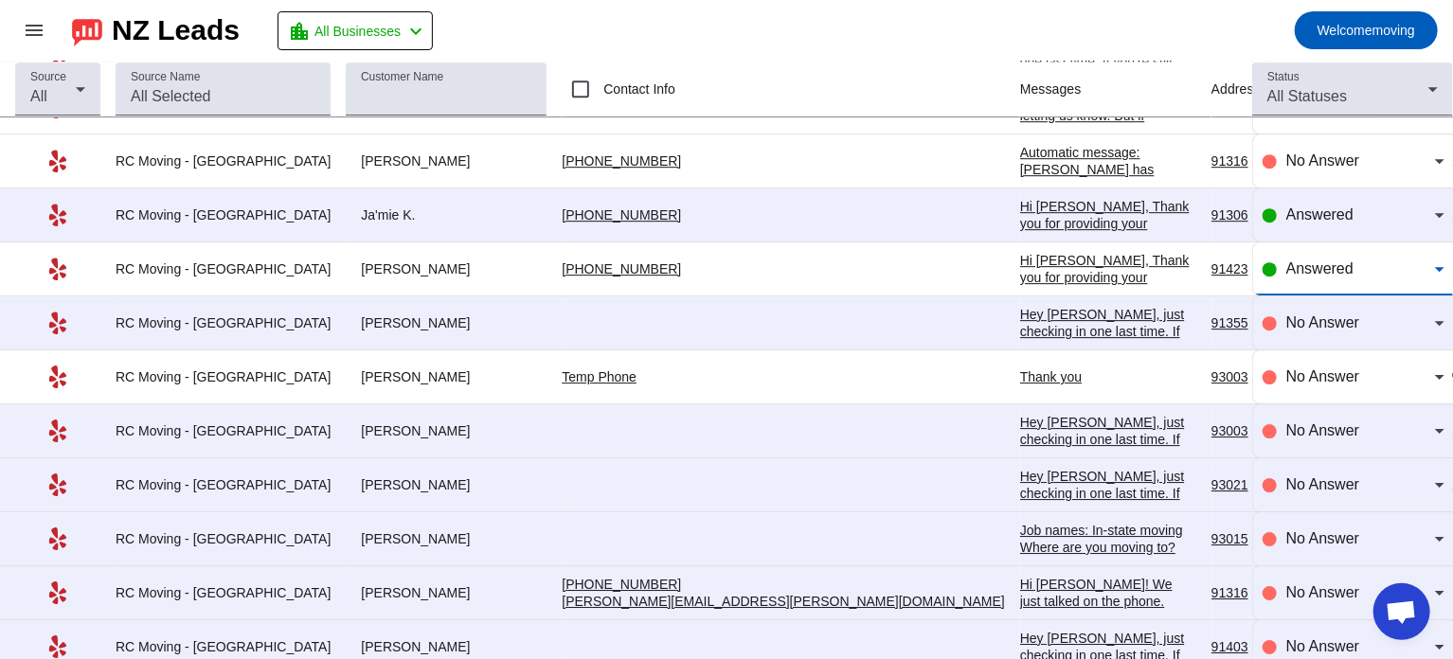
click at [1302, 261] on span "Answered" at bounding box center [1319, 268] width 67 height 16
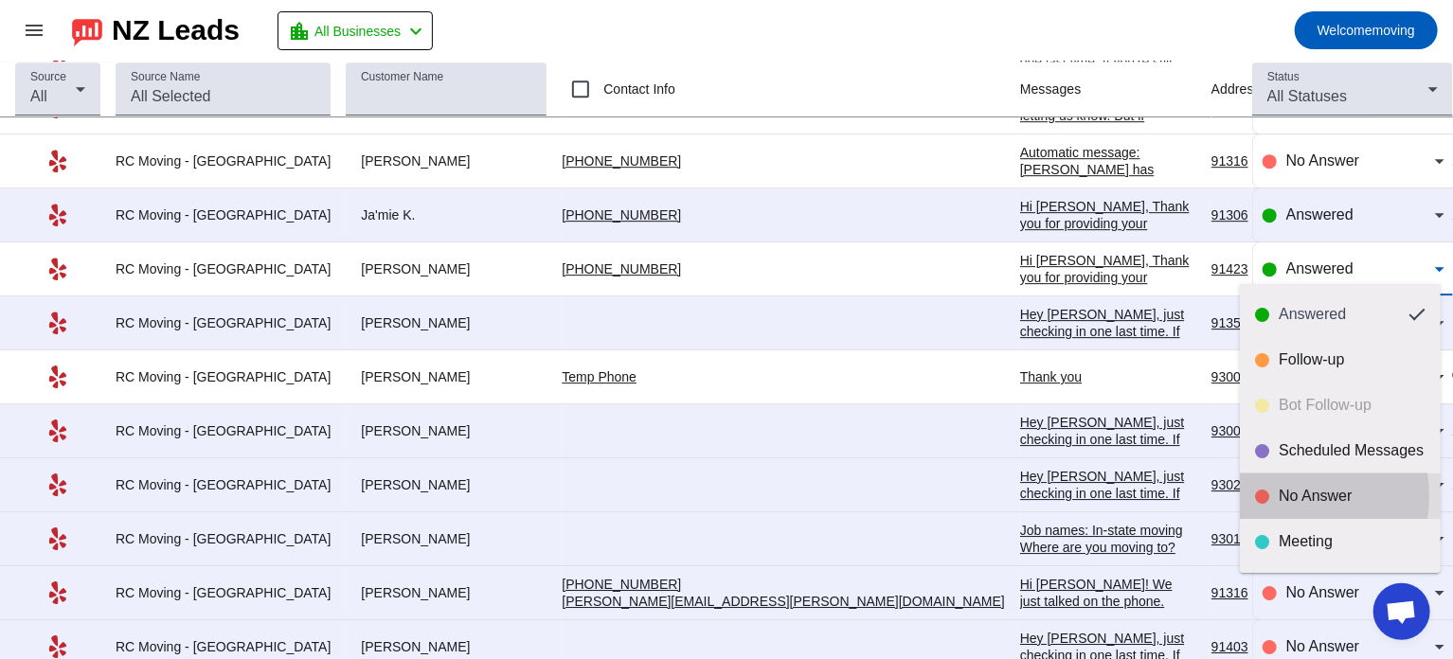
click at [1292, 496] on div "No Answer" at bounding box center [1351, 496] width 147 height 19
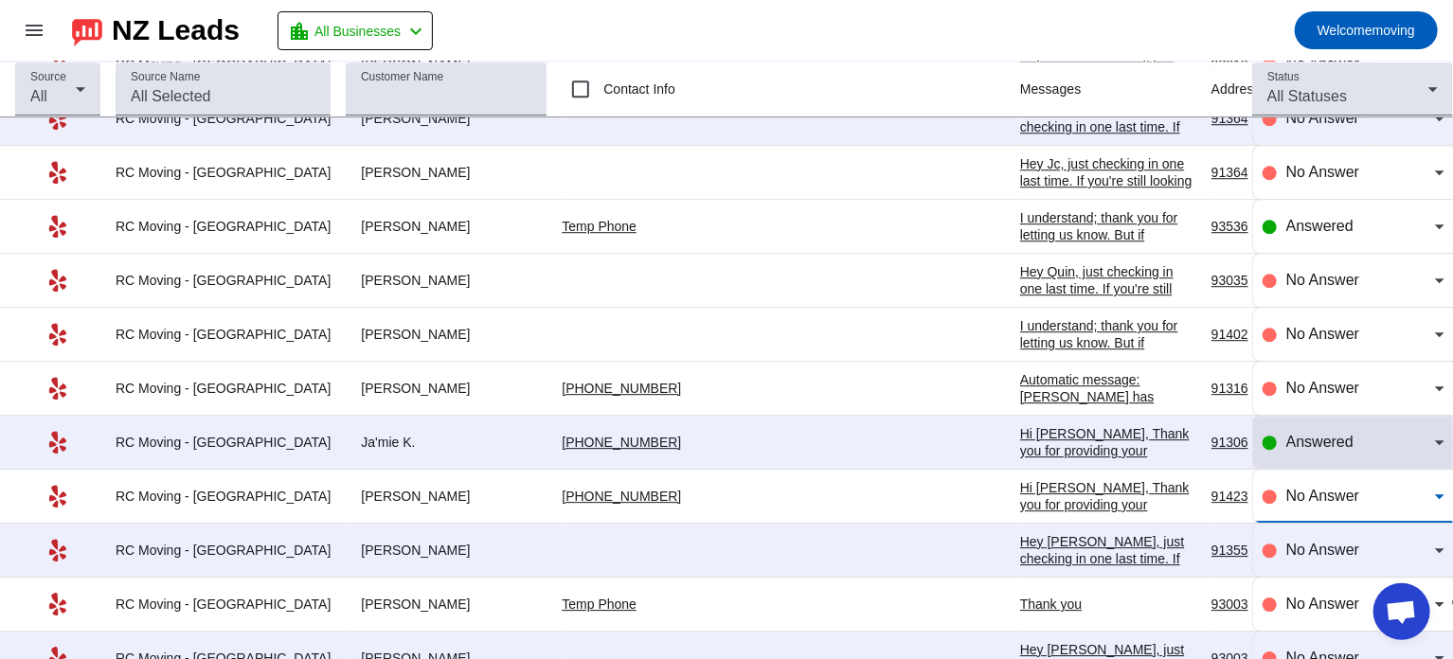
scroll to position [2669, 0]
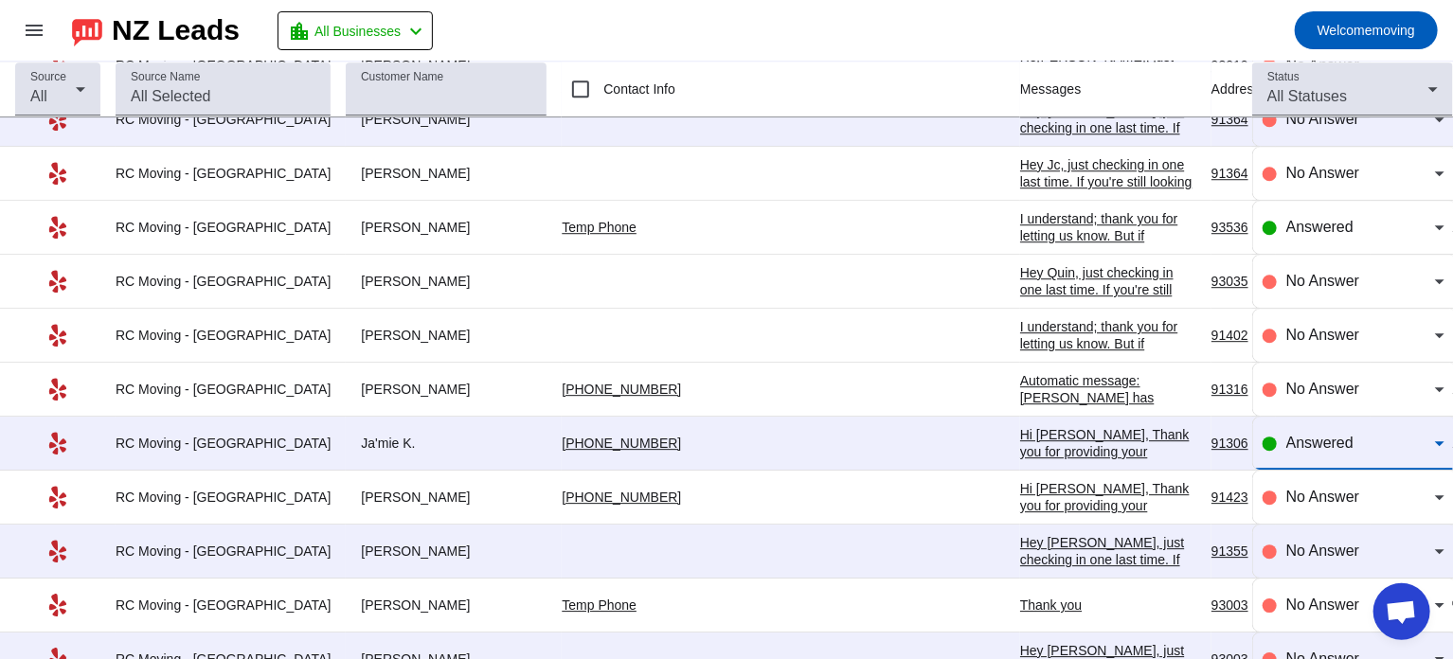
click at [1292, 437] on span "Answered" at bounding box center [1319, 443] width 67 height 16
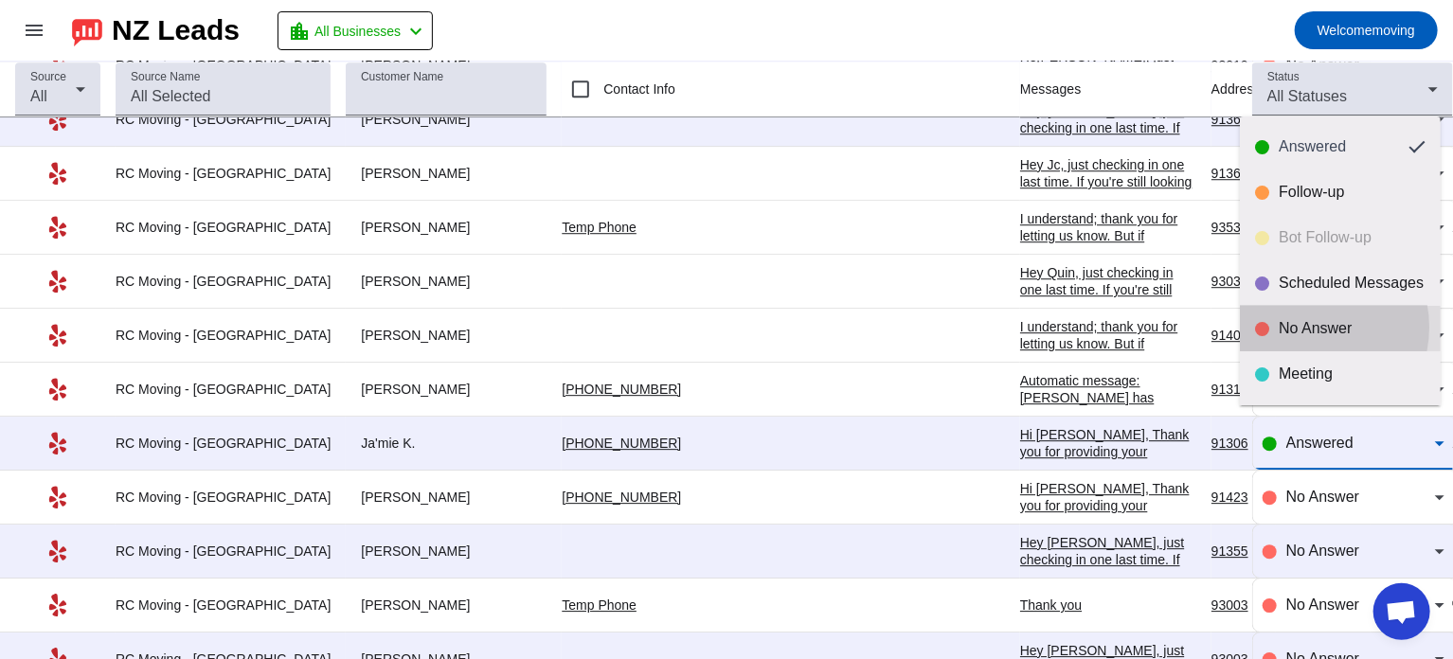
click at [1310, 327] on div "No Answer" at bounding box center [1351, 328] width 147 height 19
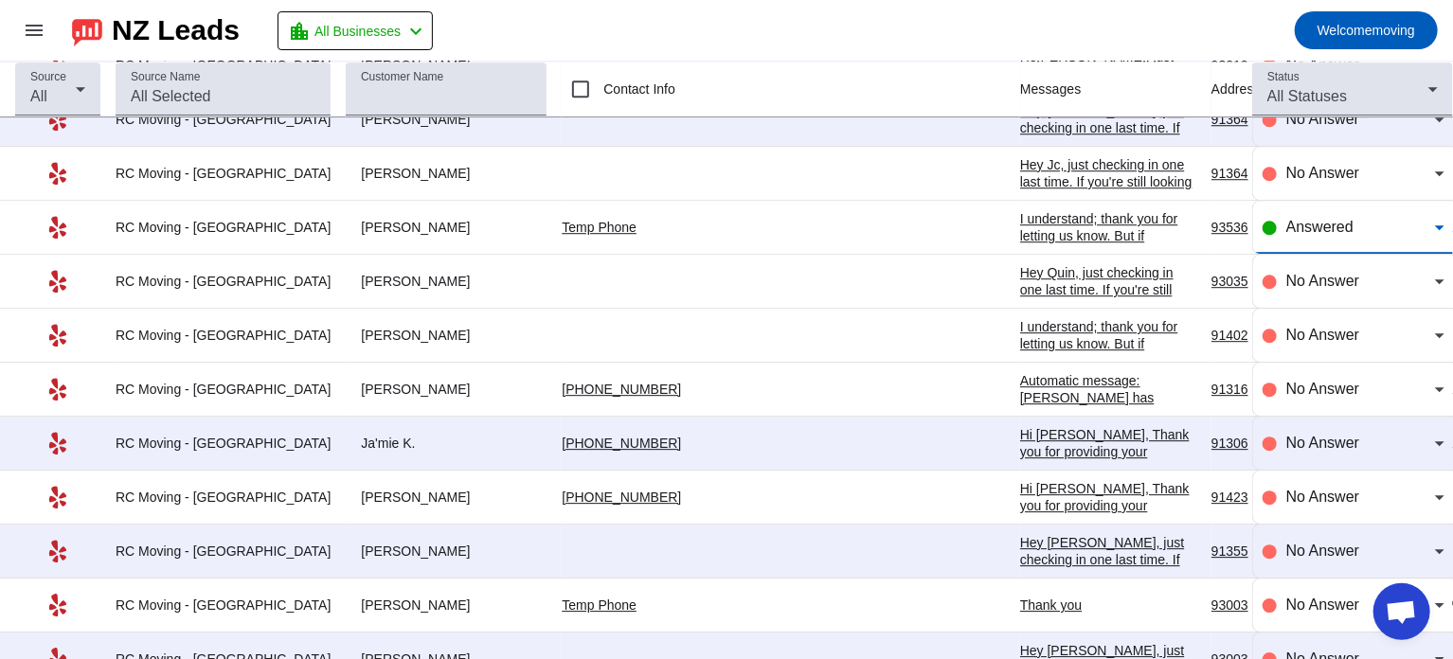
click at [1305, 219] on span "Answered" at bounding box center [1319, 227] width 67 height 16
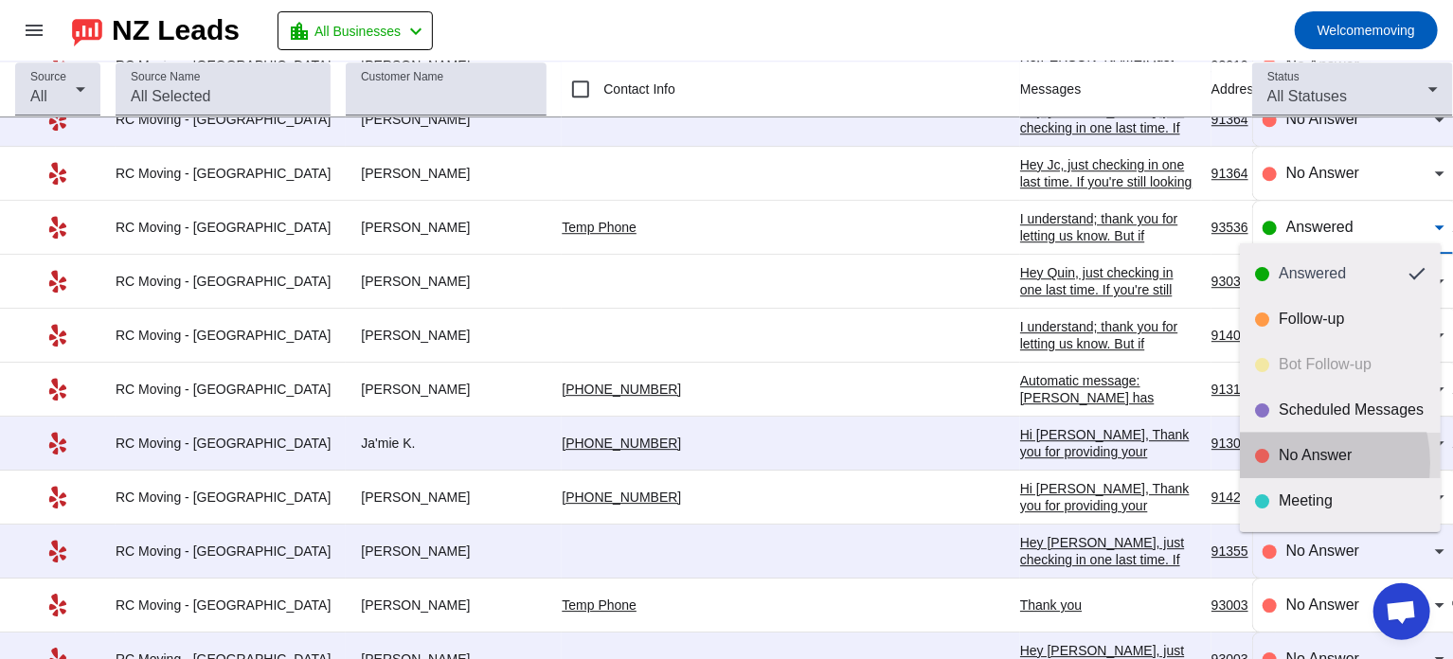
click at [1289, 463] on div "No Answer" at bounding box center [1351, 455] width 147 height 19
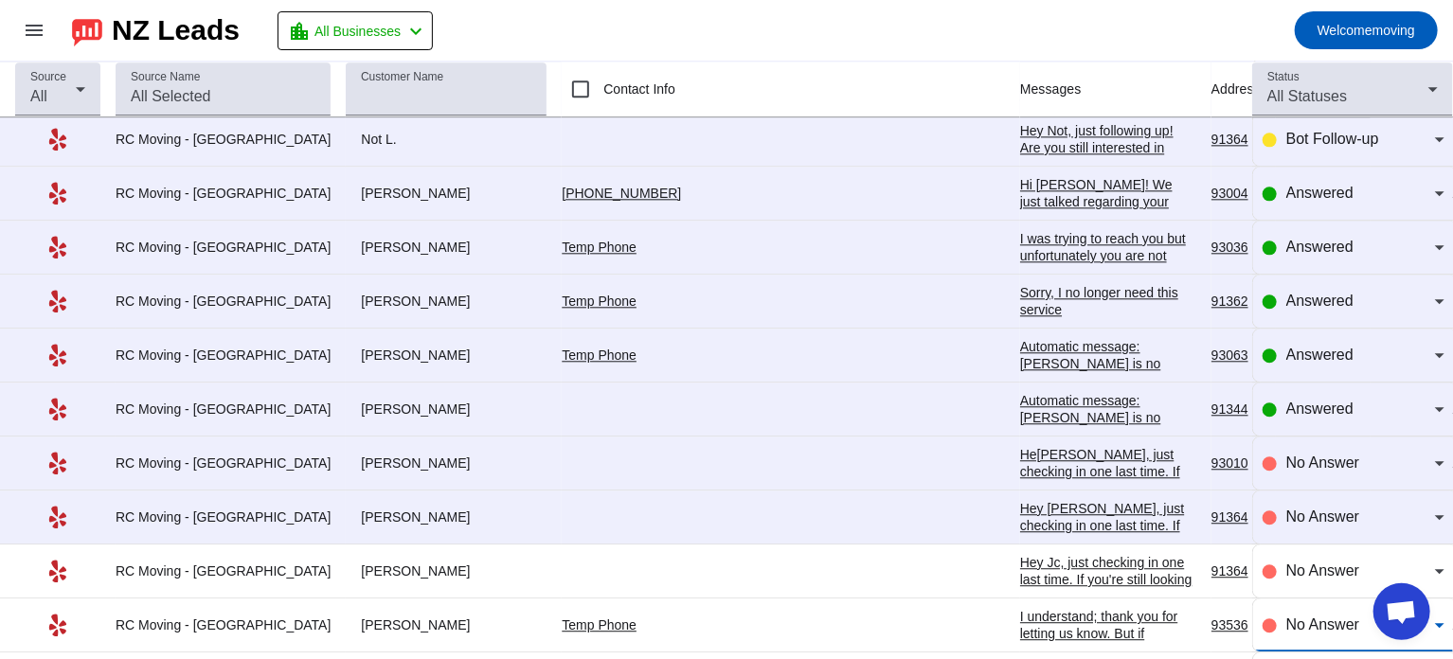
scroll to position [2269, 0]
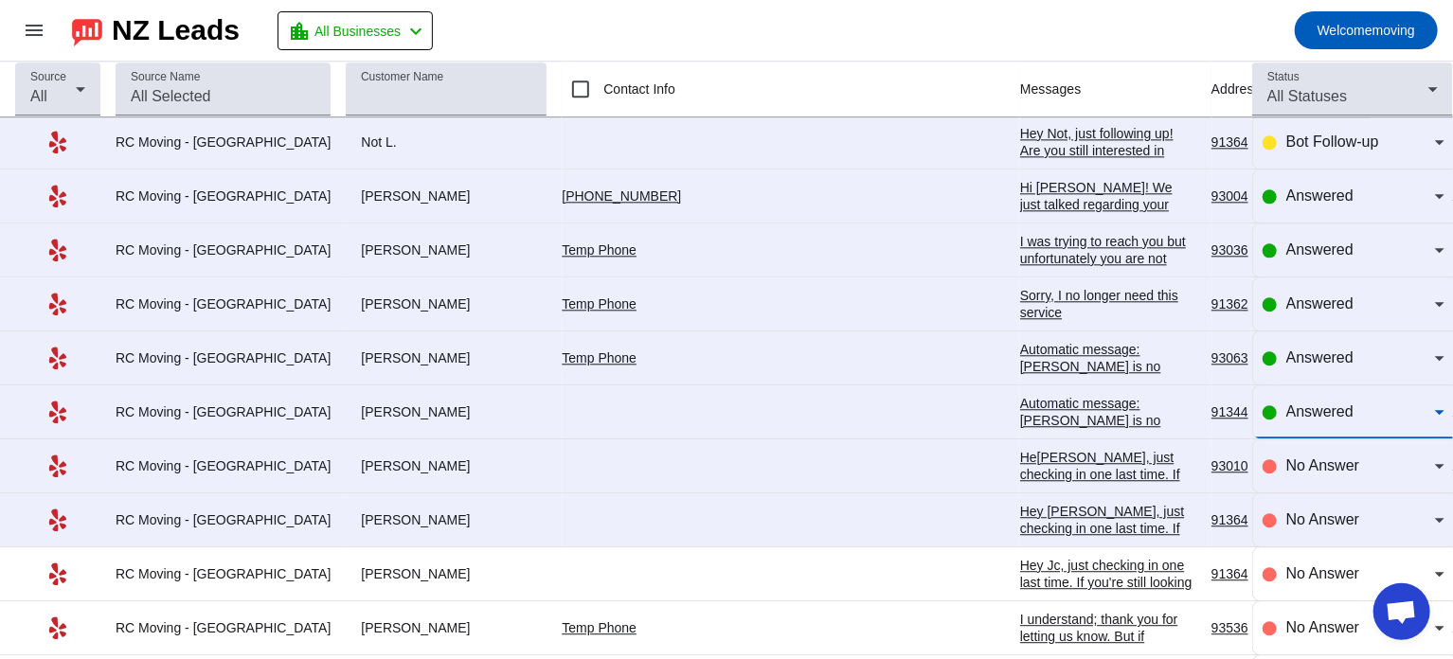
click at [1293, 403] on span "Answered" at bounding box center [1319, 411] width 67 height 16
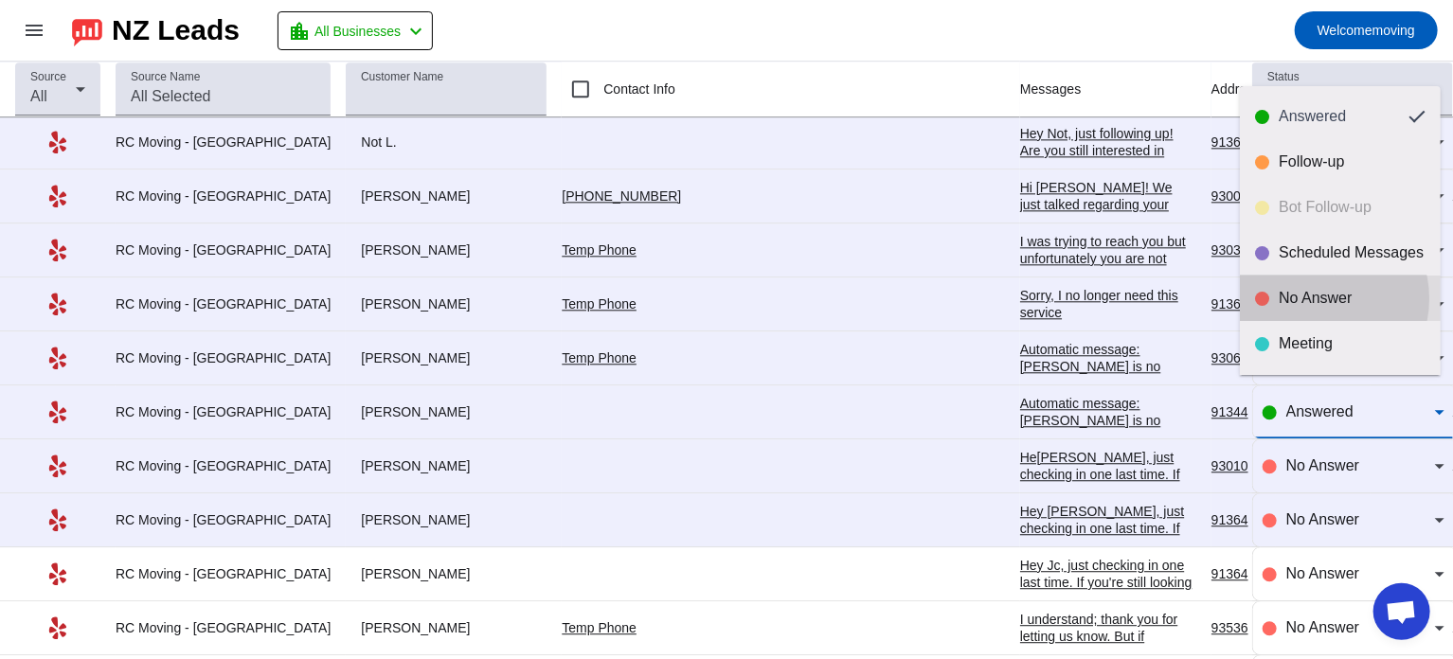
click at [1319, 298] on div "No Answer" at bounding box center [1351, 298] width 147 height 19
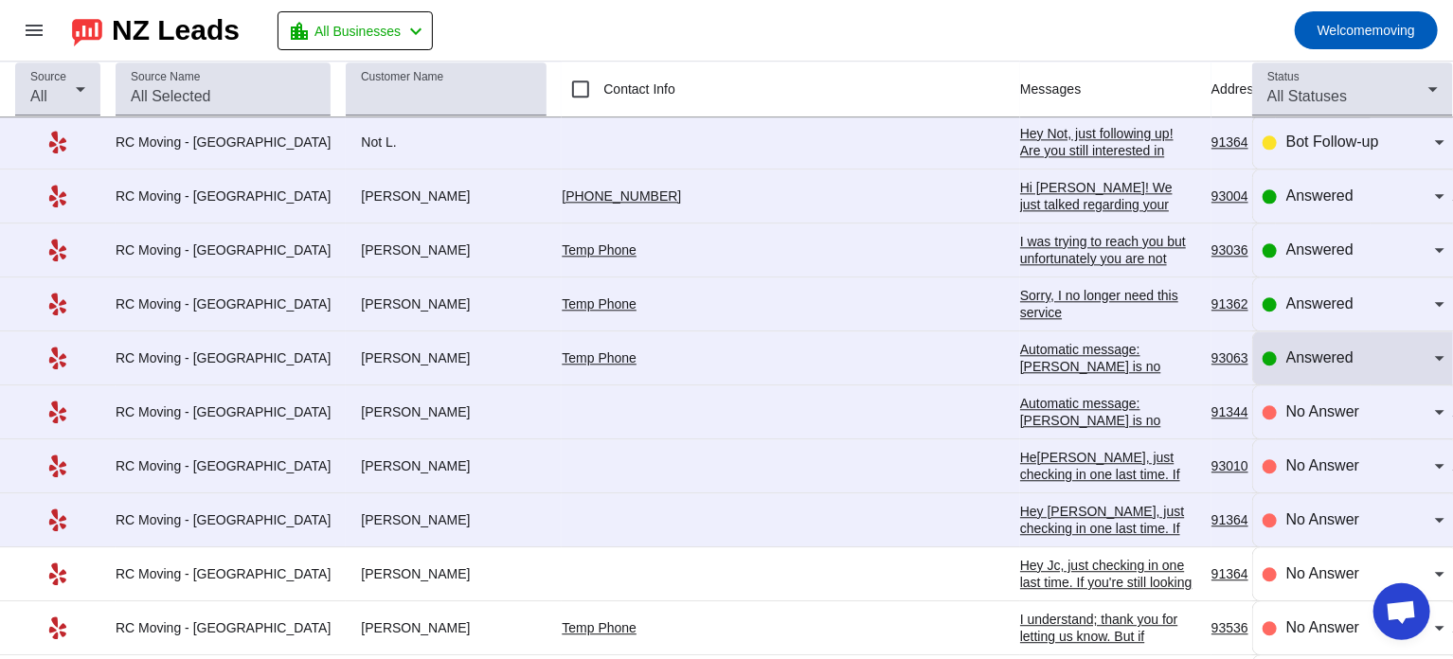
click at [1302, 360] on div "Answered" at bounding box center [1353, 357] width 182 height 53
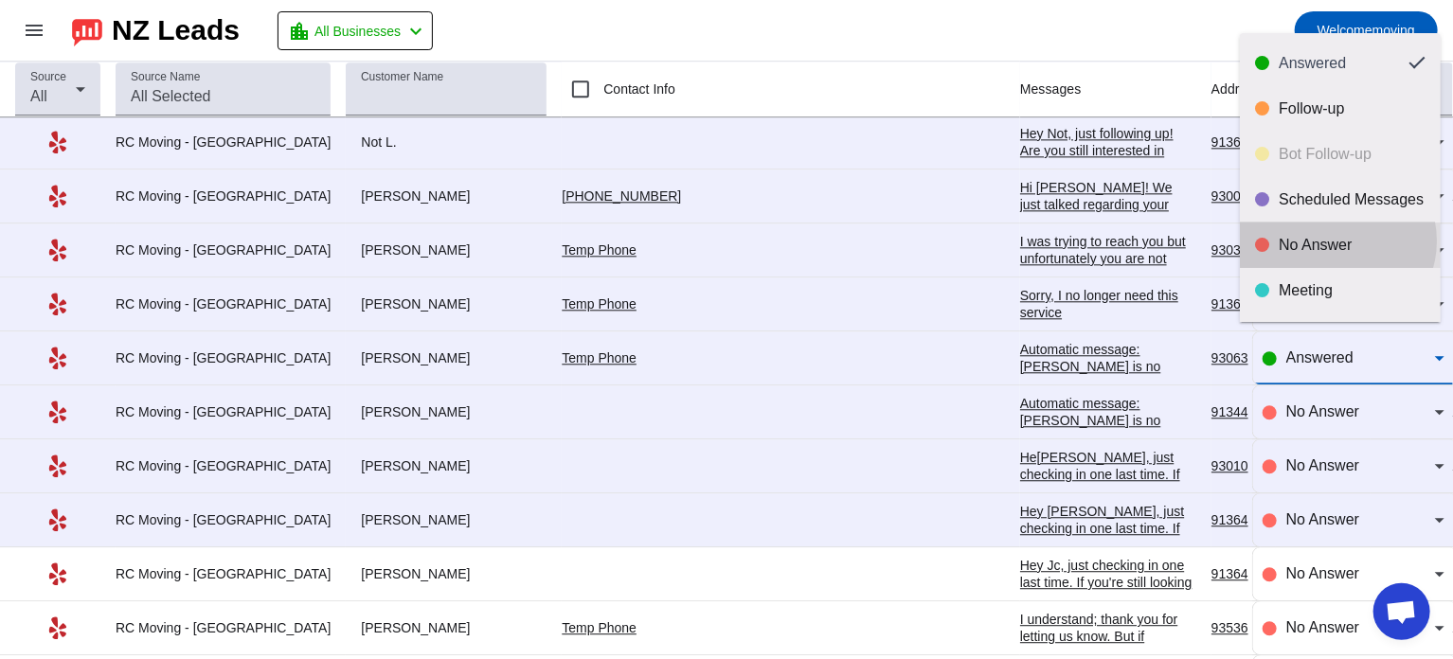
click at [1336, 241] on div "No Answer" at bounding box center [1351, 245] width 147 height 19
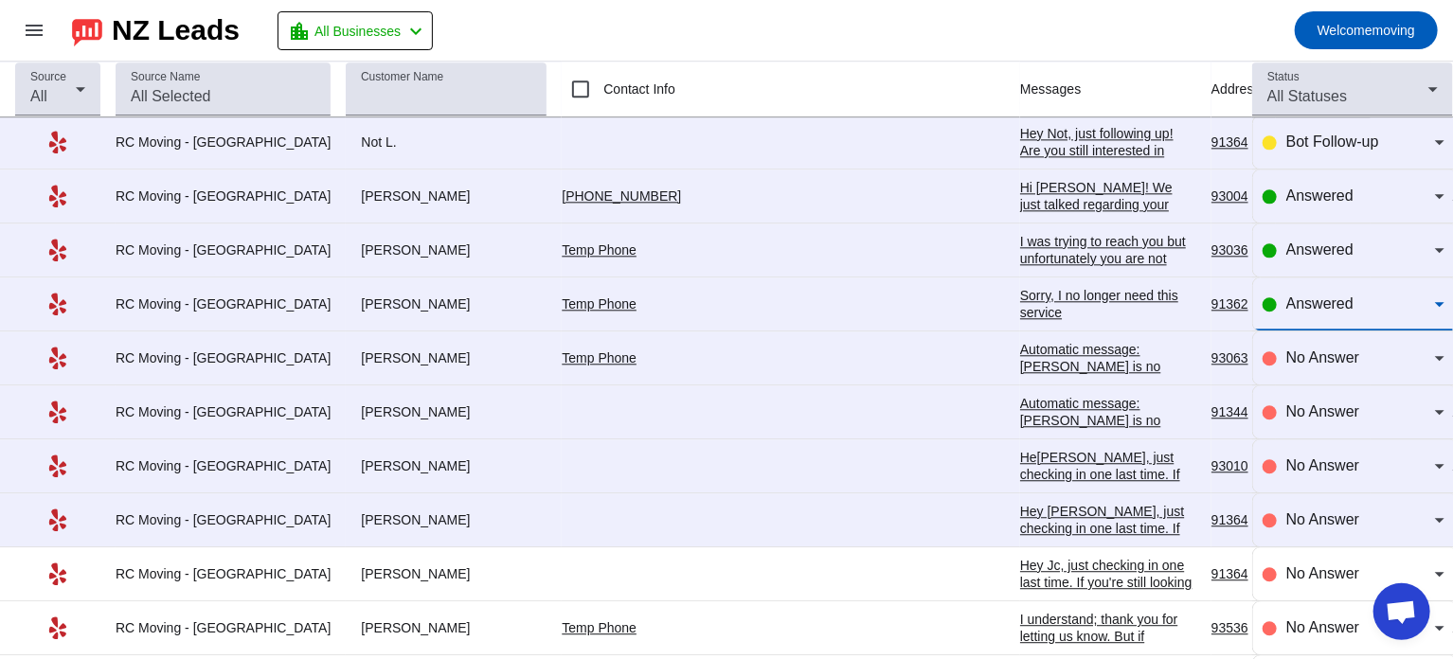
click at [1313, 296] on span "Answered" at bounding box center [1319, 303] width 67 height 16
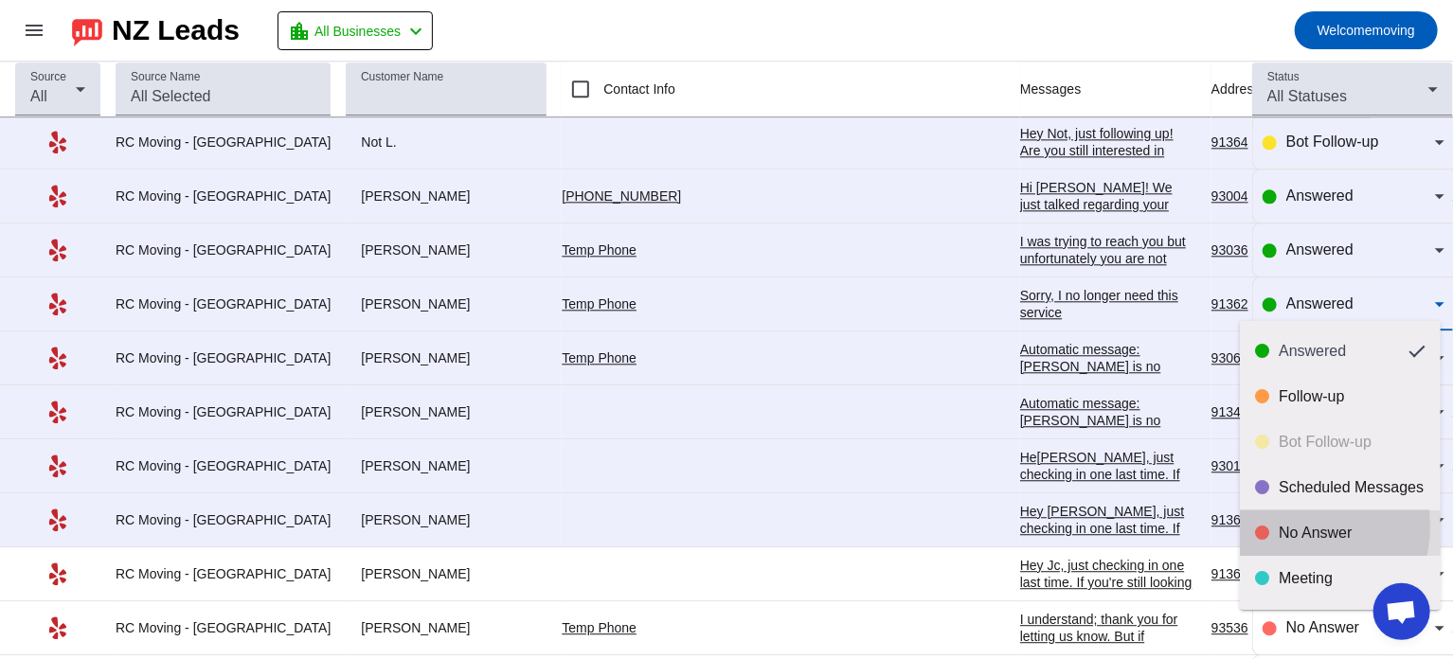
click at [1293, 526] on div "No Answer" at bounding box center [1351, 533] width 147 height 19
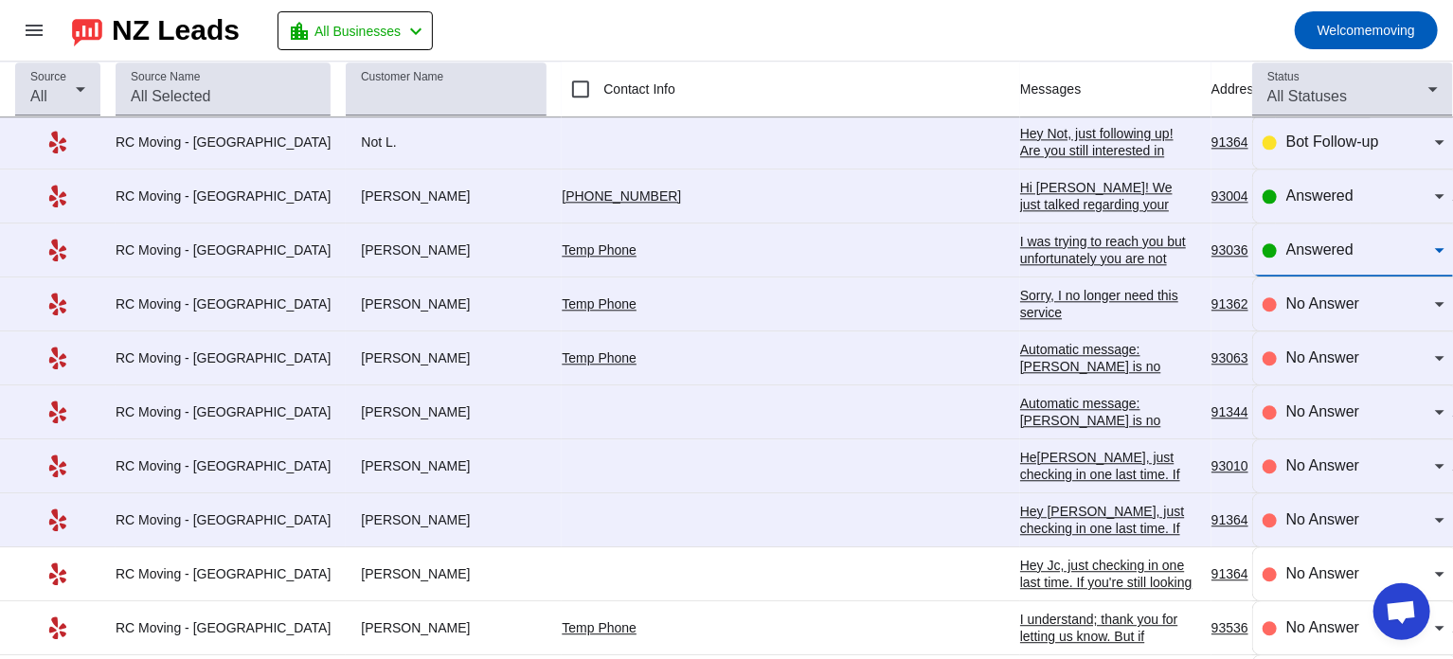
click at [1335, 241] on span "Answered" at bounding box center [1319, 249] width 67 height 16
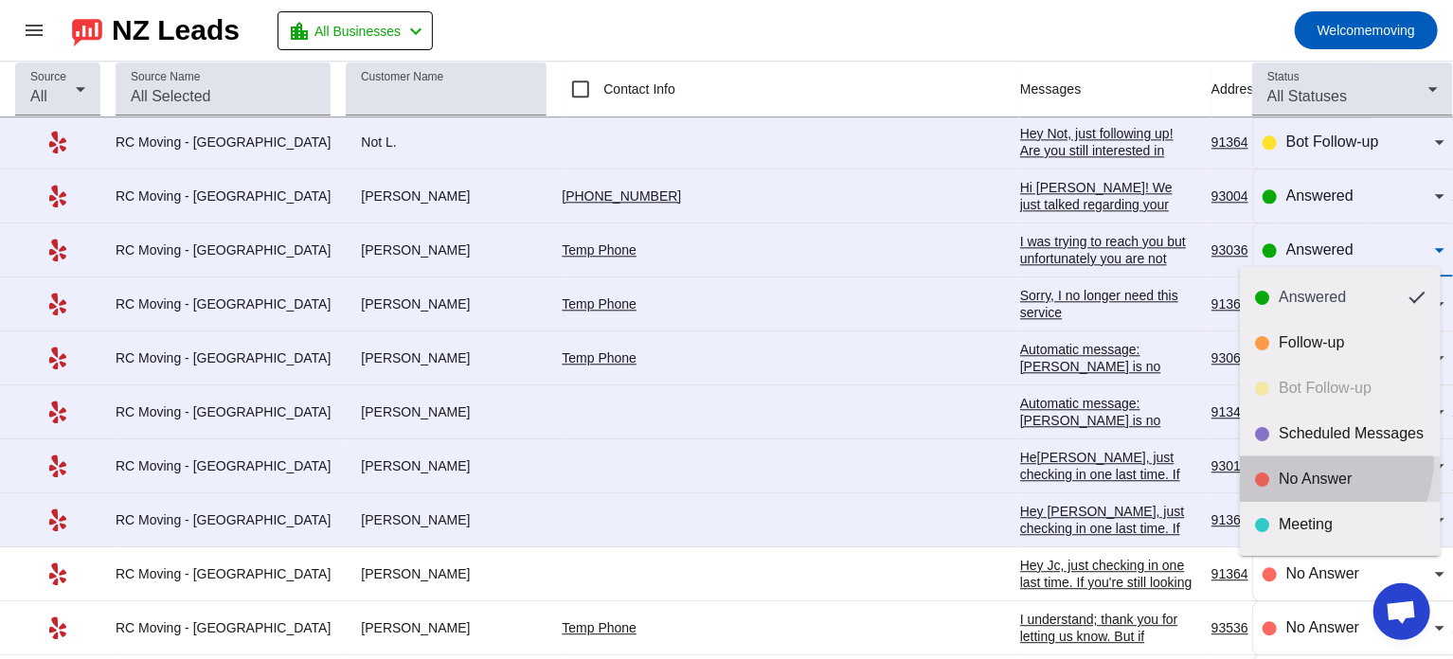
click at [1302, 458] on mat-option "No Answer" at bounding box center [1339, 478] width 201 height 45
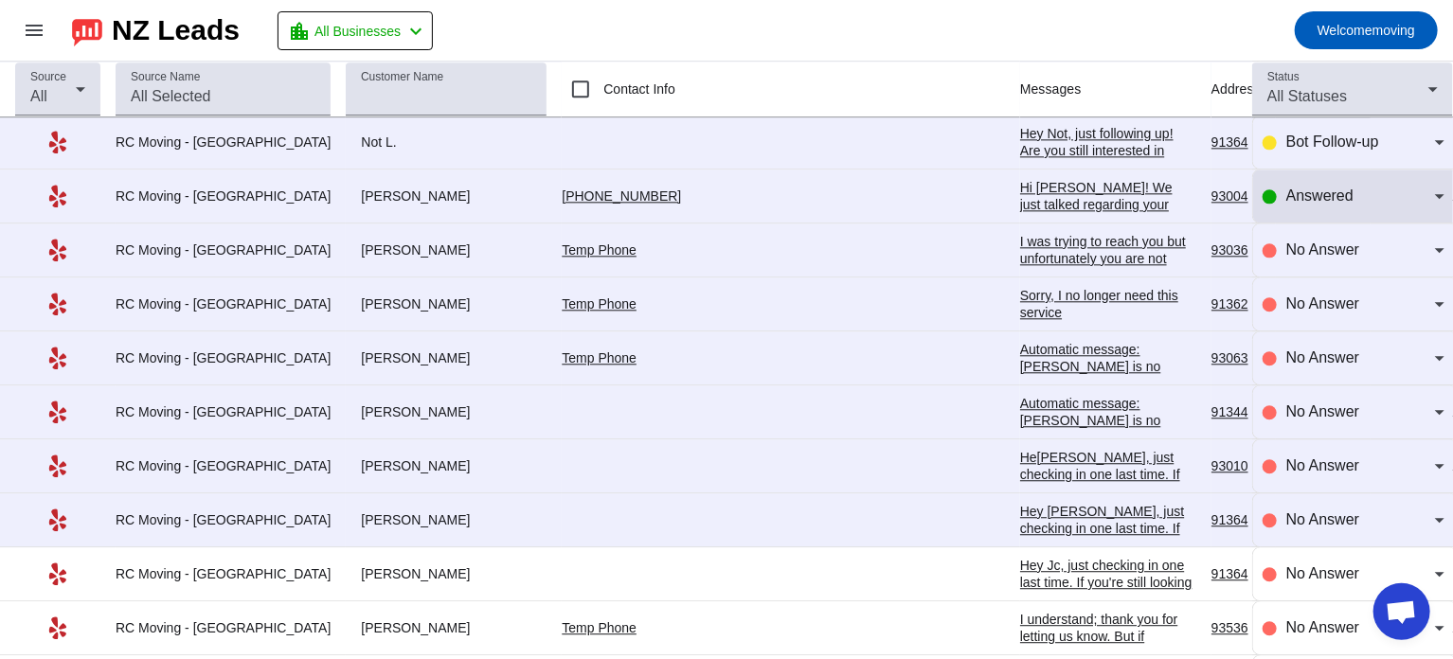
click at [1357, 169] on div "Answered" at bounding box center [1353, 195] width 182 height 53
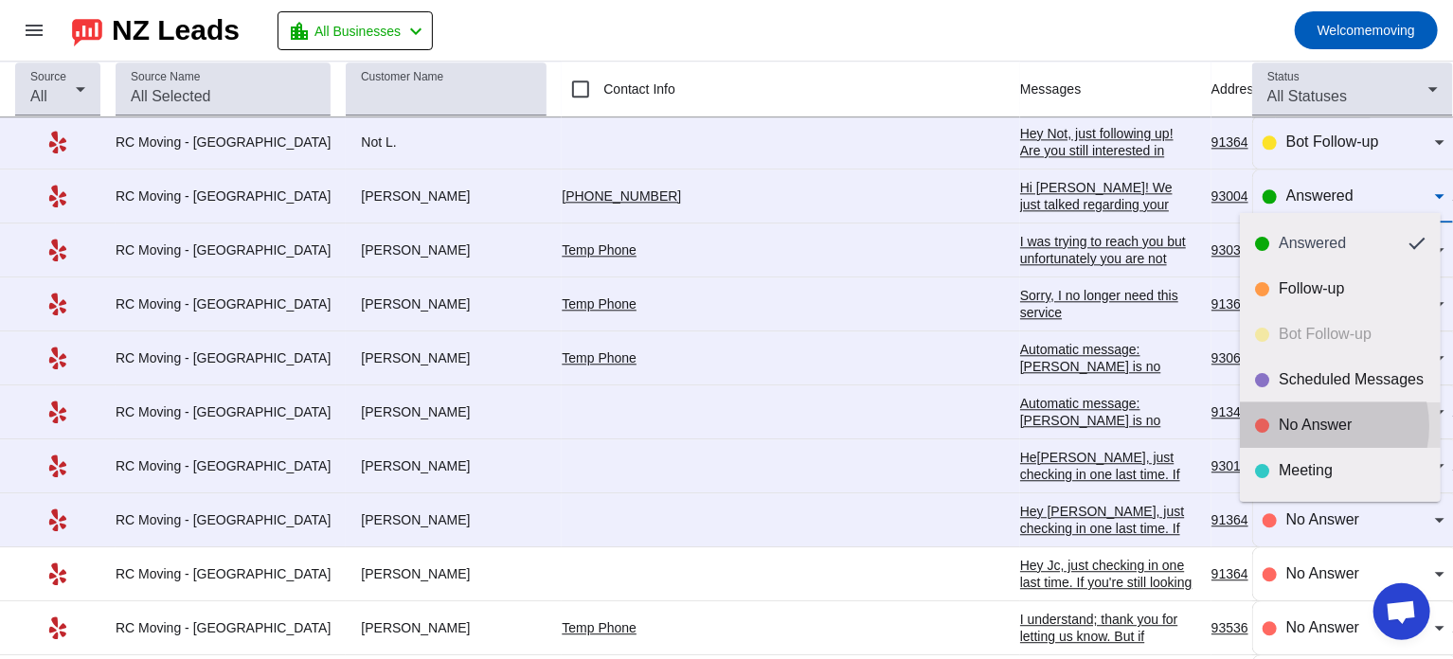
click at [1317, 426] on div "No Answer" at bounding box center [1351, 425] width 147 height 19
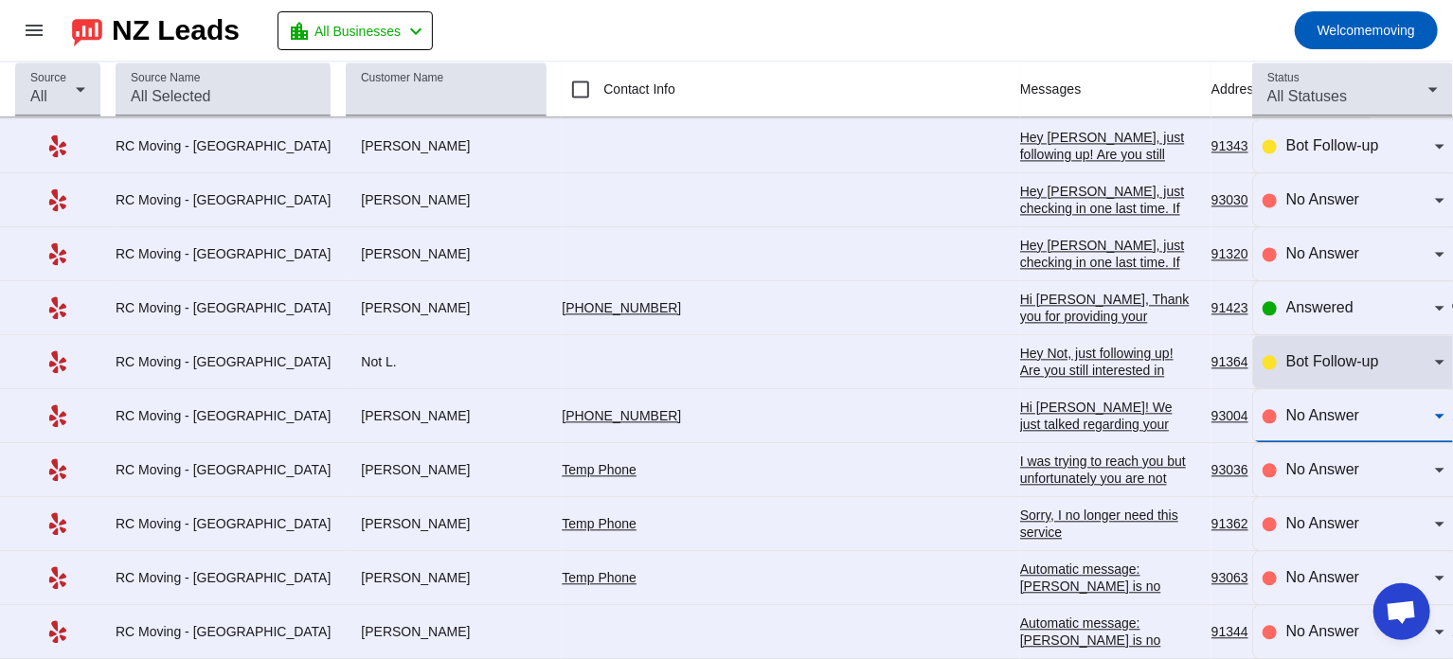
scroll to position [2038, 0]
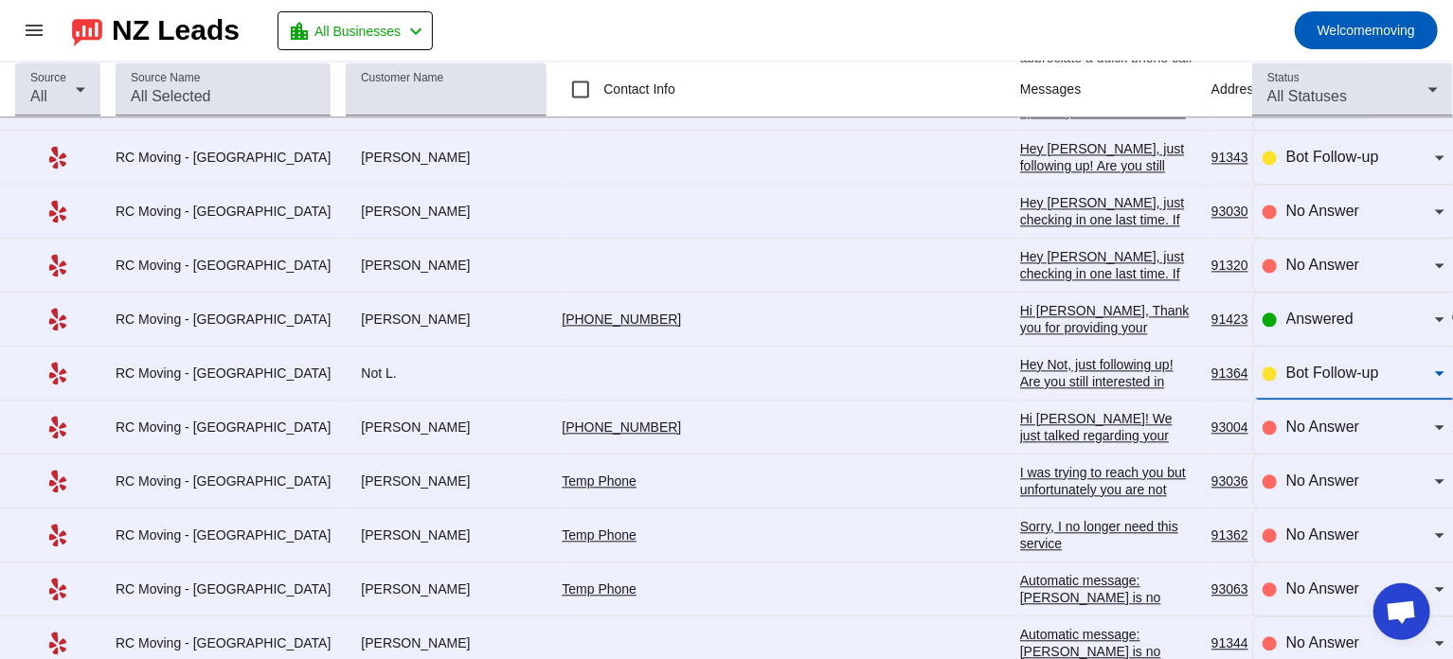
click at [1310, 366] on span "Bot Follow-up" at bounding box center [1332, 373] width 93 height 16
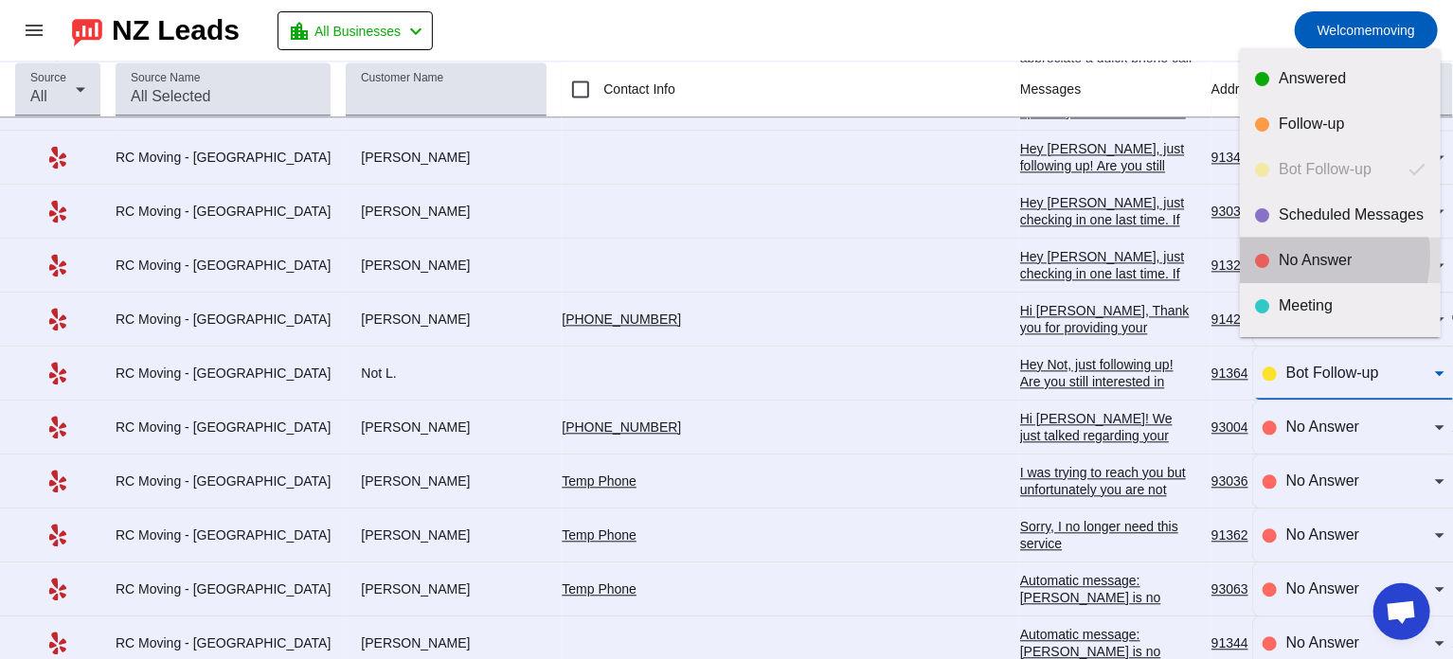
click at [1306, 257] on div "No Answer" at bounding box center [1351, 260] width 147 height 19
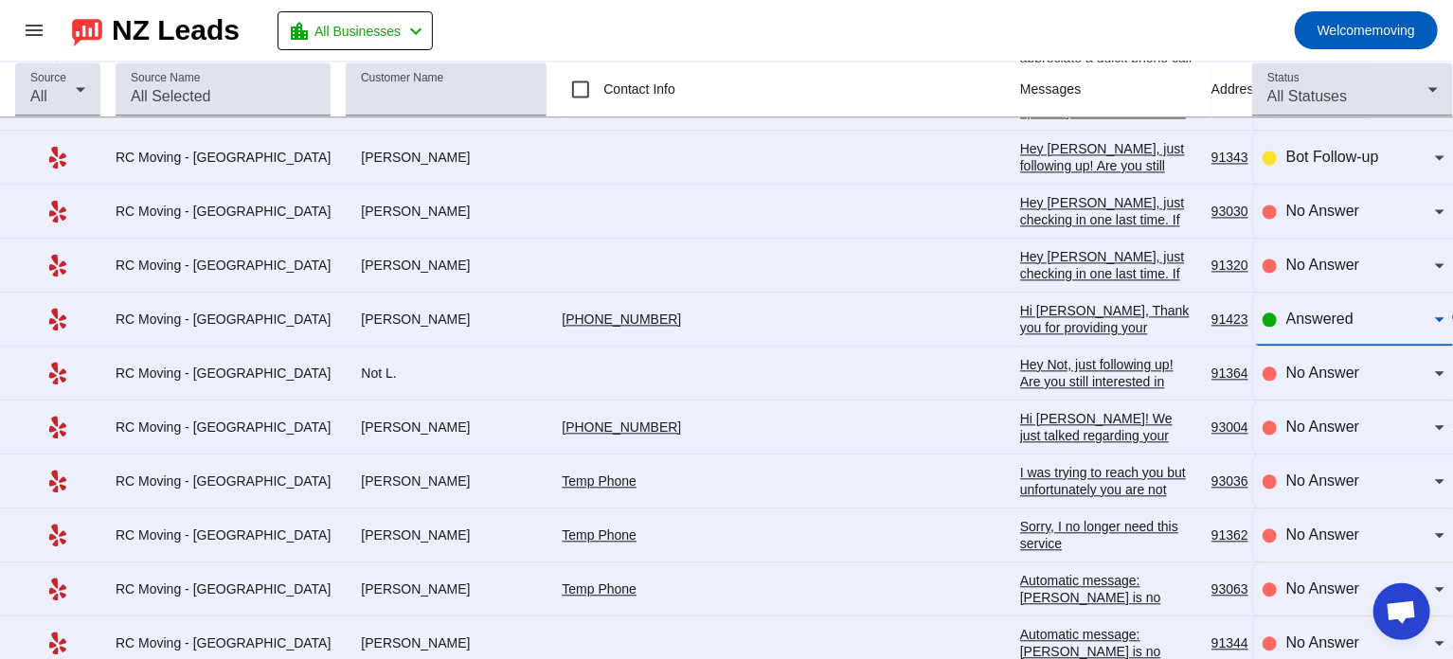
click at [1306, 311] on span "Answered" at bounding box center [1319, 319] width 67 height 16
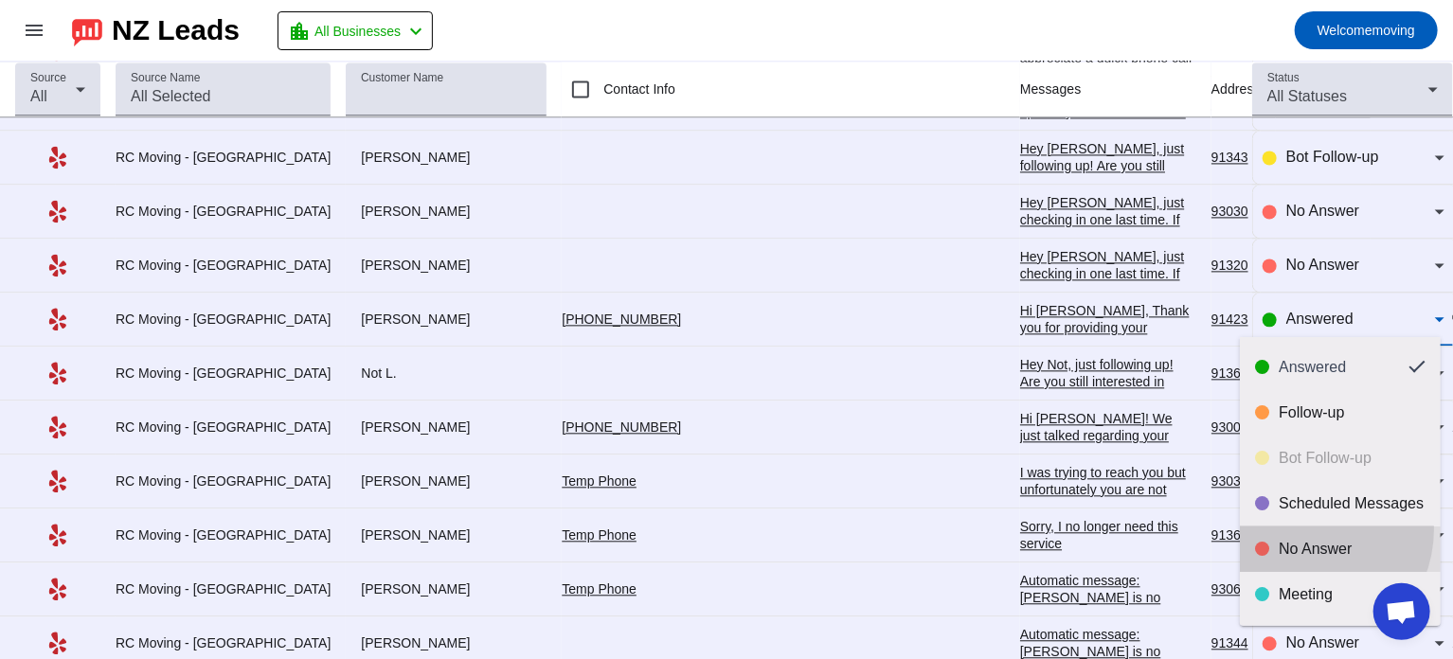
click at [1299, 529] on mat-option "No Answer" at bounding box center [1339, 548] width 201 height 45
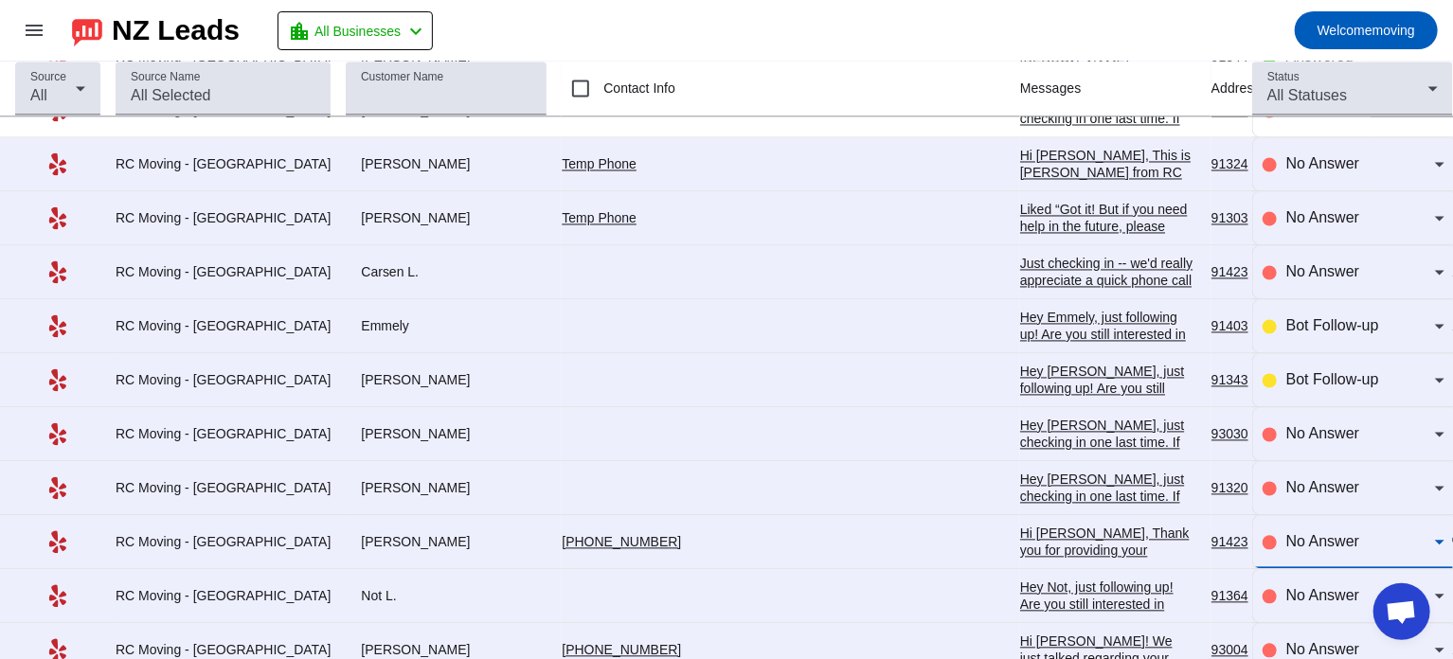
scroll to position [1813, 0]
click at [1333, 380] on span "Bot Follow-up" at bounding box center [1332, 381] width 93 height 16
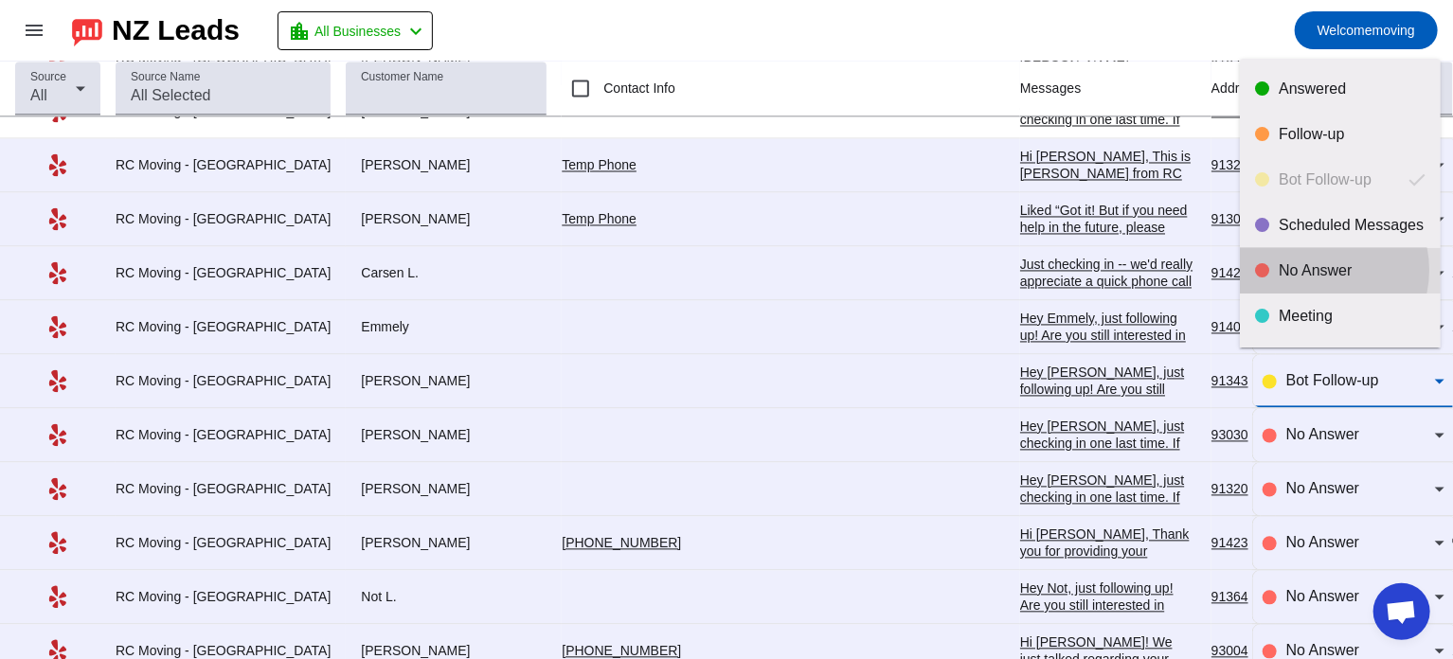
click at [1317, 270] on div "No Answer" at bounding box center [1351, 270] width 147 height 19
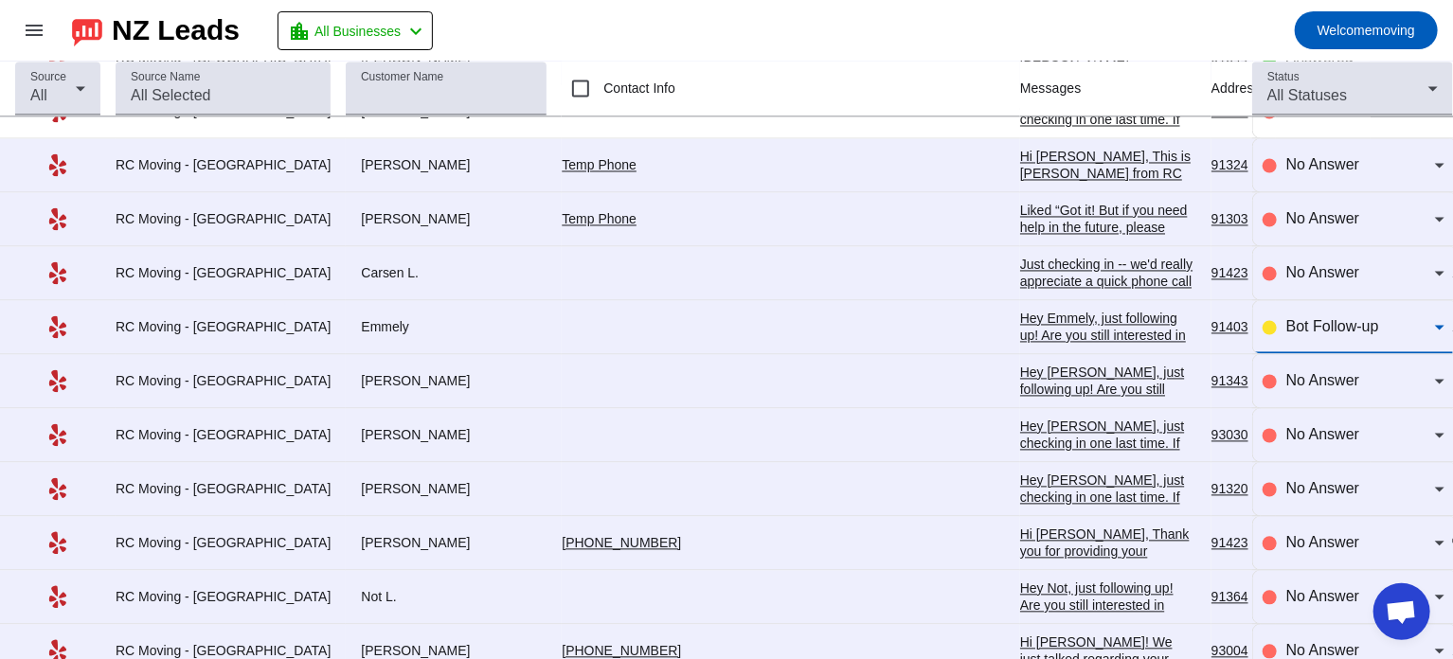
click at [1303, 319] on span "Bot Follow-up" at bounding box center [1332, 327] width 93 height 16
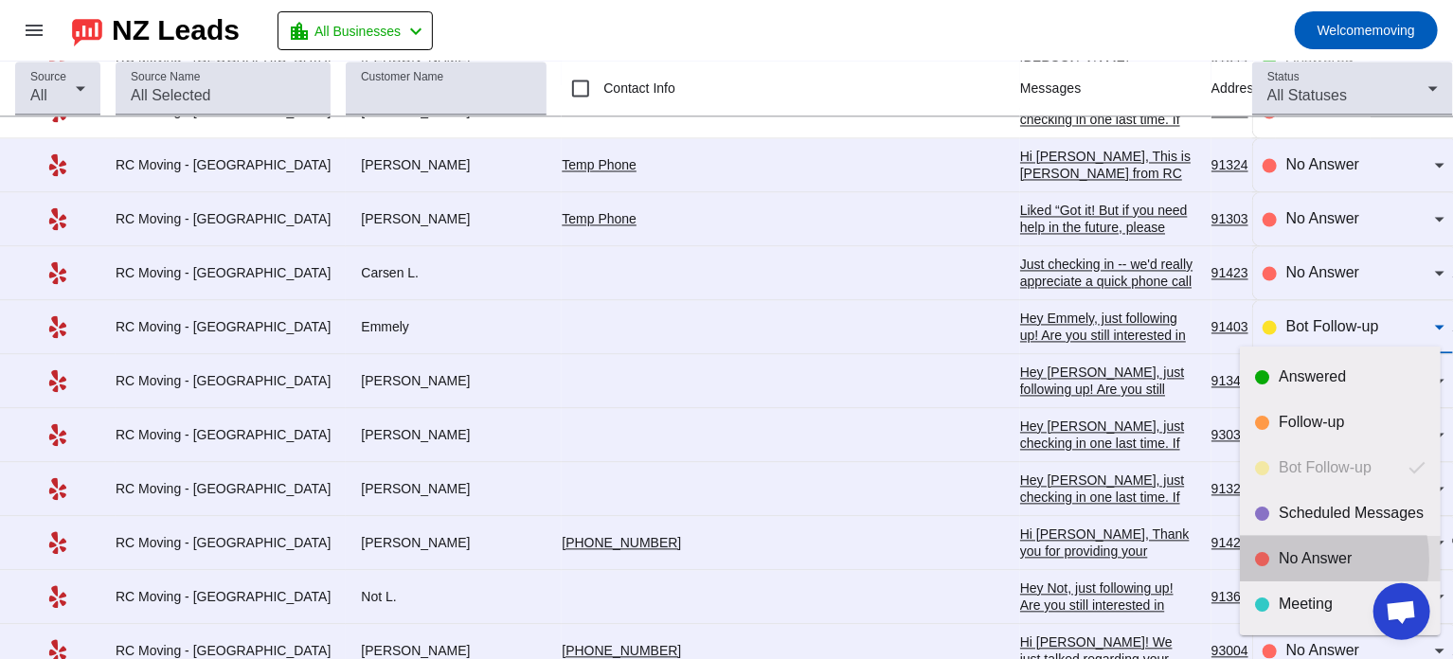
click at [1283, 561] on div "No Answer" at bounding box center [1351, 558] width 147 height 19
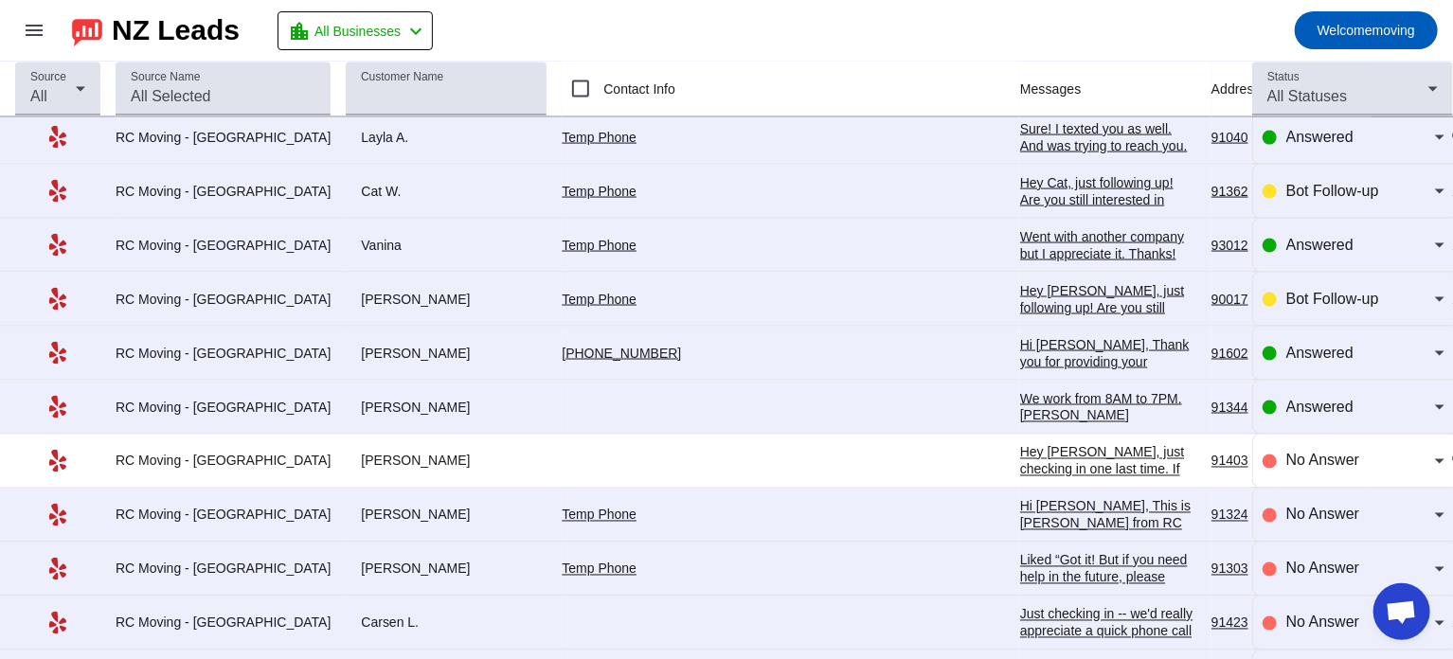
scroll to position [1461, 0]
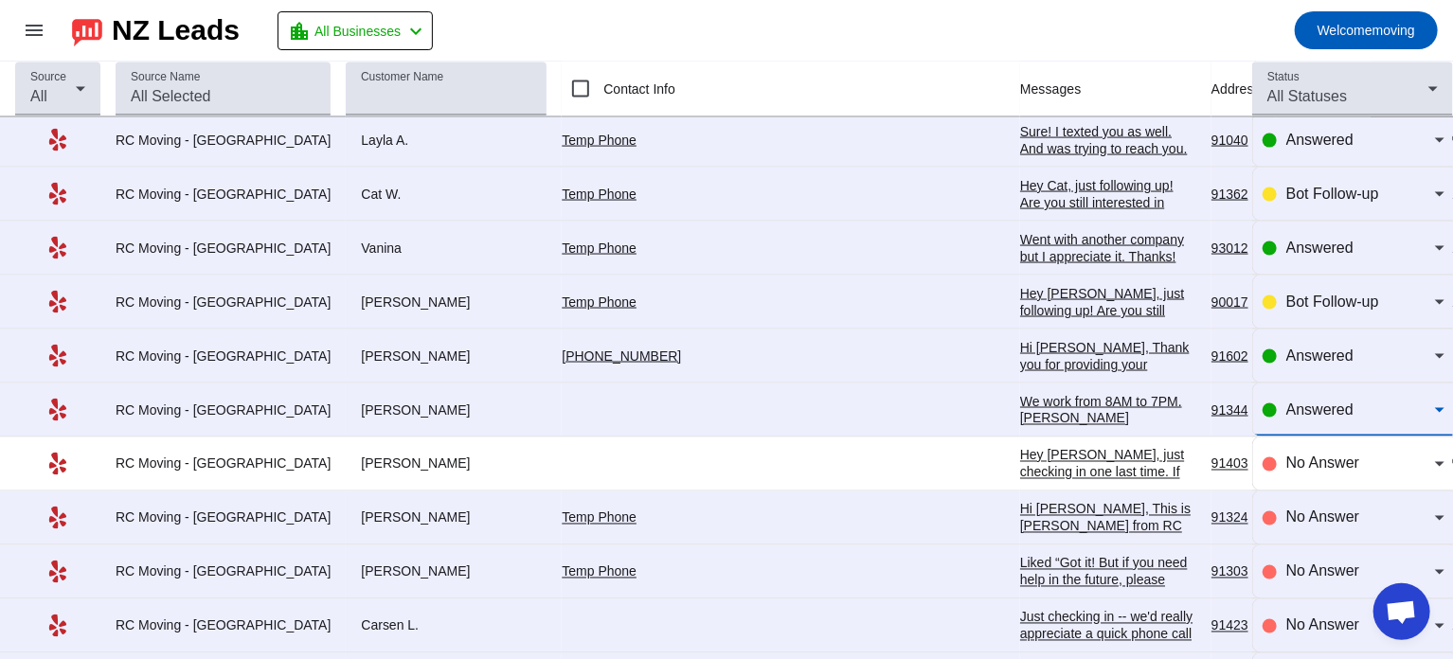
click at [1312, 407] on span "Answered" at bounding box center [1319, 409] width 67 height 16
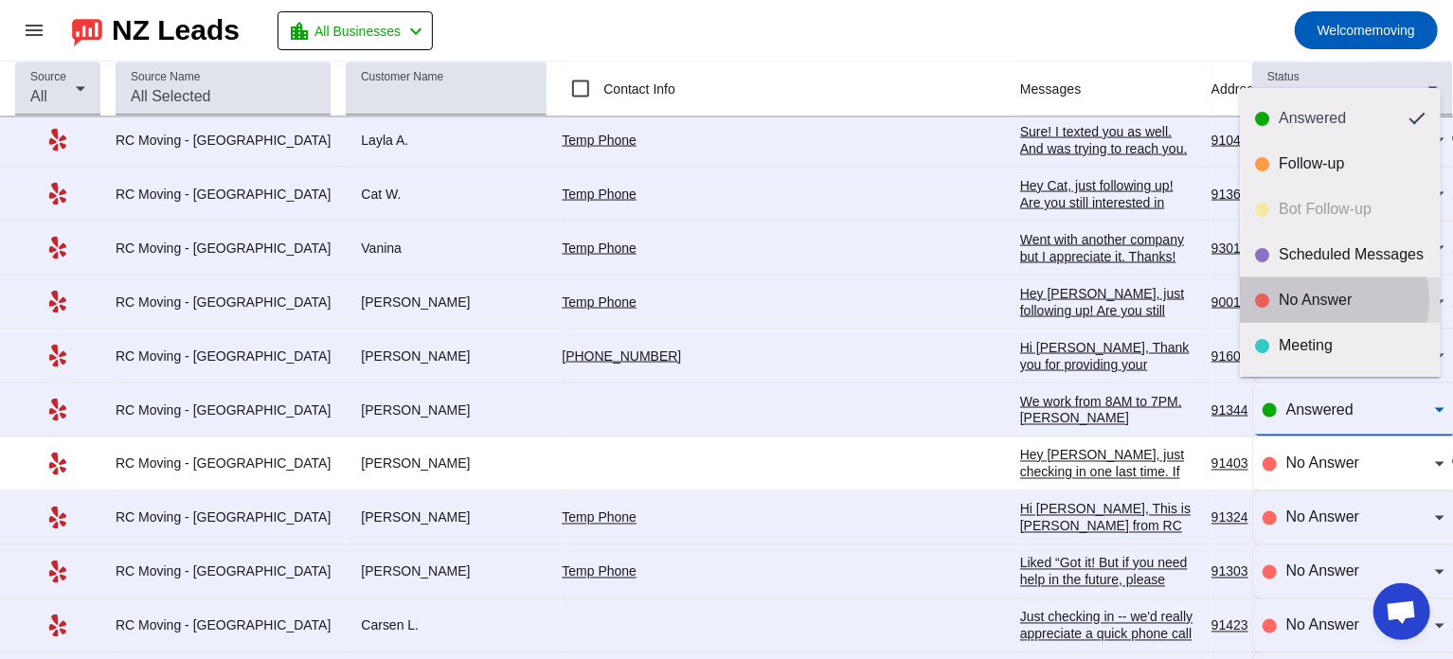
click at [1321, 300] on div "No Answer" at bounding box center [1351, 300] width 147 height 19
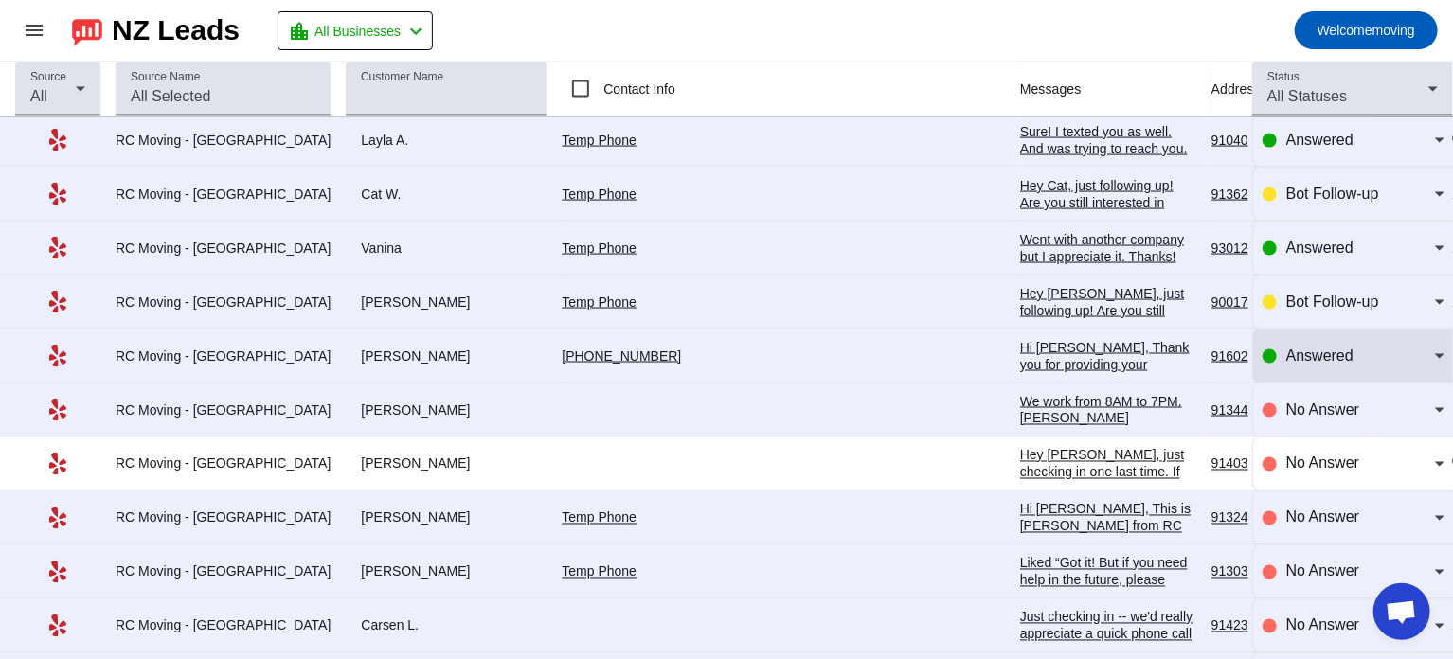
click at [1310, 332] on div "Answered" at bounding box center [1353, 356] width 182 height 53
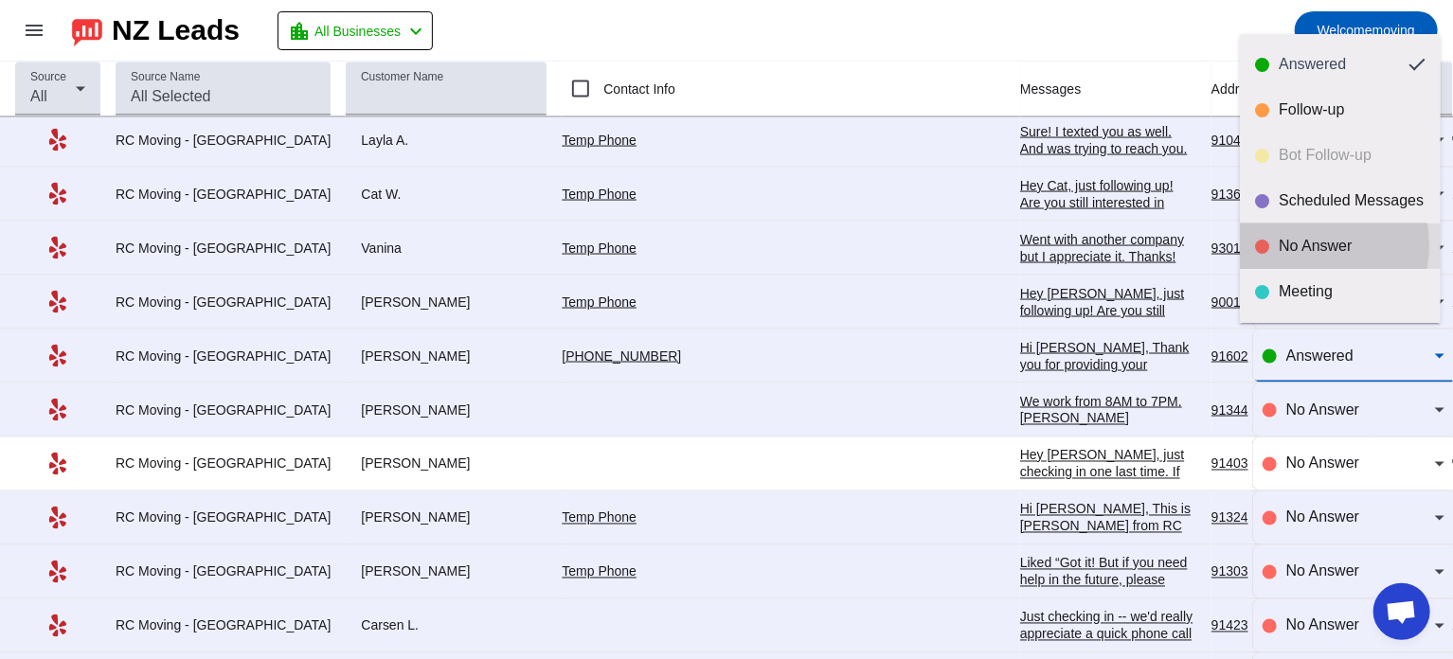
click at [1313, 244] on div "No Answer" at bounding box center [1351, 246] width 147 height 19
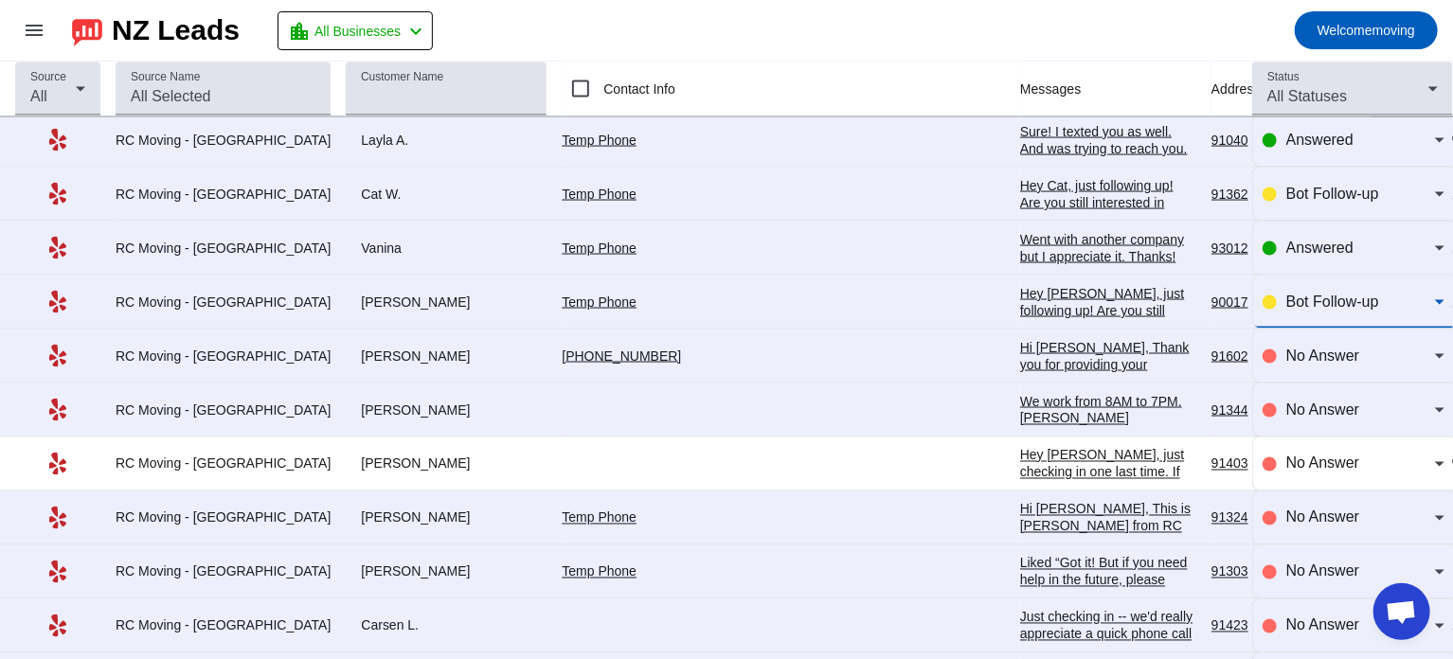
click at [1292, 294] on span "Bot Follow-up" at bounding box center [1332, 302] width 93 height 16
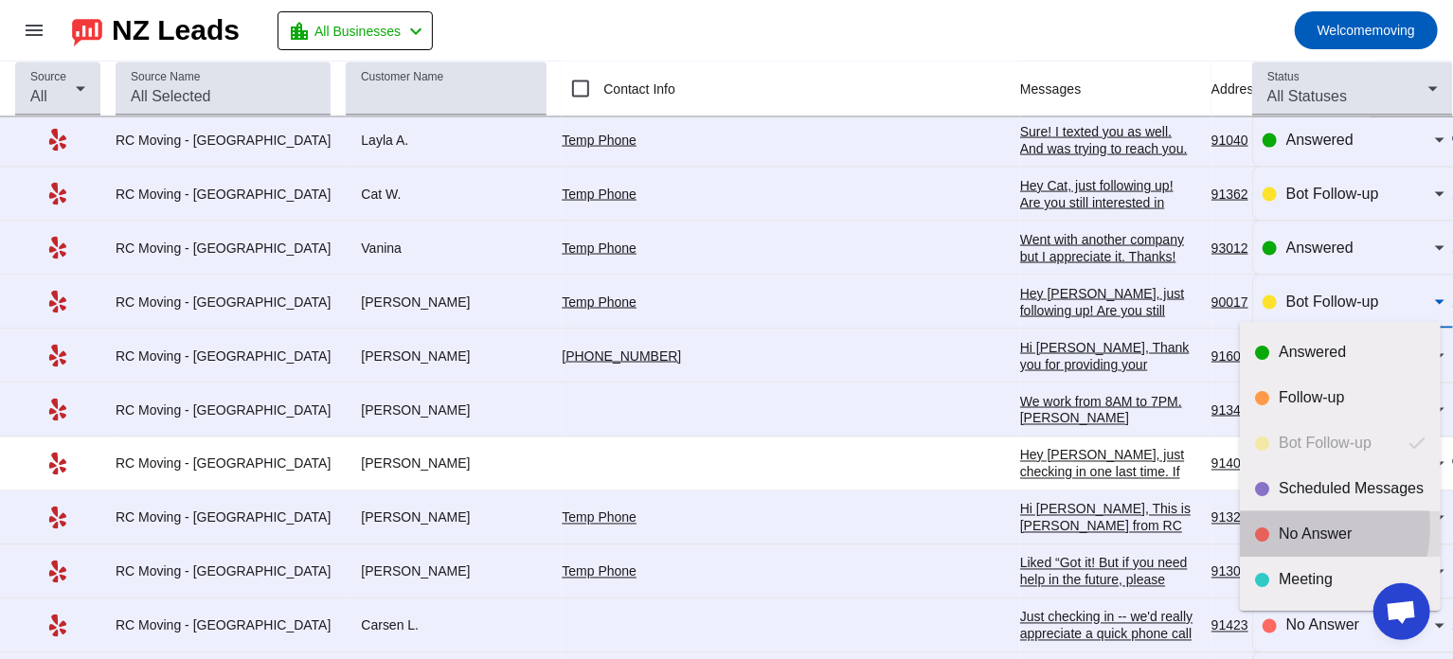
click at [1287, 526] on div "No Answer" at bounding box center [1351, 534] width 147 height 19
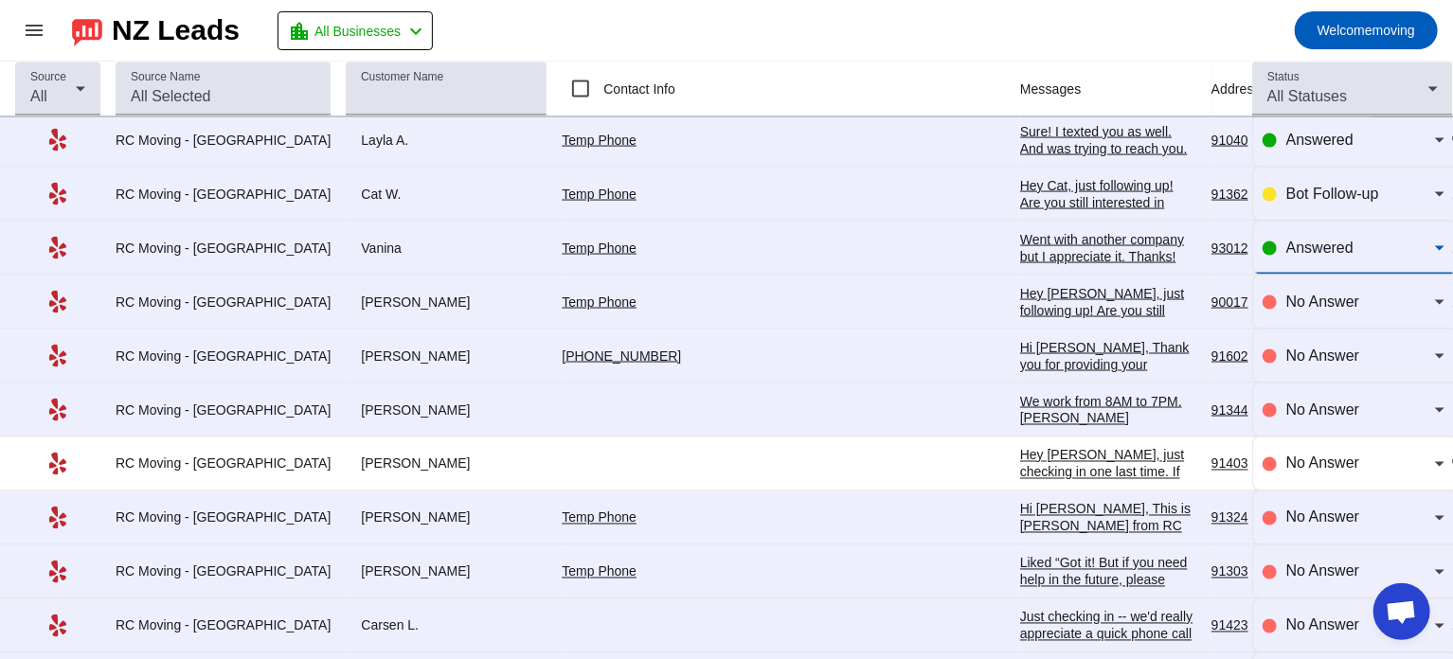
click at [1327, 247] on span "Answered" at bounding box center [1319, 248] width 67 height 16
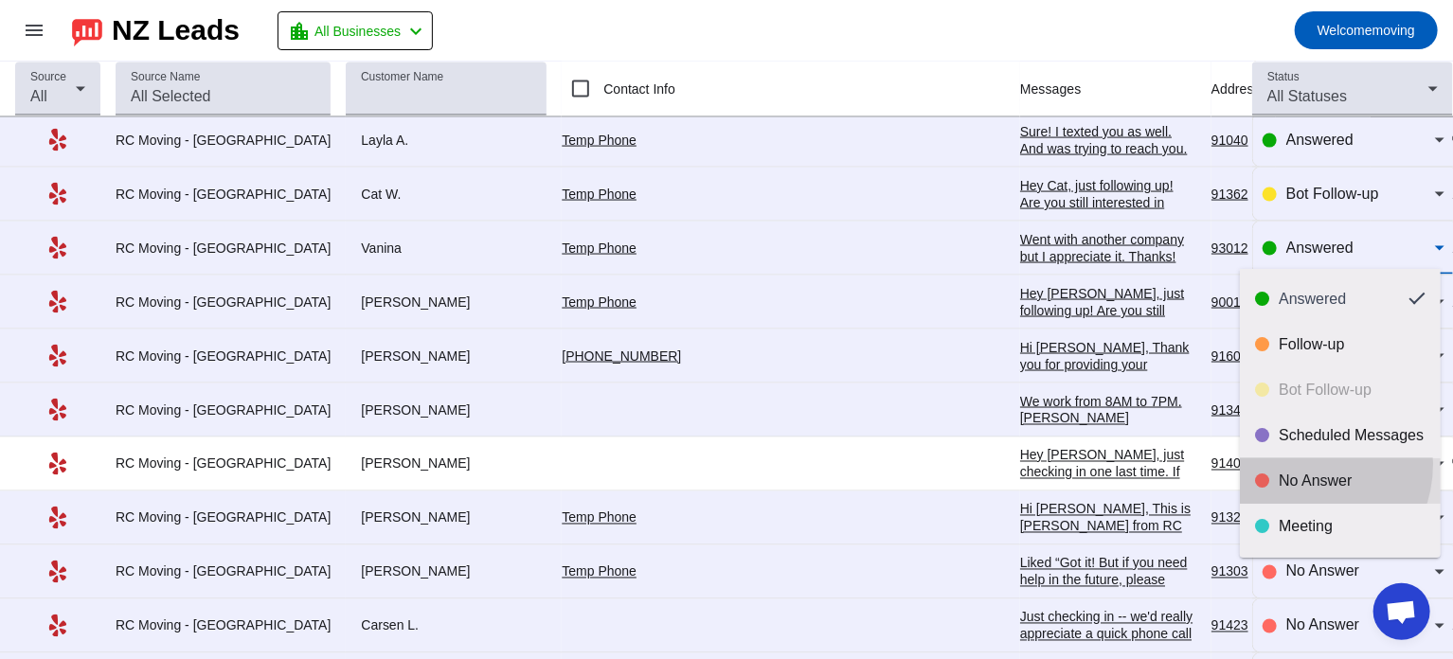
click at [1298, 463] on mat-option "No Answer" at bounding box center [1339, 480] width 201 height 45
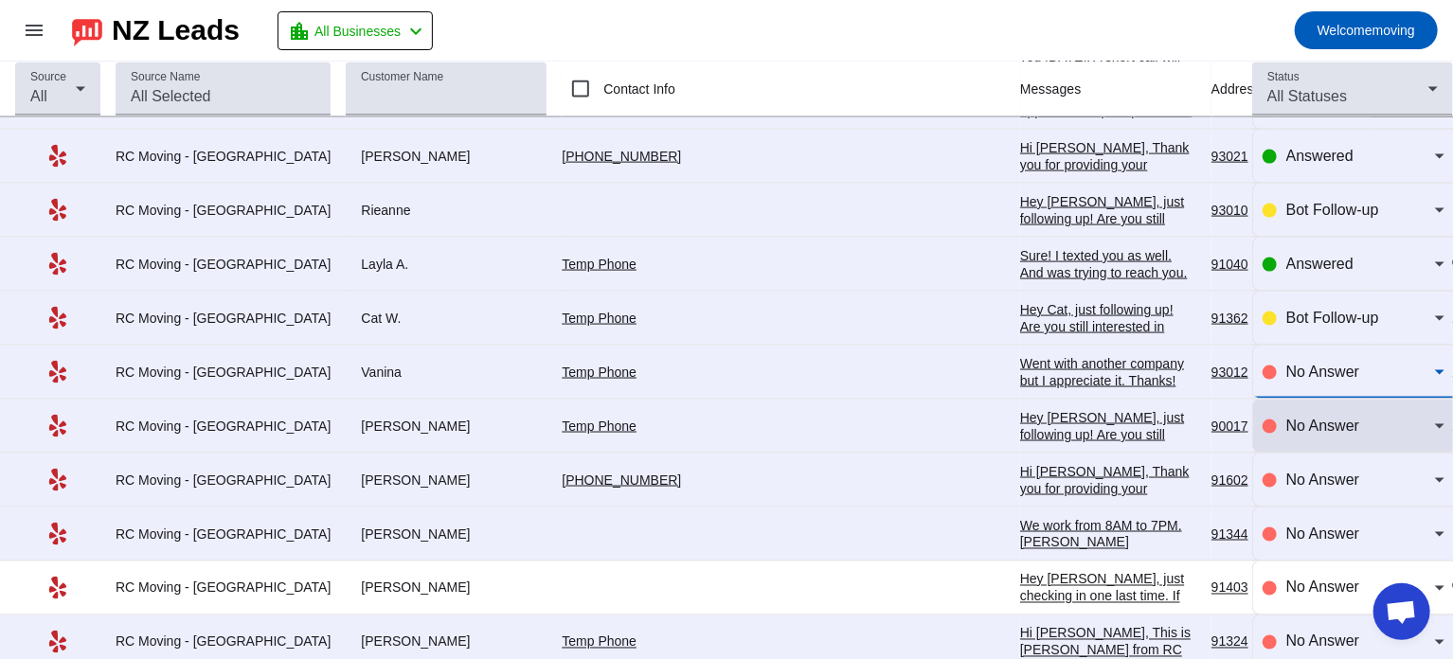
scroll to position [1332, 0]
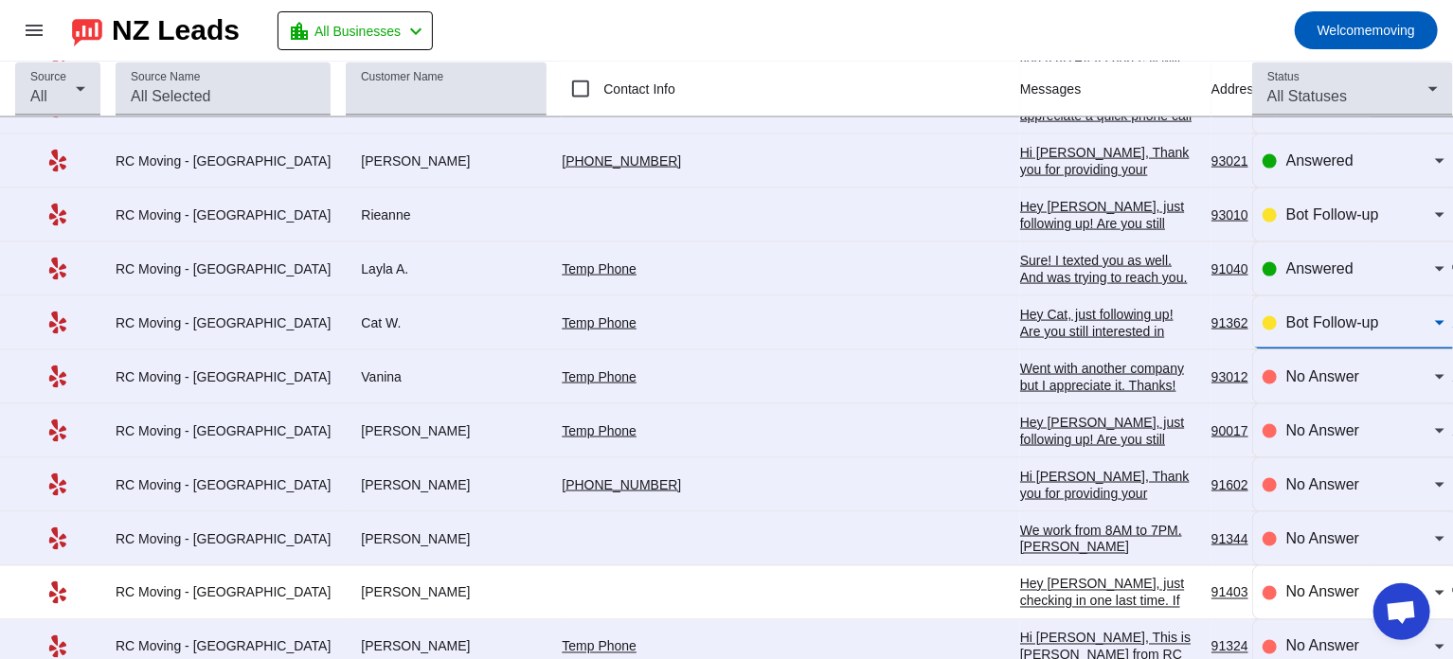
click at [1318, 323] on span "Bot Follow-up" at bounding box center [1332, 322] width 93 height 16
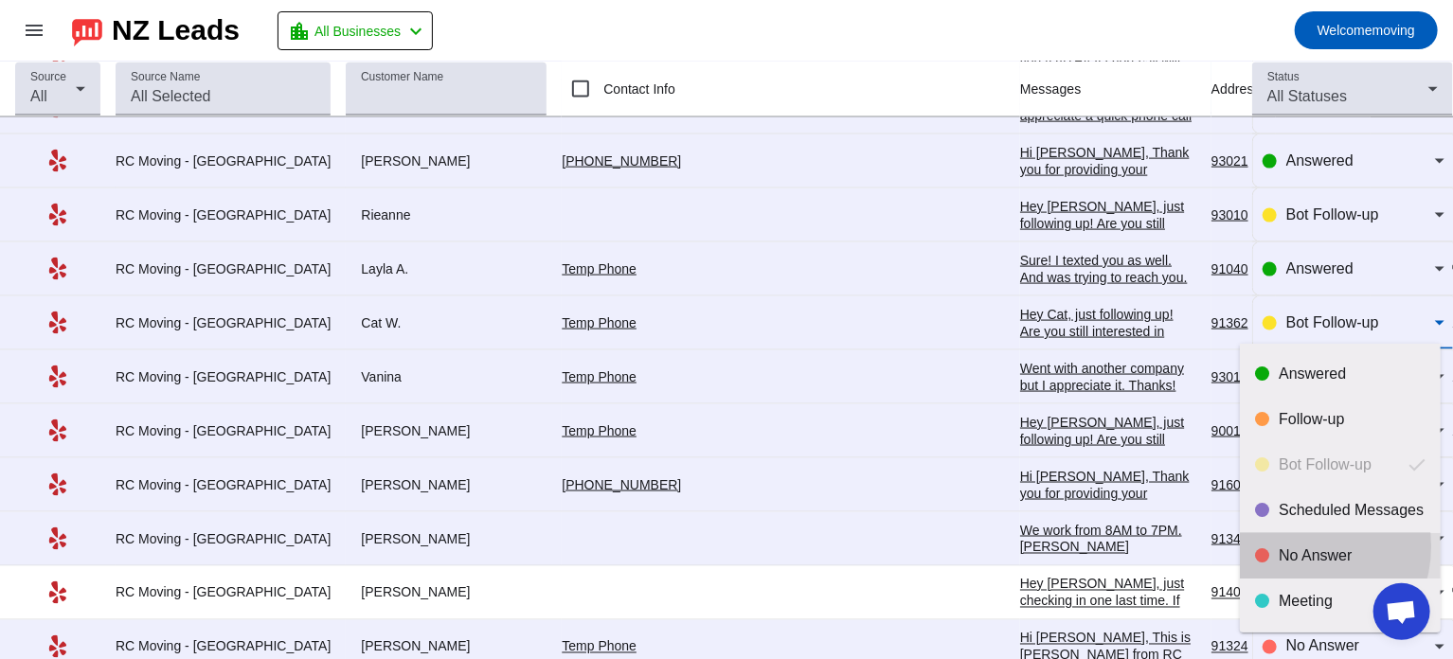
click at [1298, 546] on div "No Answer" at bounding box center [1351, 555] width 147 height 19
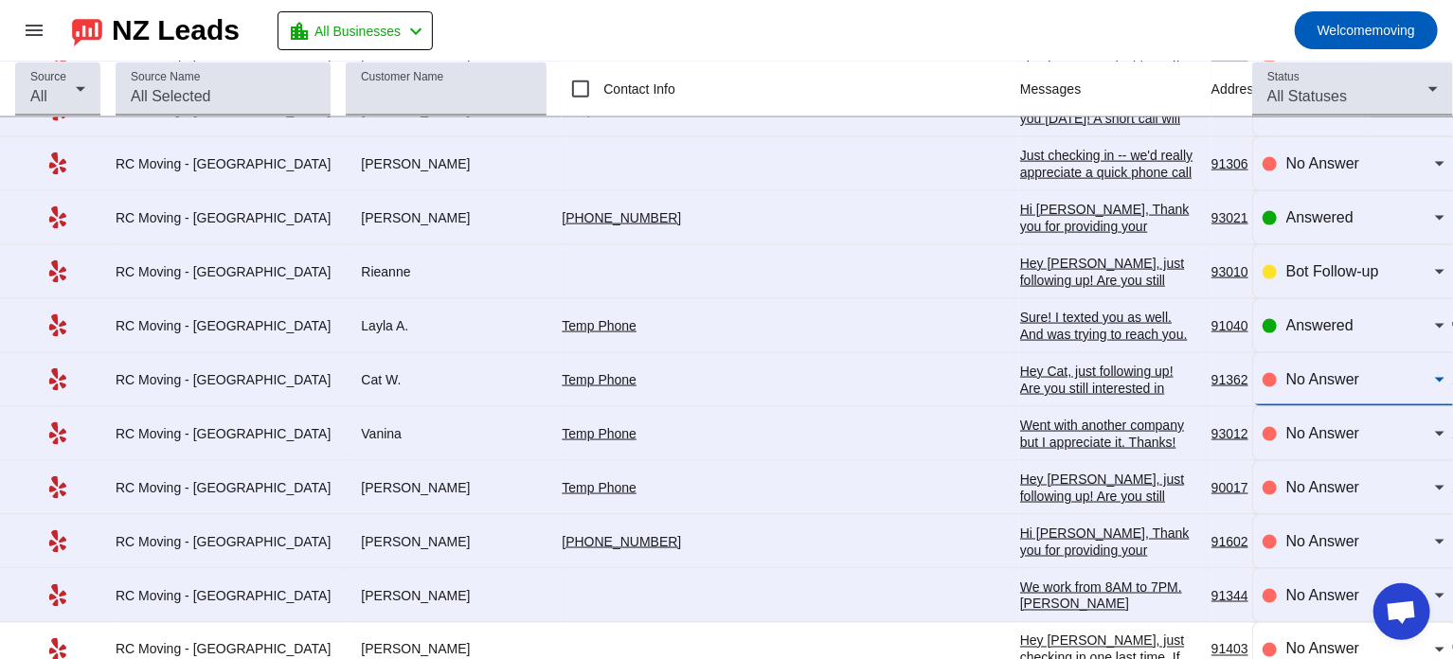
scroll to position [1254, 0]
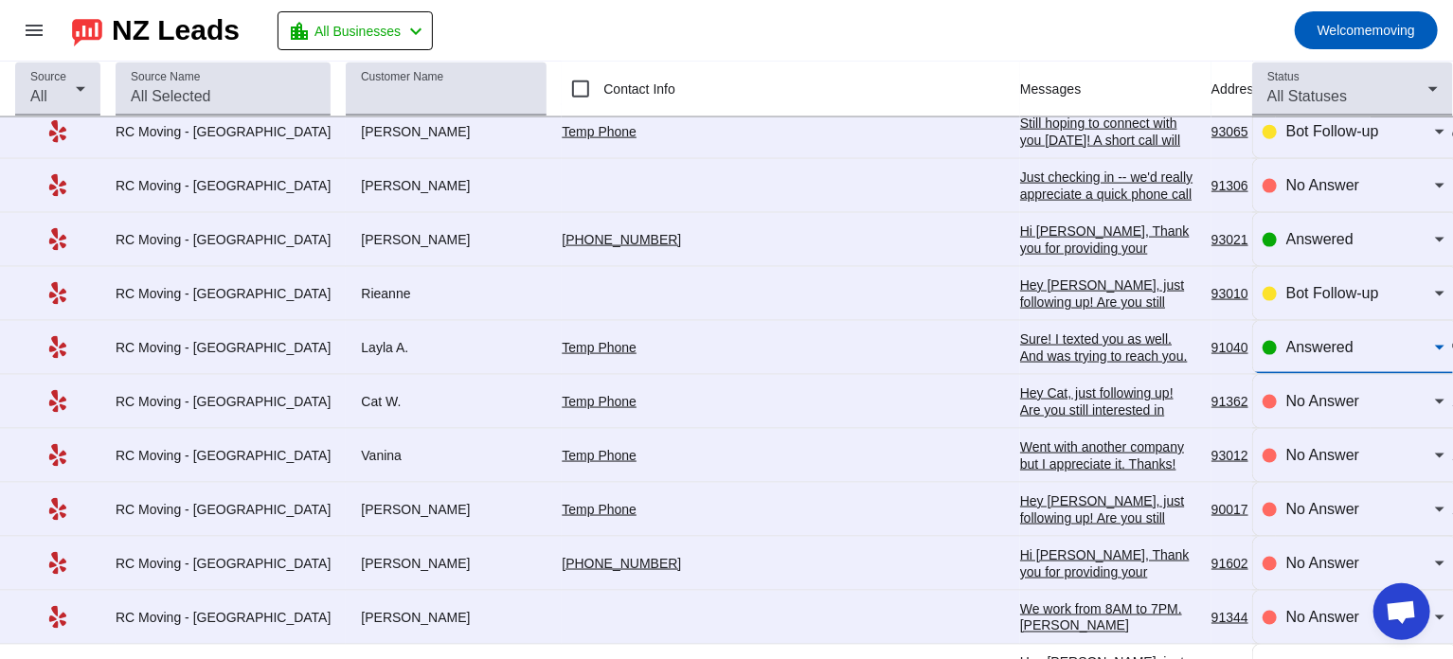
click at [1315, 336] on div "Answered" at bounding box center [1360, 347] width 149 height 23
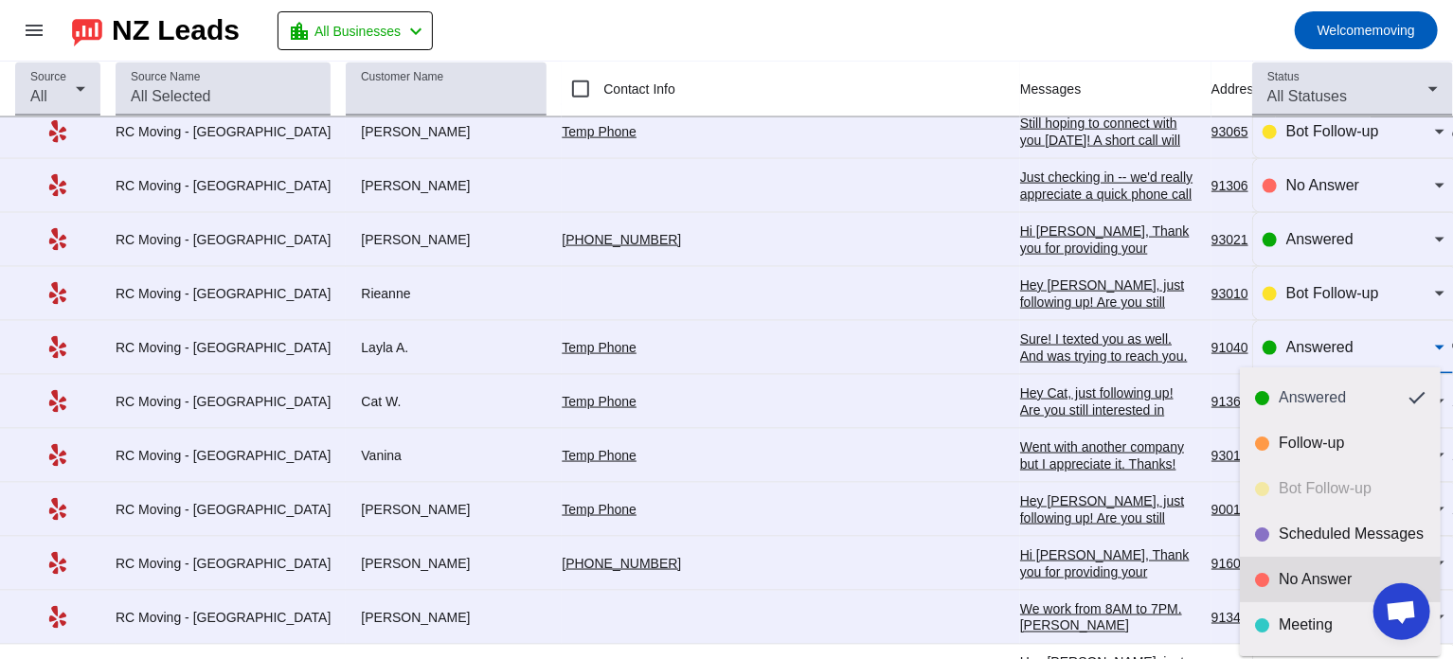
click at [1292, 572] on div "No Answer" at bounding box center [1351, 579] width 147 height 19
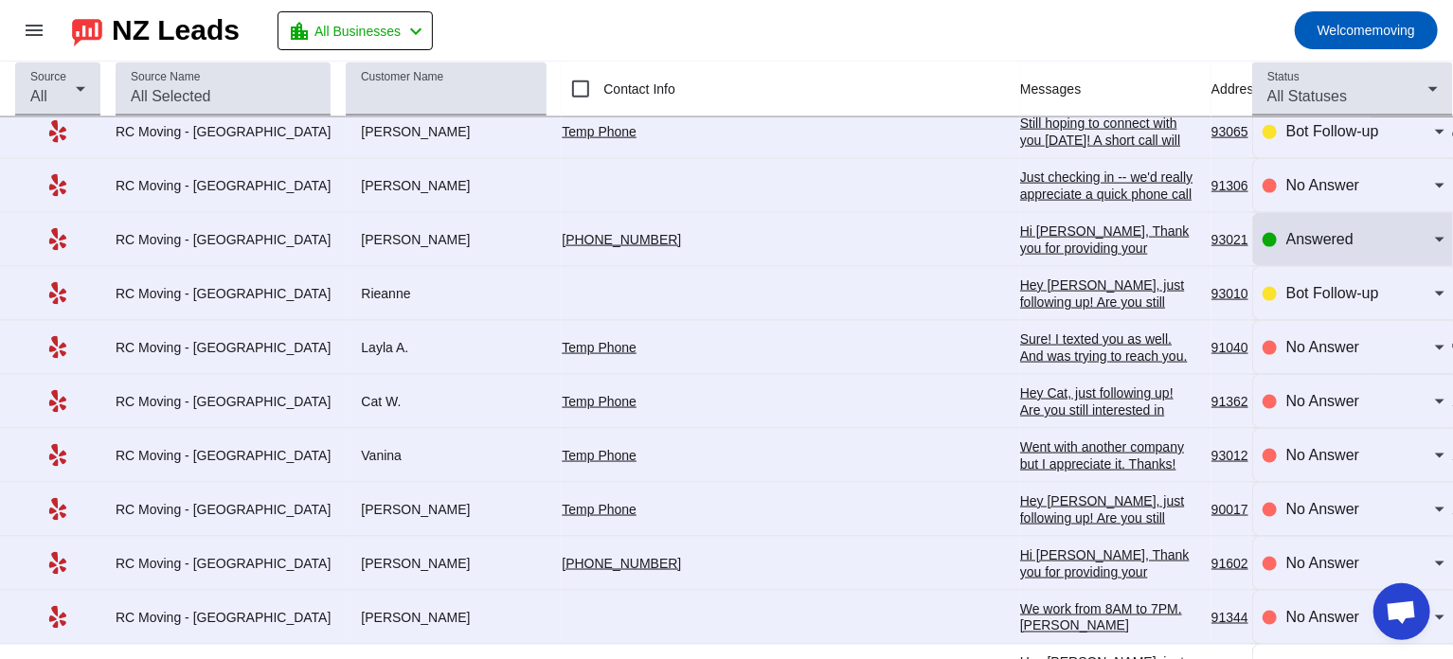
click at [1328, 256] on div "Answered" at bounding box center [1353, 239] width 182 height 53
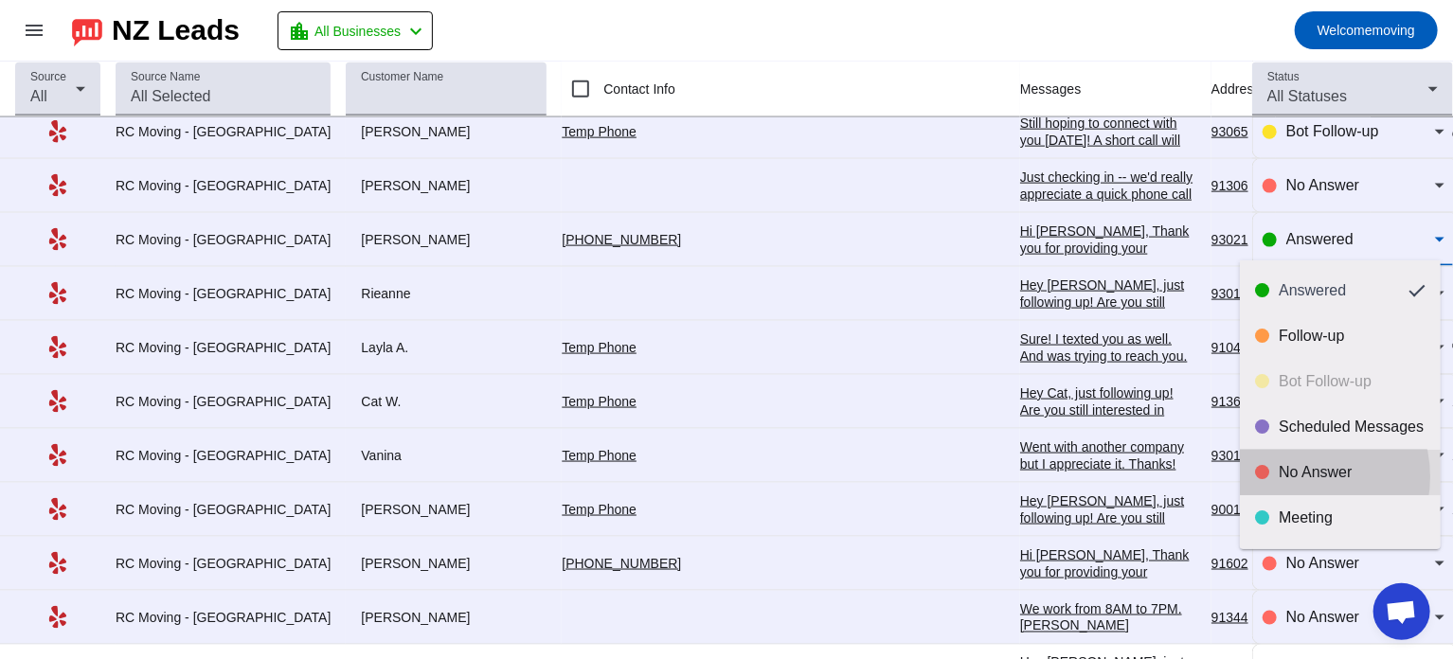
click at [1298, 476] on div "No Answer" at bounding box center [1351, 472] width 147 height 19
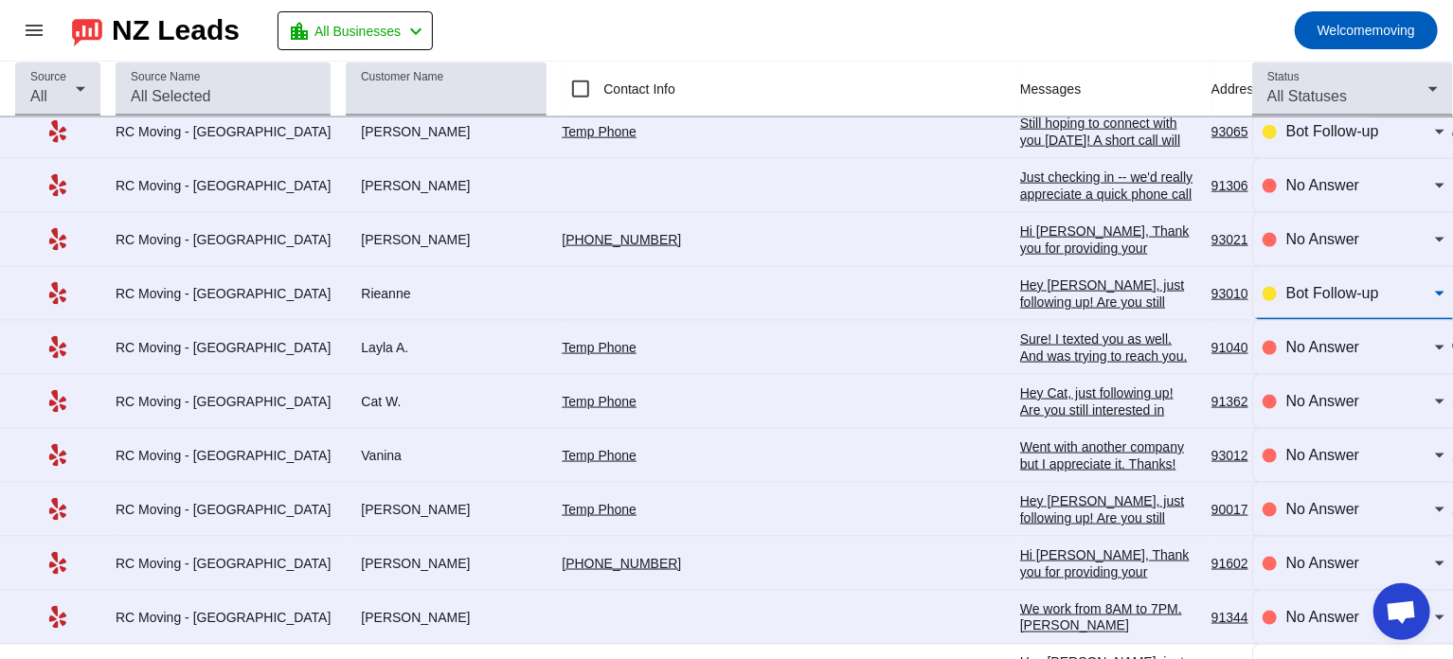
click at [1324, 286] on span "Bot Follow-up" at bounding box center [1332, 293] width 93 height 16
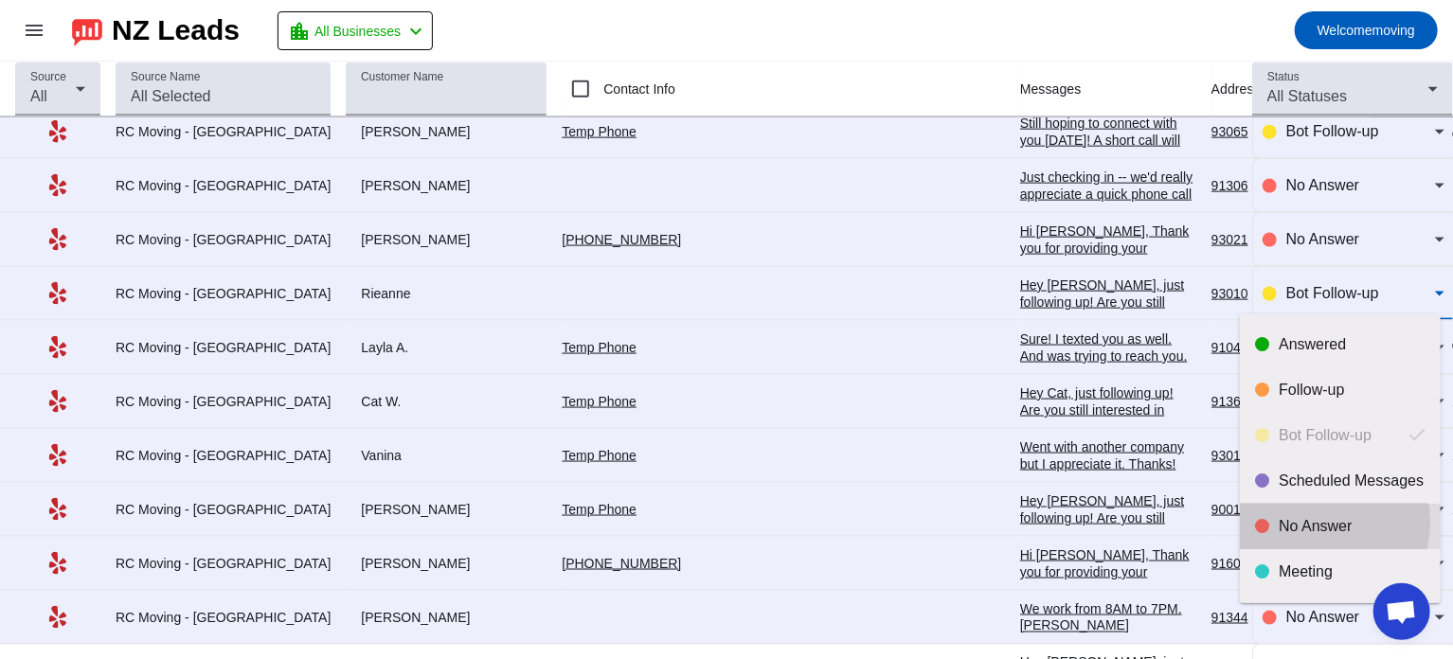
click at [1312, 521] on div "No Answer" at bounding box center [1351, 526] width 147 height 19
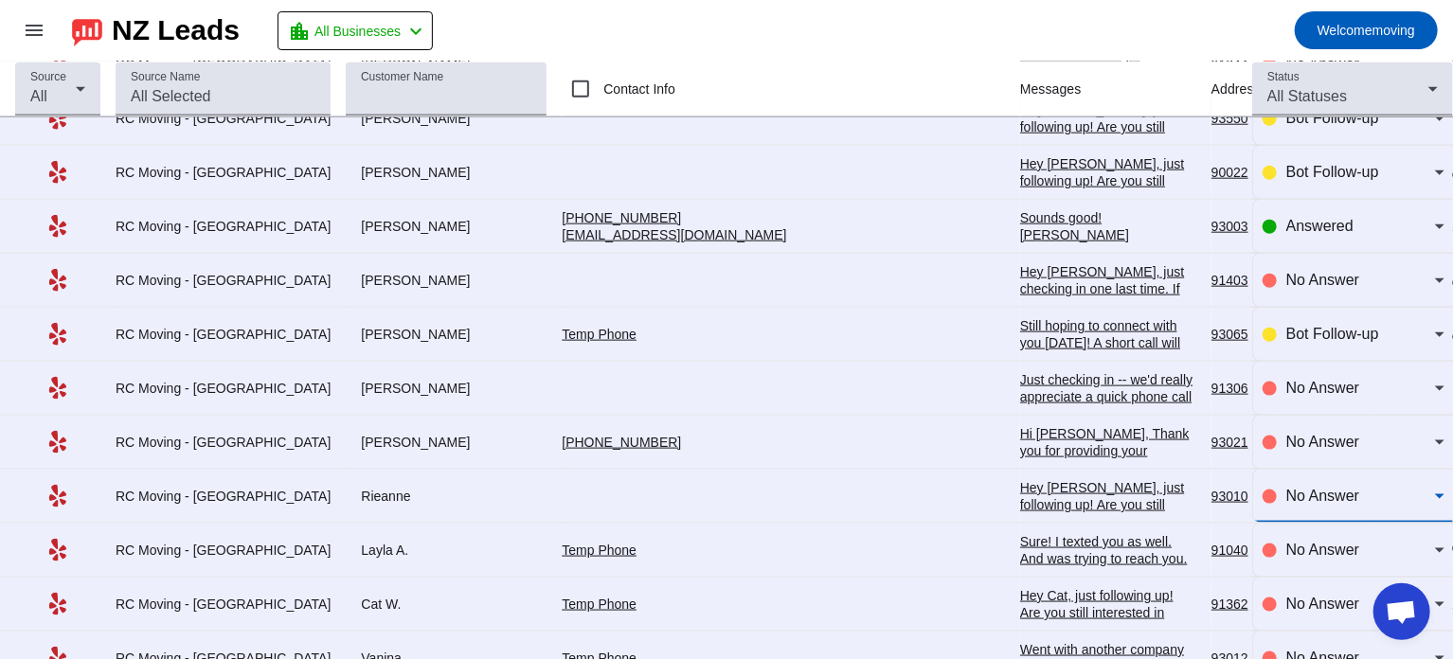
scroll to position [992, 0]
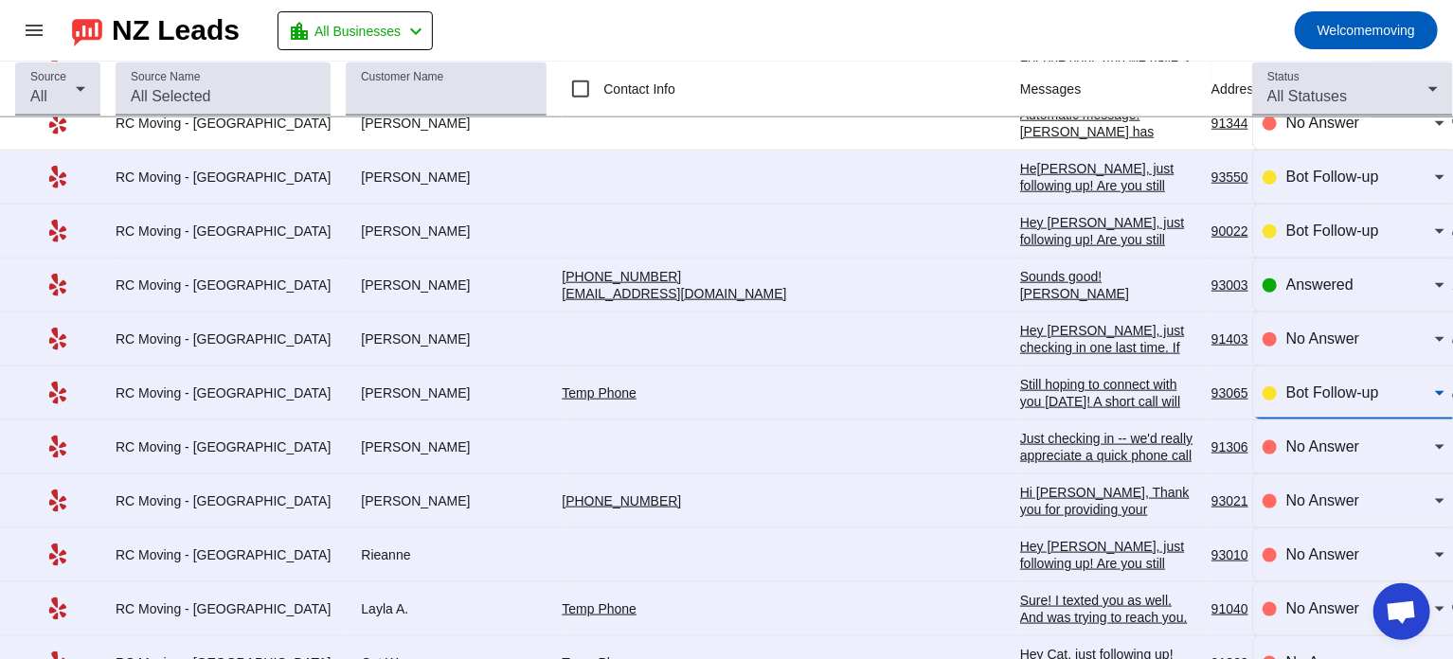
click at [1305, 384] on span "Bot Follow-up" at bounding box center [1332, 392] width 93 height 16
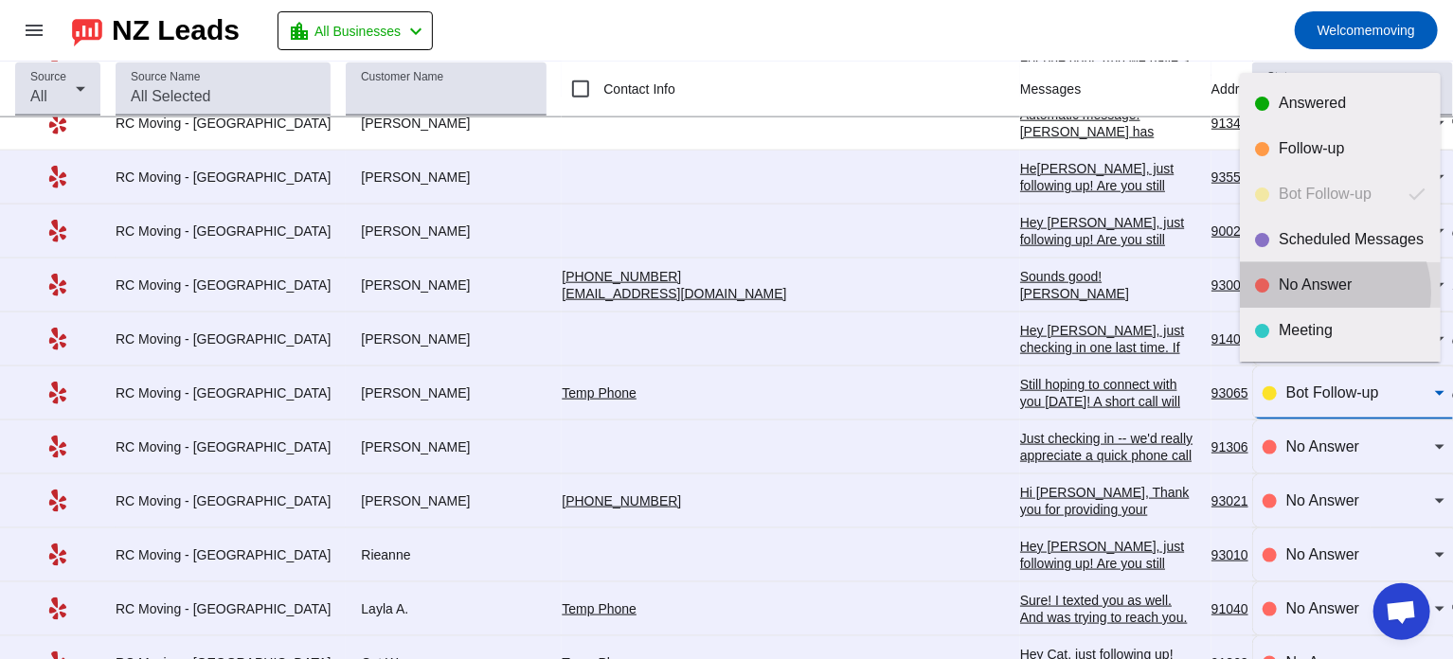
click at [1327, 293] on div "No Answer" at bounding box center [1351, 285] width 147 height 19
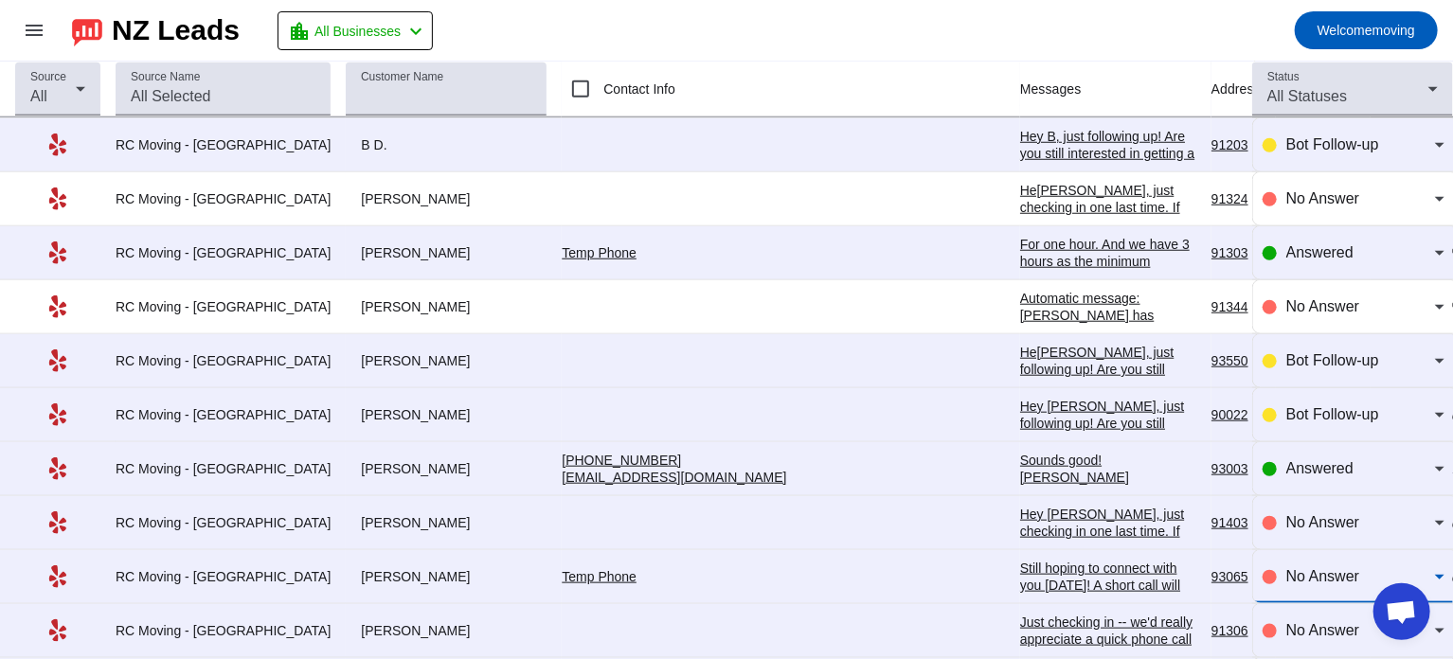
scroll to position [807, 0]
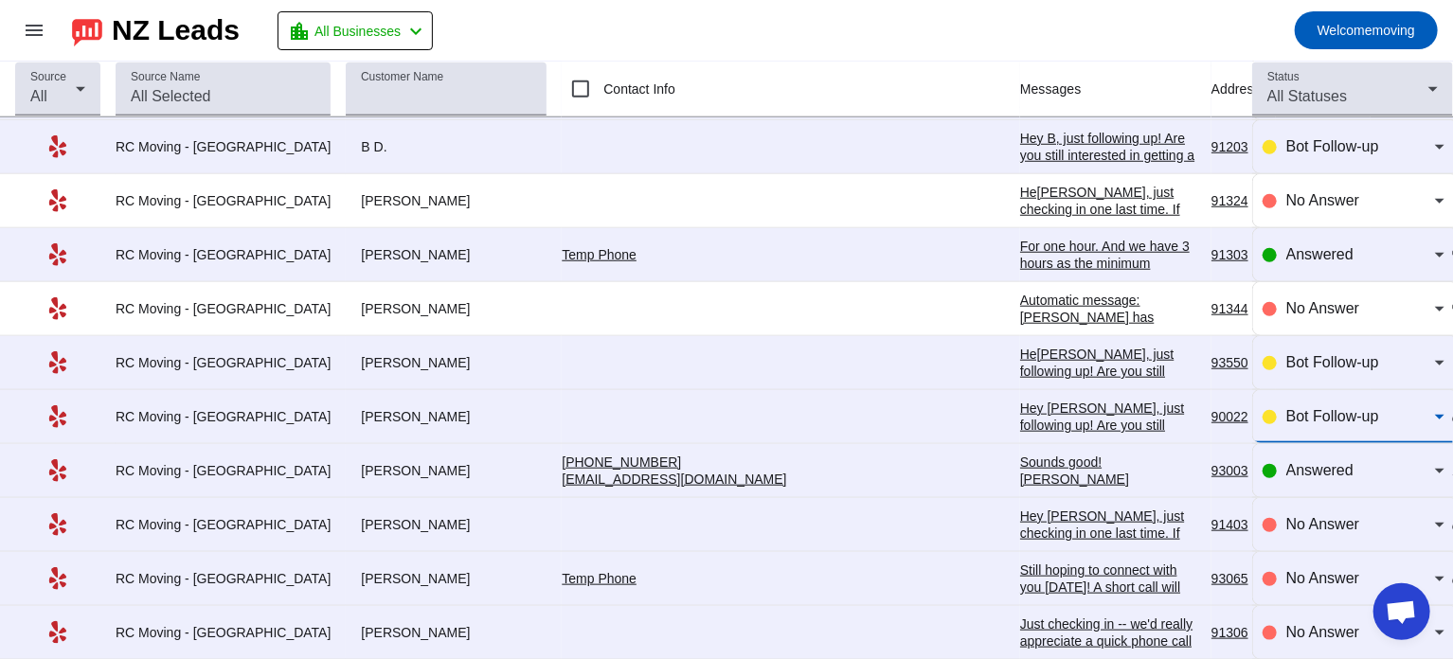
click at [1286, 421] on div "Bot Follow-up" at bounding box center [1360, 416] width 149 height 23
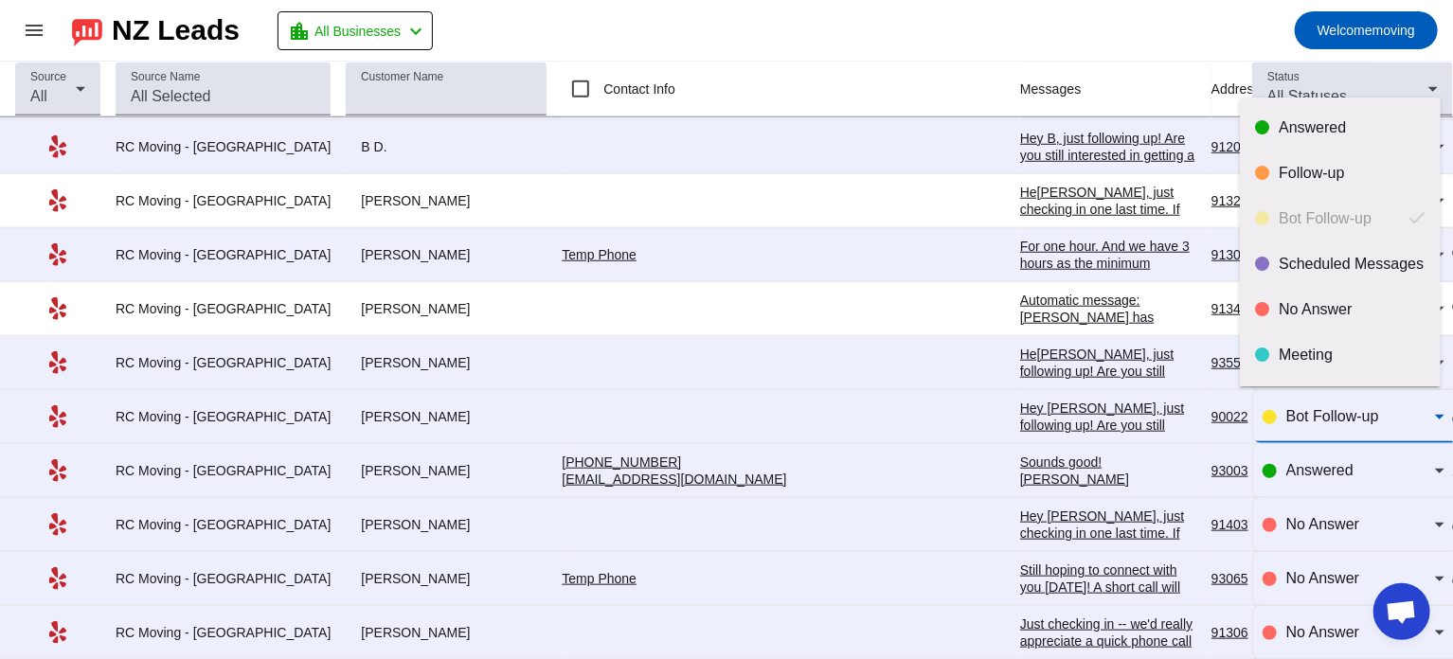
click at [919, 14] on div at bounding box center [726, 329] width 1453 height 659
